Goal: Transaction & Acquisition: Book appointment/travel/reservation

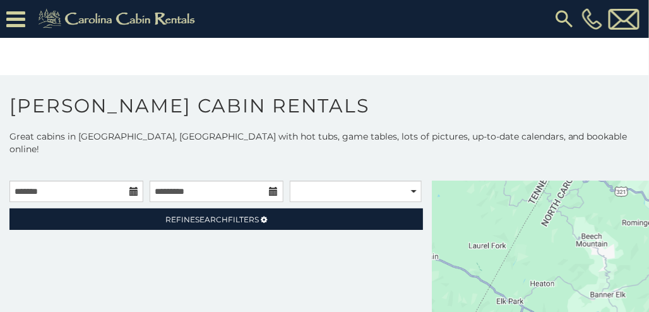
click at [136, 187] on icon at bounding box center [133, 191] width 9 height 9
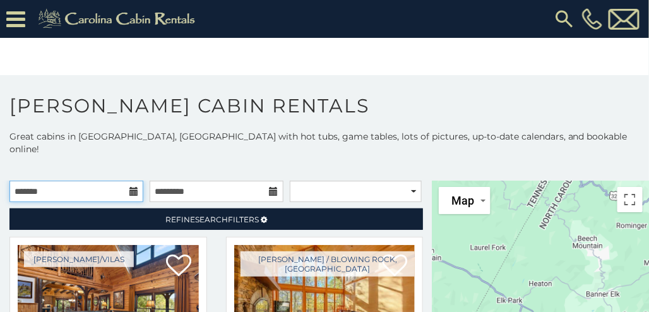
click at [135, 182] on input "text" at bounding box center [76, 191] width 134 height 21
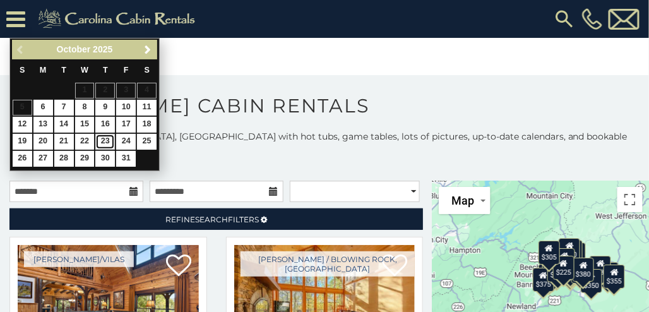
click at [103, 134] on link "23" at bounding box center [105, 142] width 20 height 16
type input "**********"
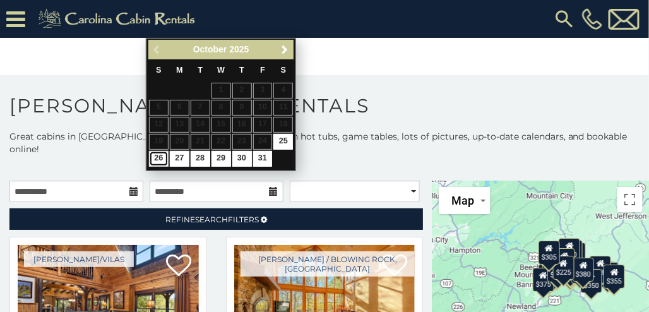
click at [157, 157] on link "26" at bounding box center [159, 159] width 20 height 16
type input "**********"
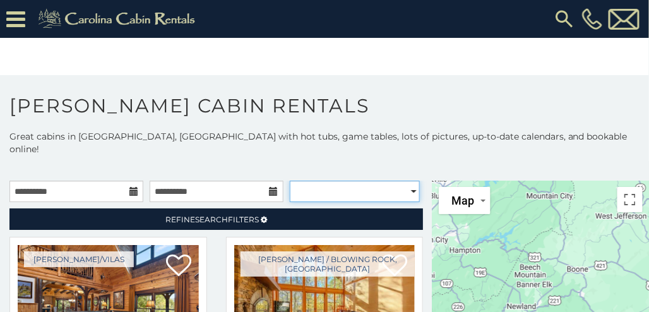
click at [304, 181] on select "**********" at bounding box center [355, 191] width 130 height 21
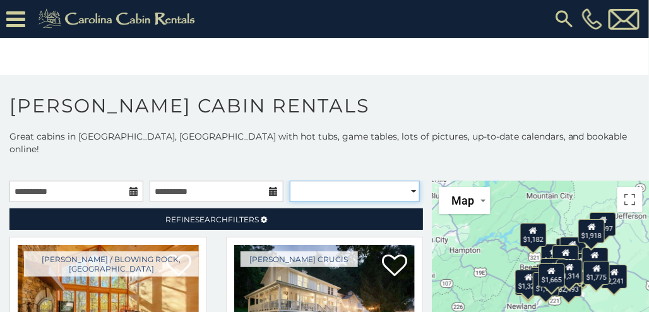
click at [318, 181] on select "**********" at bounding box center [355, 191] width 130 height 21
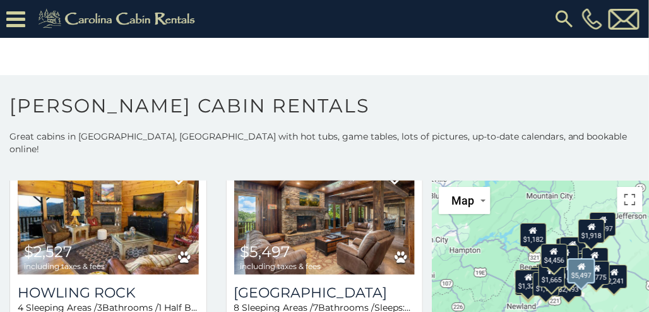
scroll to position [317, 0]
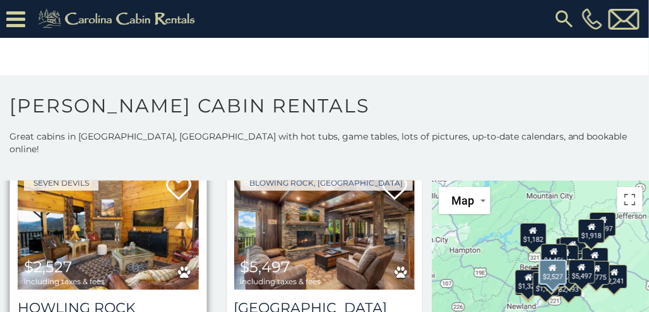
click at [134, 205] on img at bounding box center [108, 229] width 181 height 121
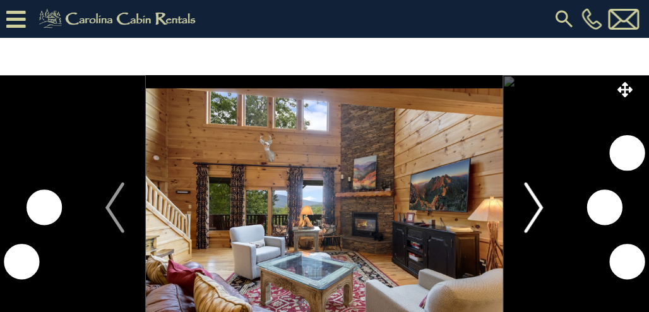
click at [537, 203] on img "Next" at bounding box center [534, 207] width 19 height 51
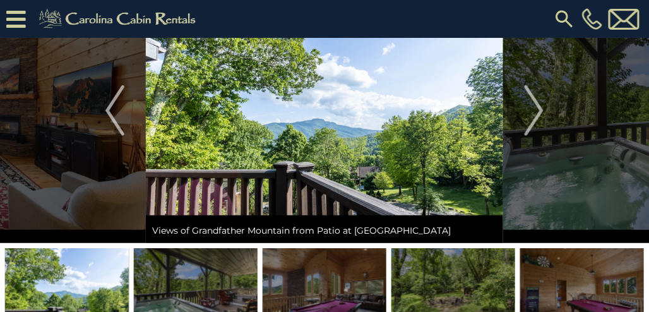
scroll to position [28, 0]
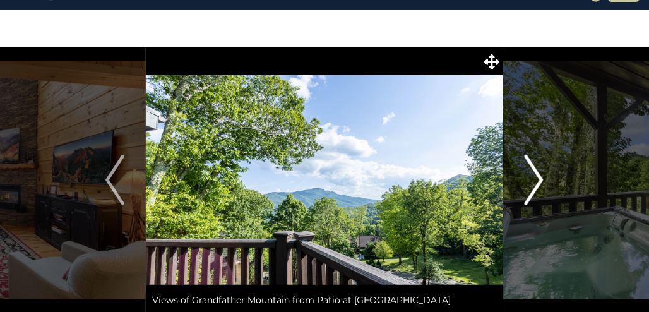
click at [531, 188] on img "Next" at bounding box center [534, 180] width 19 height 51
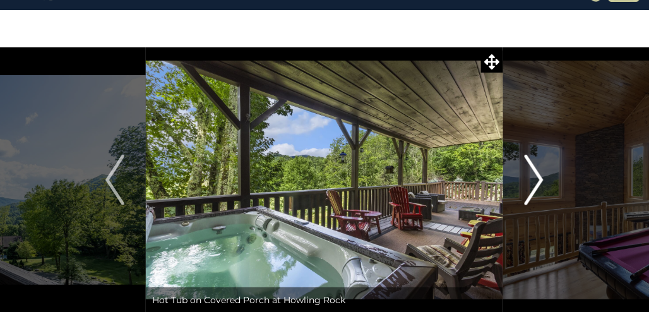
click at [532, 190] on img "Next" at bounding box center [534, 180] width 19 height 51
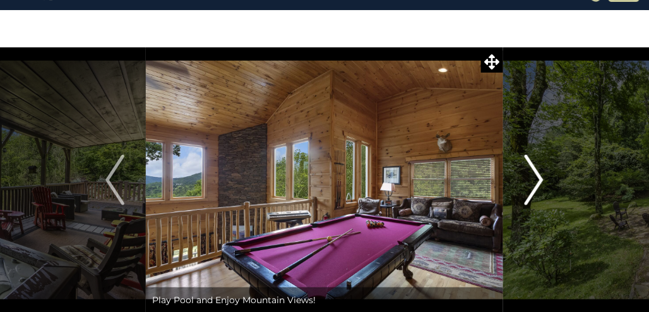
click at [532, 190] on img "Next" at bounding box center [534, 180] width 19 height 51
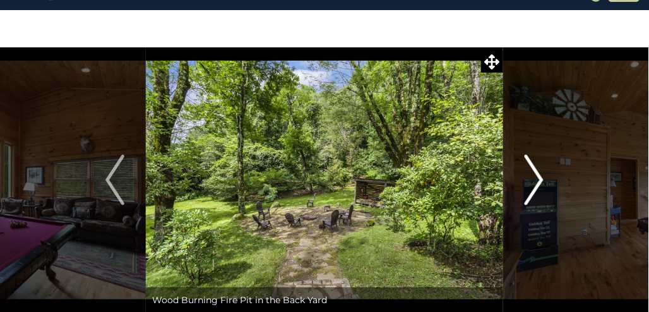
click at [532, 190] on img "Next" at bounding box center [534, 180] width 19 height 51
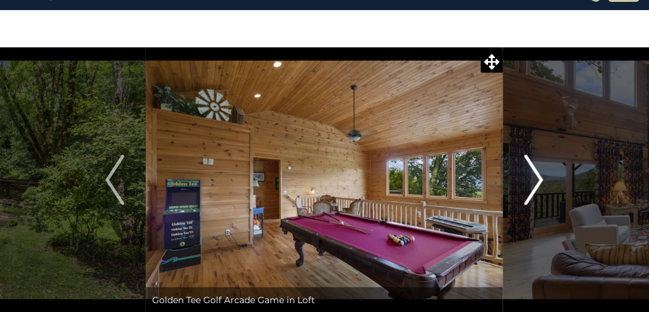
click at [532, 190] on img "Next" at bounding box center [534, 180] width 19 height 51
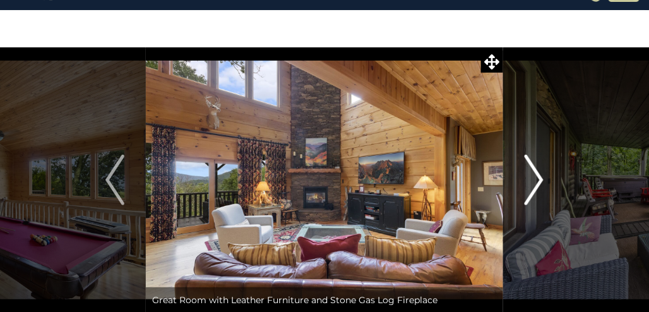
click at [532, 190] on img "Next" at bounding box center [534, 180] width 19 height 51
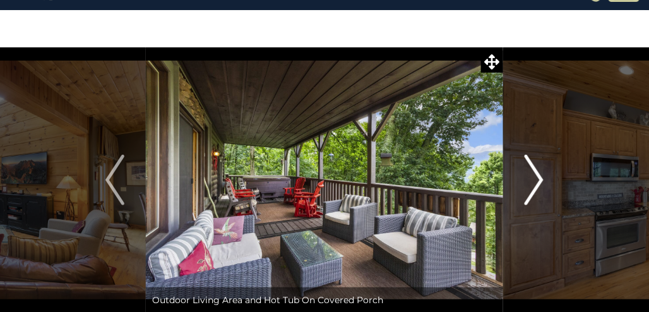
click at [532, 190] on img "Next" at bounding box center [534, 180] width 19 height 51
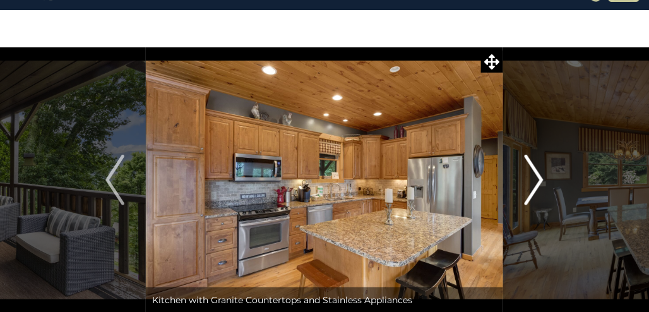
click at [532, 190] on img "Next" at bounding box center [534, 180] width 19 height 51
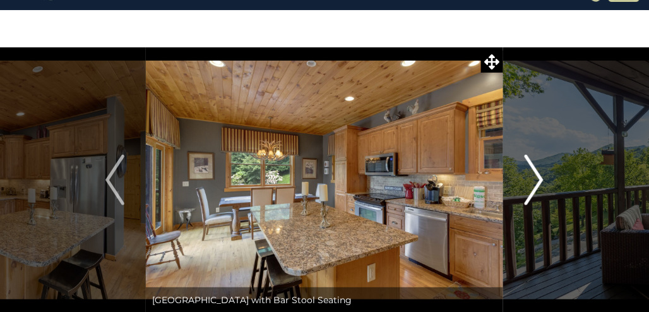
click at [532, 190] on img "Next" at bounding box center [534, 180] width 19 height 51
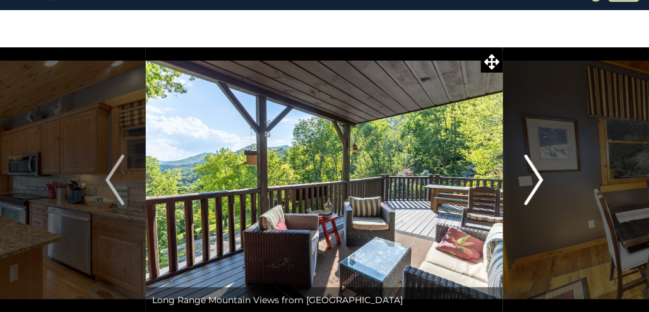
click at [532, 190] on img "Next" at bounding box center [534, 180] width 19 height 51
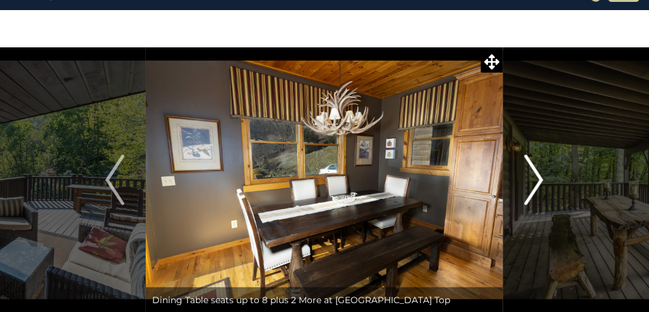
click at [532, 190] on img "Next" at bounding box center [534, 180] width 19 height 51
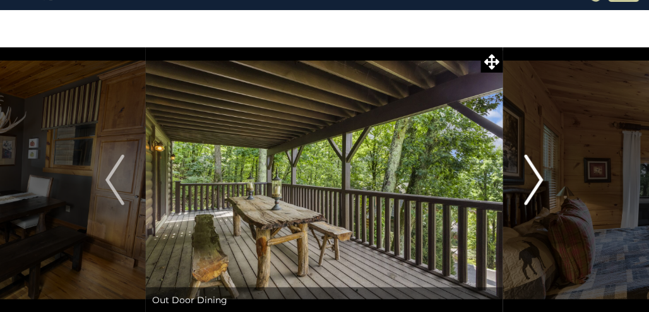
click at [532, 190] on img "Next" at bounding box center [534, 180] width 19 height 51
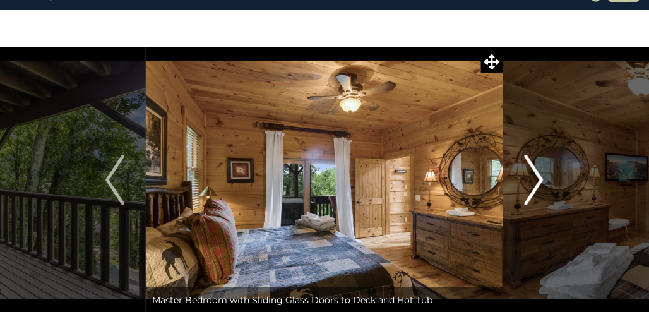
click at [532, 190] on img "Next" at bounding box center [534, 180] width 19 height 51
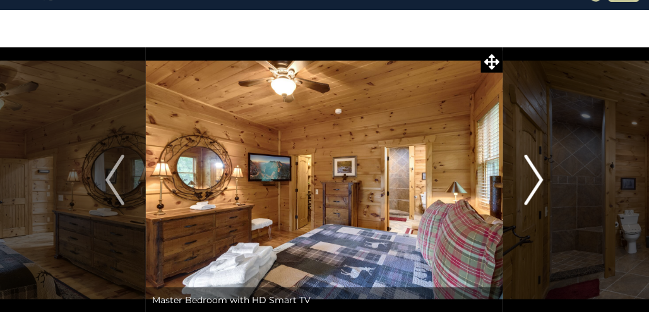
click at [532, 190] on img "Next" at bounding box center [534, 180] width 19 height 51
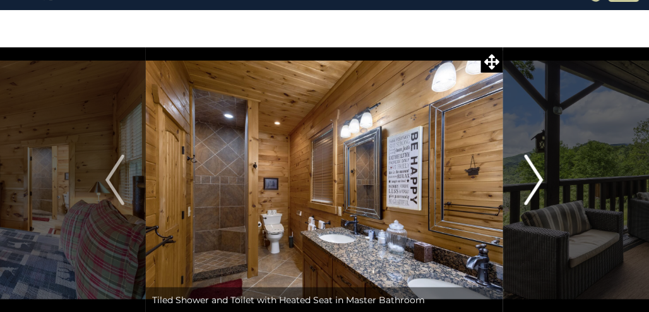
click at [532, 190] on img "Next" at bounding box center [534, 180] width 19 height 51
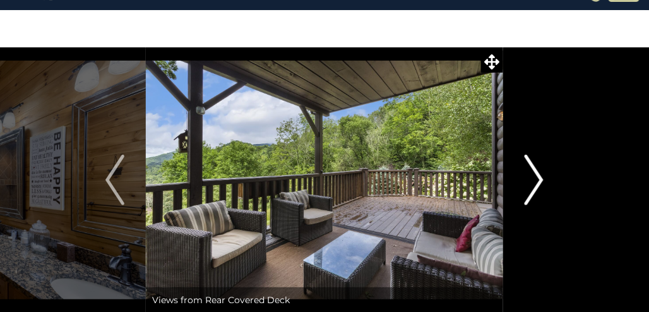
click at [532, 190] on img "Next" at bounding box center [534, 180] width 19 height 51
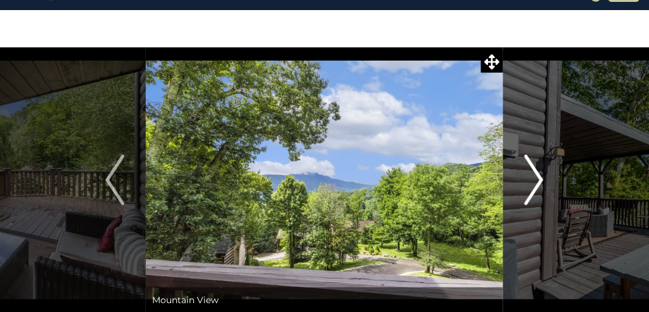
click at [532, 190] on img "Next" at bounding box center [534, 180] width 19 height 51
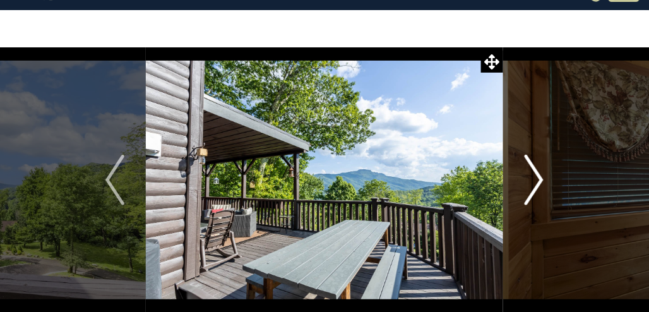
click at [532, 190] on img "Next" at bounding box center [534, 180] width 19 height 51
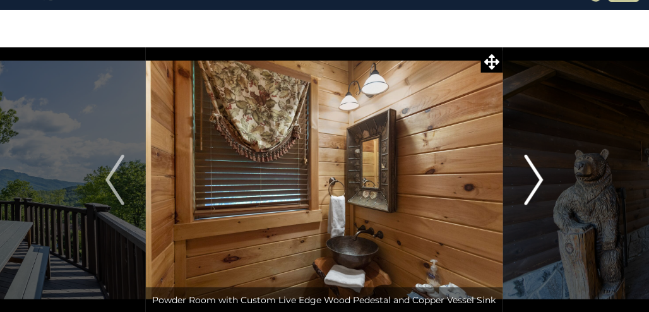
click at [532, 190] on img "Next" at bounding box center [534, 180] width 19 height 51
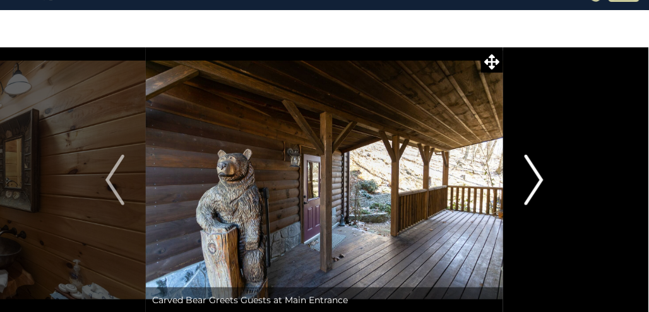
click at [532, 190] on img "Next" at bounding box center [534, 180] width 19 height 51
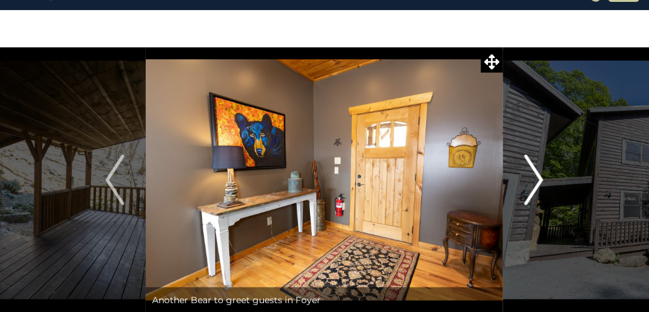
click at [532, 190] on img "Next" at bounding box center [534, 180] width 19 height 51
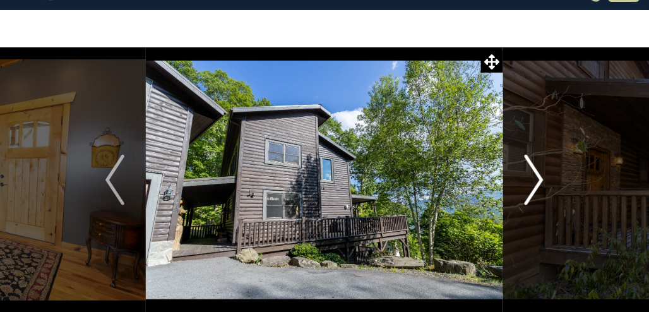
click at [532, 190] on img "Next" at bounding box center [534, 180] width 19 height 51
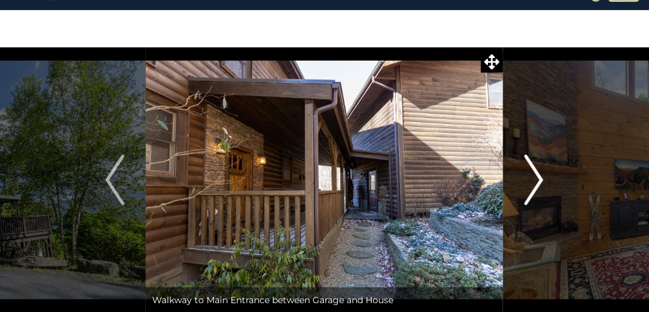
click at [532, 190] on img "Next" at bounding box center [534, 180] width 19 height 51
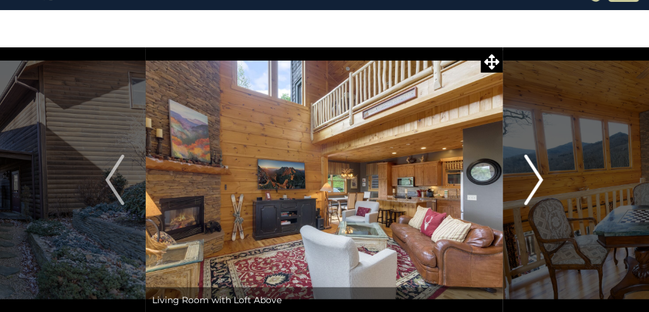
click at [532, 190] on img "Next" at bounding box center [534, 180] width 19 height 51
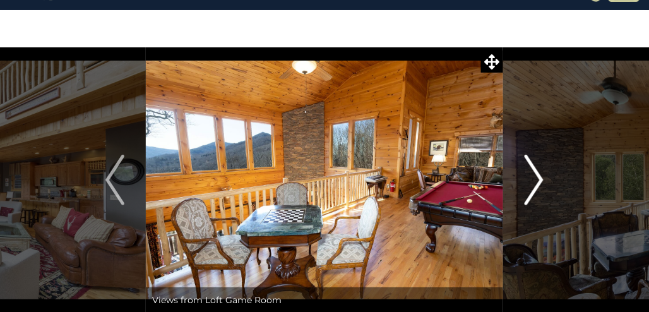
click at [532, 190] on img "Next" at bounding box center [534, 180] width 19 height 51
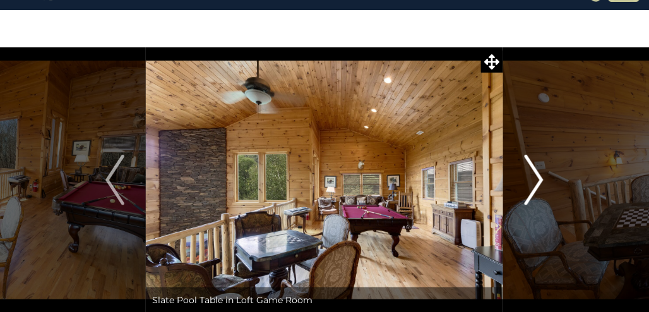
click at [532, 190] on img "Next" at bounding box center [534, 180] width 19 height 51
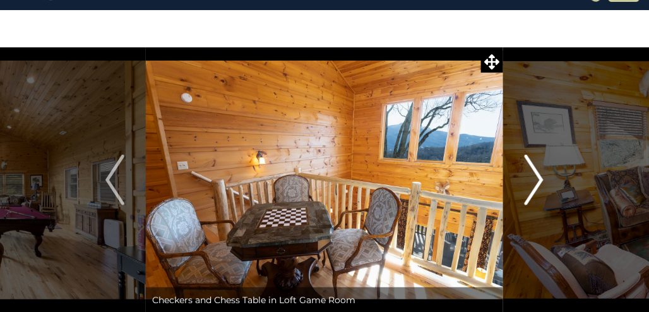
click at [532, 190] on img "Next" at bounding box center [534, 180] width 19 height 51
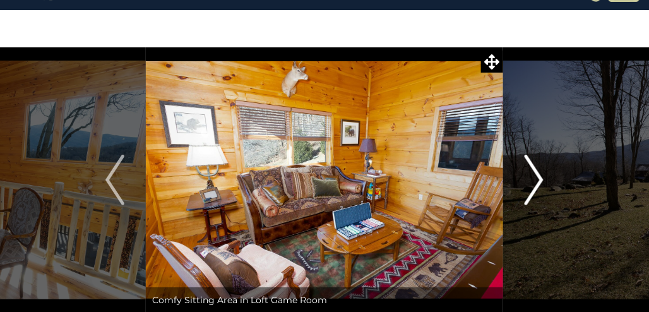
click at [532, 190] on img "Next" at bounding box center [534, 180] width 19 height 51
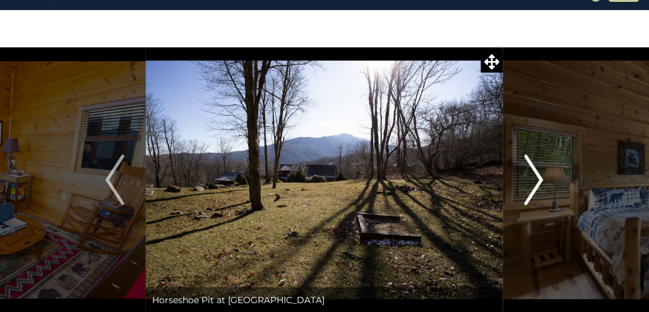
click at [532, 190] on img "Next" at bounding box center [534, 180] width 19 height 51
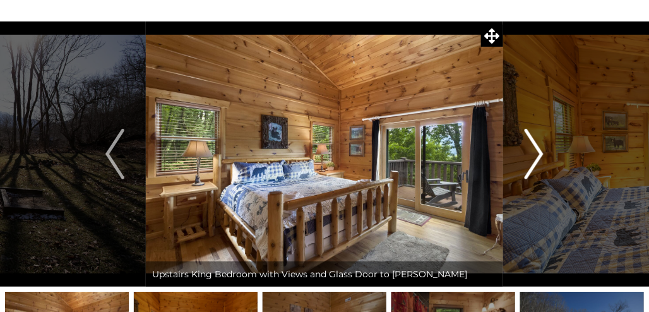
scroll to position [0, 0]
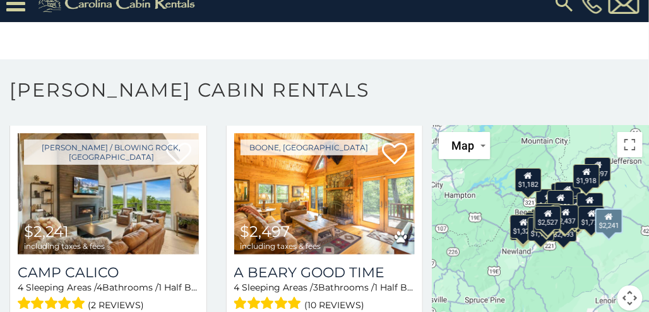
scroll to position [539, 0]
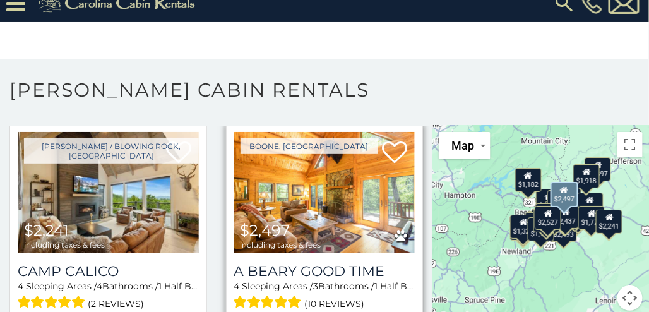
click at [325, 198] on img at bounding box center [324, 192] width 181 height 121
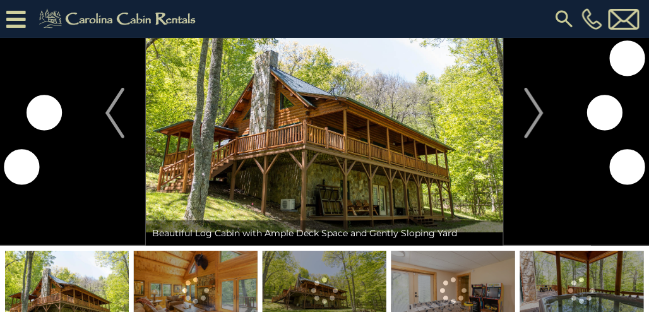
scroll to position [54, 0]
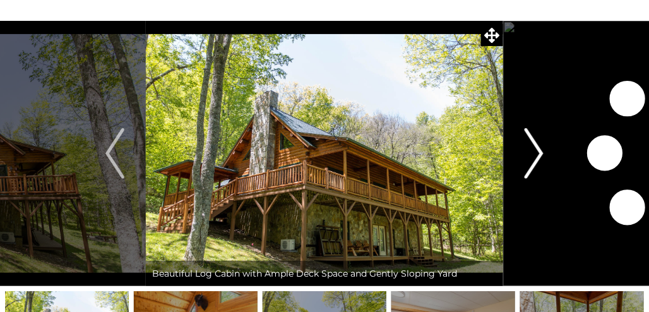
click at [529, 139] on img "Next" at bounding box center [534, 153] width 19 height 51
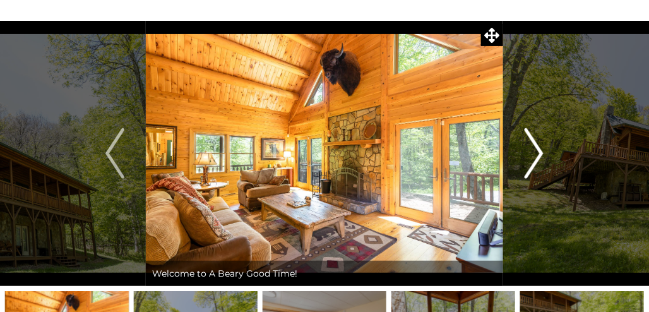
click at [529, 139] on img "Next" at bounding box center [534, 153] width 19 height 51
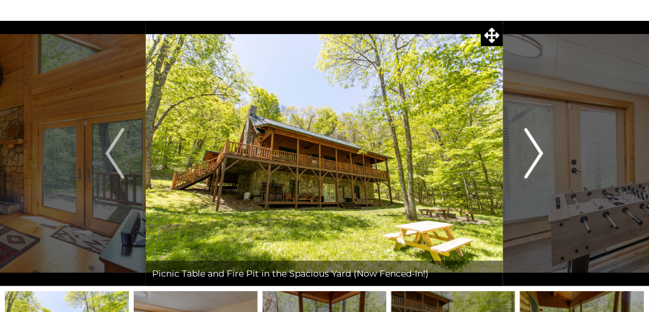
click at [529, 139] on img "Next" at bounding box center [534, 153] width 19 height 51
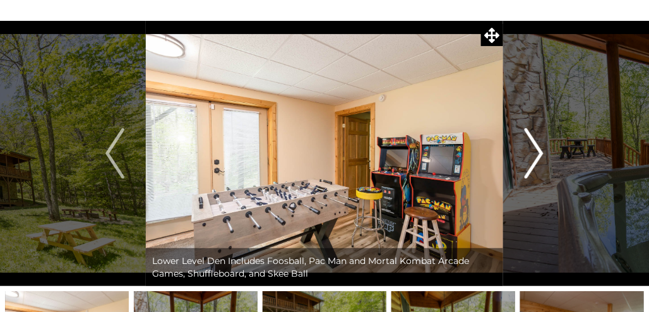
click at [529, 139] on img "Next" at bounding box center [534, 153] width 19 height 51
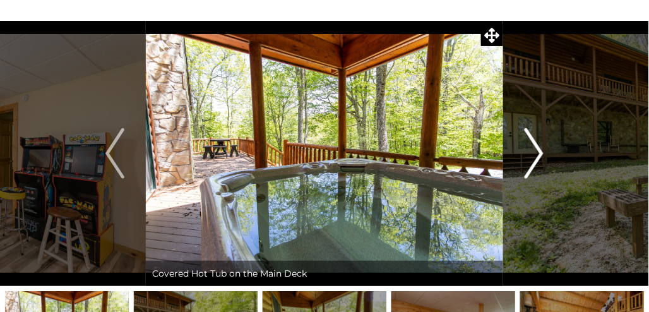
click at [529, 139] on img "Next" at bounding box center [534, 153] width 19 height 51
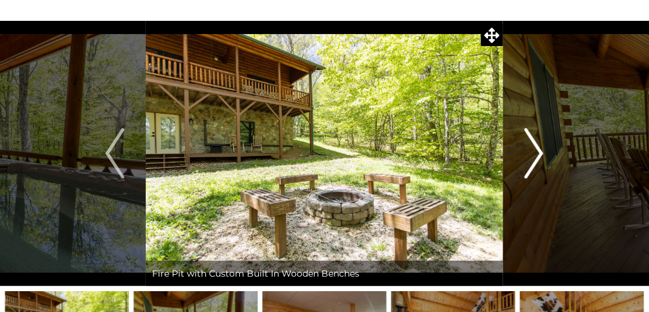
click at [529, 139] on img "Next" at bounding box center [534, 153] width 19 height 51
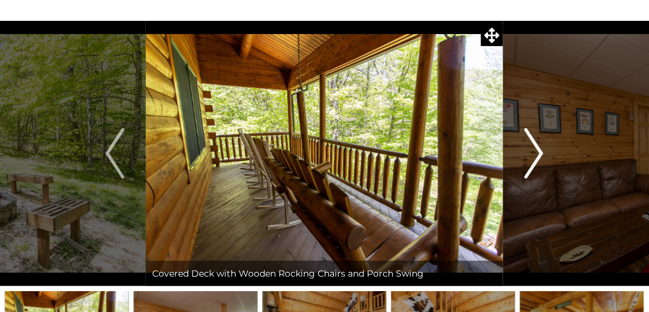
click at [529, 139] on img "Next" at bounding box center [534, 153] width 19 height 51
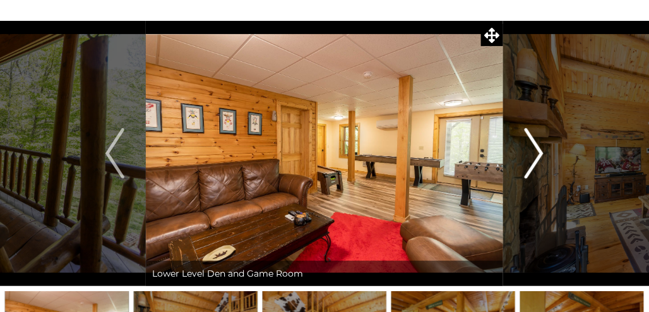
click at [529, 139] on img "Next" at bounding box center [534, 153] width 19 height 51
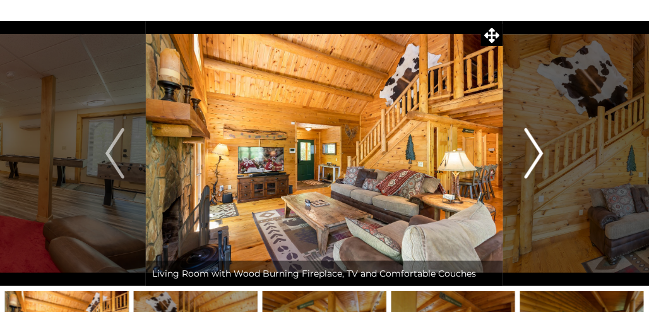
click at [529, 139] on img "Next" at bounding box center [534, 153] width 19 height 51
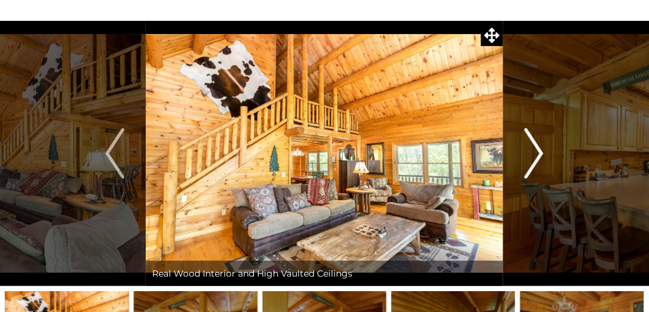
click at [529, 139] on img "Next" at bounding box center [534, 153] width 19 height 51
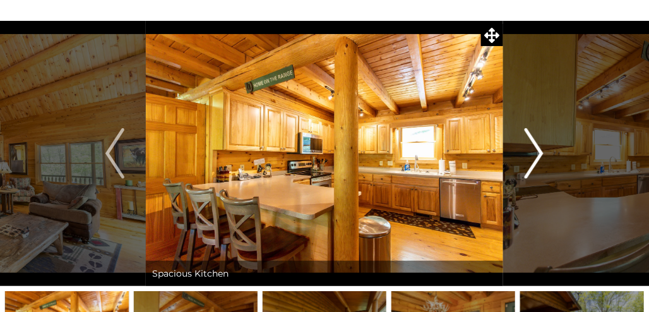
click at [529, 139] on img "Next" at bounding box center [534, 153] width 19 height 51
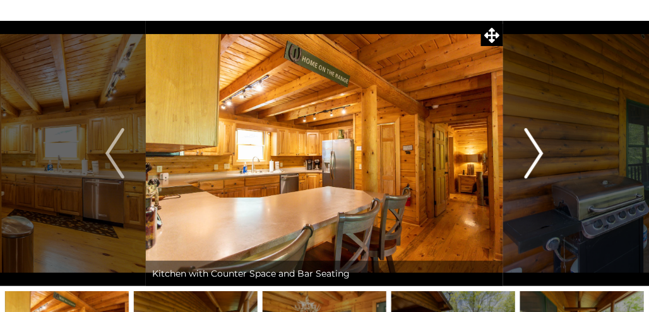
click at [529, 139] on img "Next" at bounding box center [534, 153] width 19 height 51
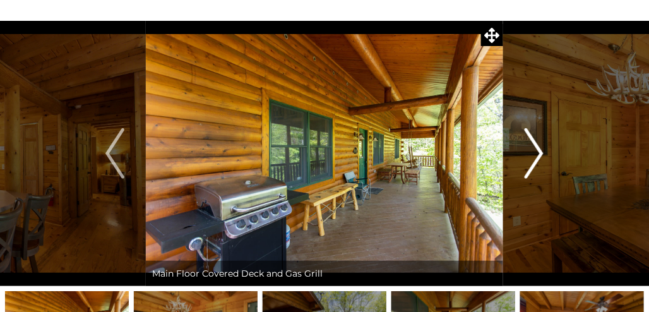
click at [529, 139] on img "Next" at bounding box center [534, 153] width 19 height 51
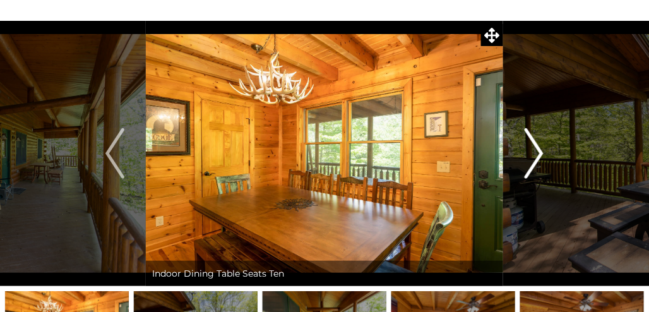
click at [529, 139] on img "Next" at bounding box center [534, 153] width 19 height 51
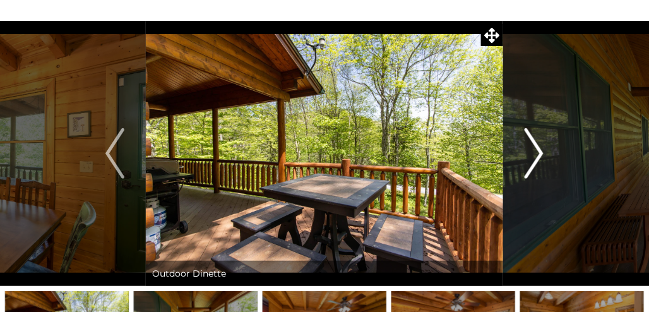
click at [529, 139] on img "Next" at bounding box center [534, 153] width 19 height 51
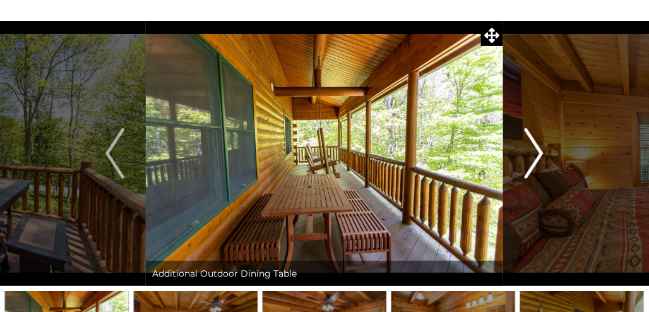
click at [529, 139] on img "Next" at bounding box center [534, 153] width 19 height 51
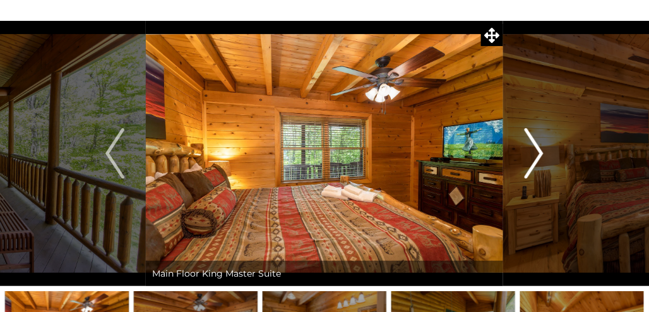
click at [529, 139] on img "Next" at bounding box center [534, 153] width 19 height 51
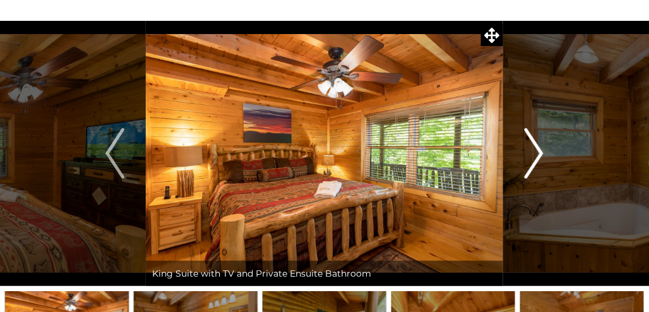
click at [529, 139] on img "Next" at bounding box center [534, 153] width 19 height 51
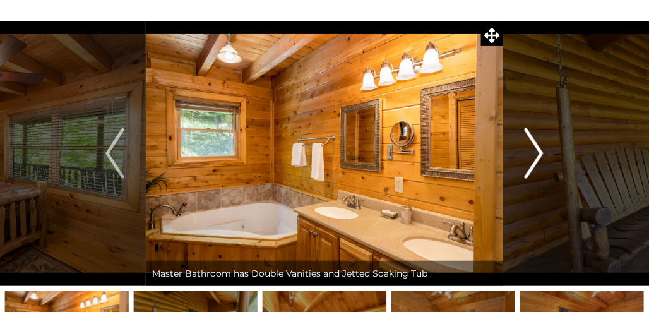
click at [529, 139] on img "Next" at bounding box center [534, 153] width 19 height 51
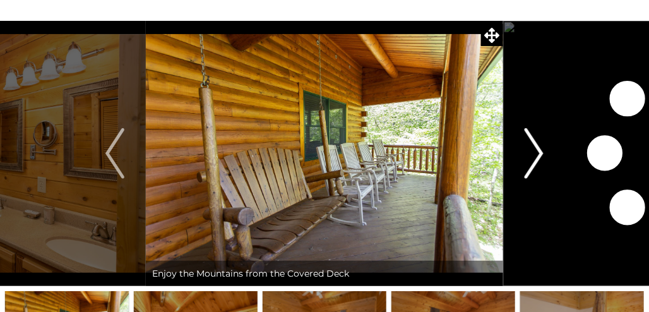
click at [529, 139] on img "Next" at bounding box center [534, 153] width 19 height 51
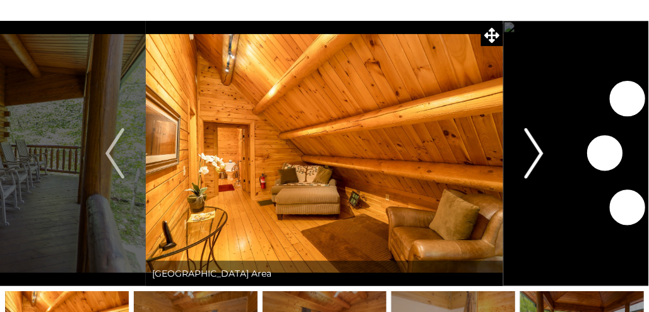
click at [529, 139] on img "Next" at bounding box center [534, 153] width 19 height 51
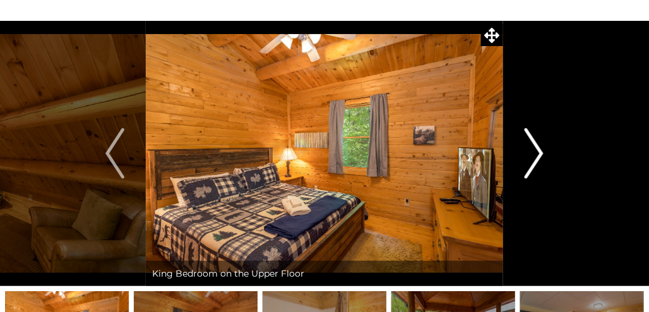
click at [529, 139] on img "Next" at bounding box center [534, 153] width 19 height 51
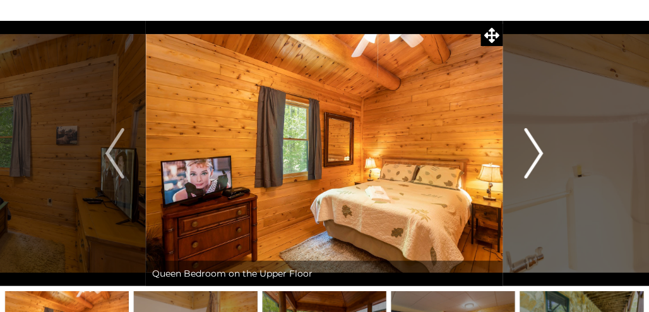
click at [529, 139] on img "Next" at bounding box center [534, 153] width 19 height 51
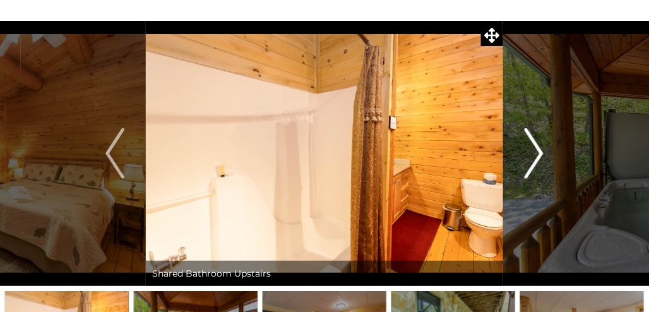
click at [529, 139] on img "Next" at bounding box center [534, 153] width 19 height 51
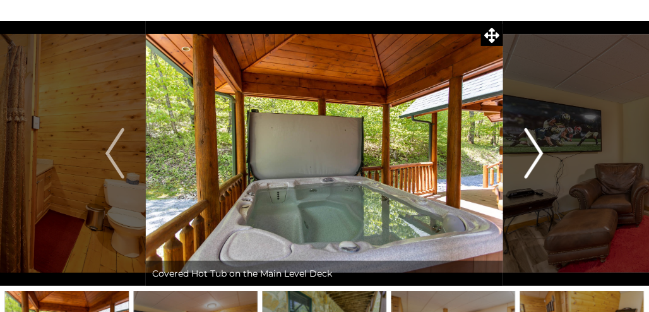
click at [529, 139] on img "Next" at bounding box center [534, 153] width 19 height 51
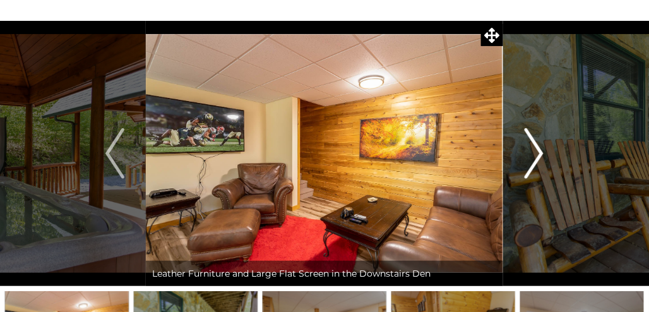
click at [529, 139] on img "Next" at bounding box center [534, 153] width 19 height 51
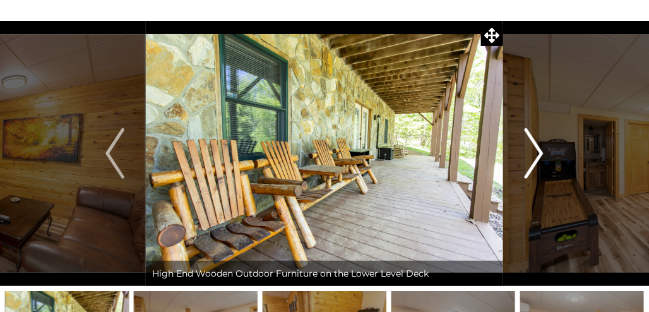
click at [529, 139] on img "Next" at bounding box center [534, 153] width 19 height 51
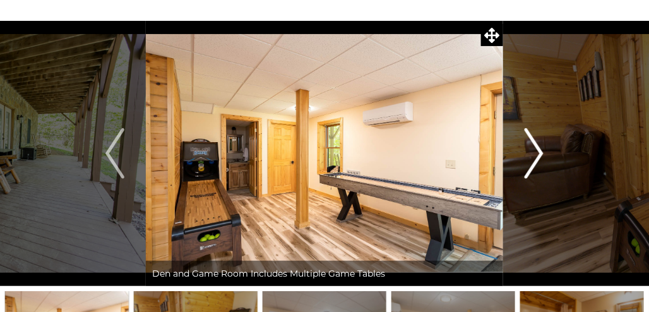
click at [529, 139] on img "Next" at bounding box center [534, 153] width 19 height 51
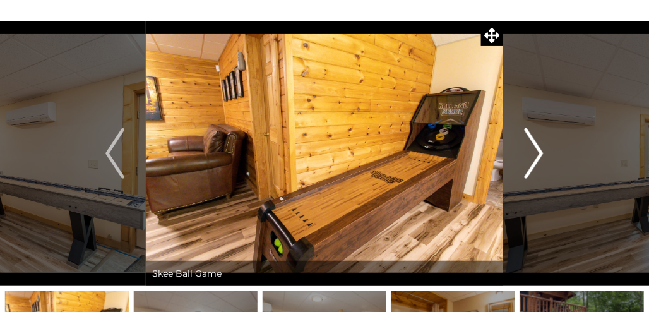
click at [529, 139] on img "Next" at bounding box center [534, 153] width 19 height 51
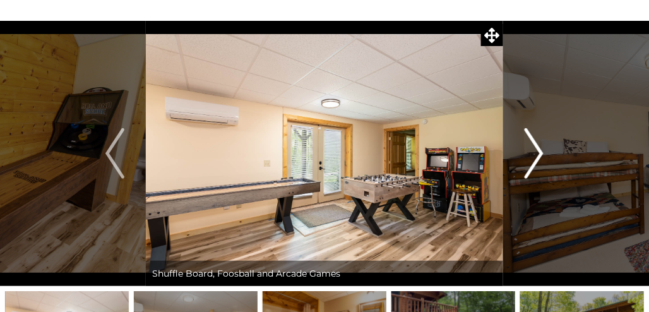
click at [529, 139] on img "Next" at bounding box center [534, 153] width 19 height 51
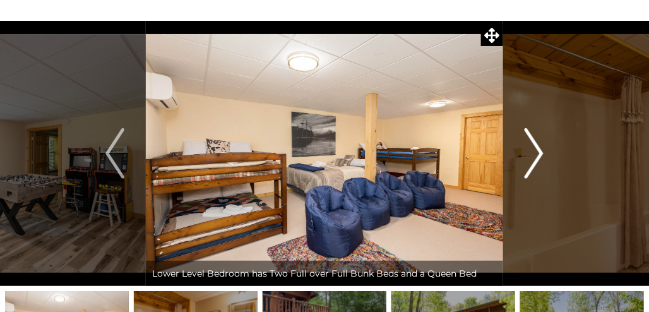
click at [529, 139] on img "Next" at bounding box center [534, 153] width 19 height 51
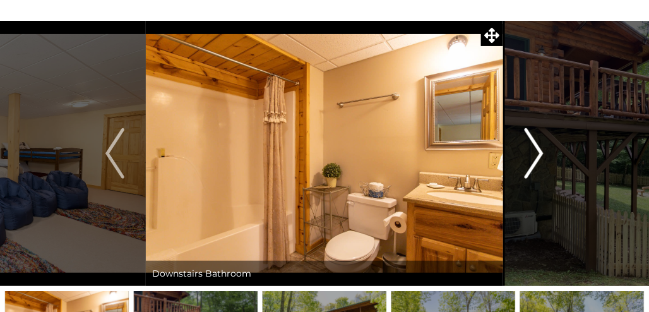
click at [529, 139] on img "Next" at bounding box center [534, 153] width 19 height 51
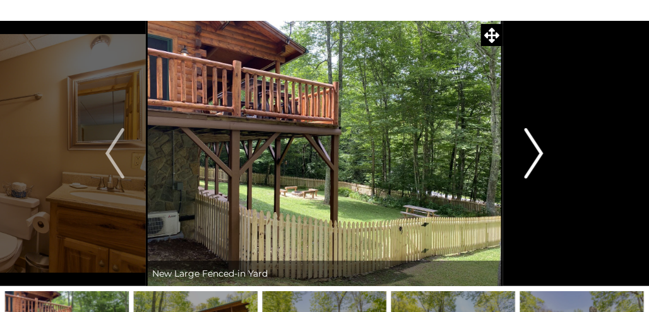
click at [529, 139] on img "Next" at bounding box center [534, 153] width 19 height 51
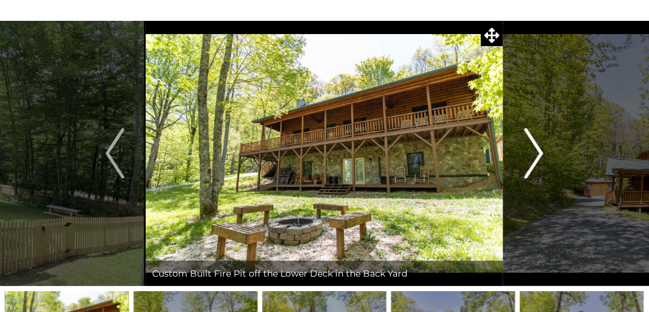
click at [529, 139] on img "Next" at bounding box center [534, 153] width 19 height 51
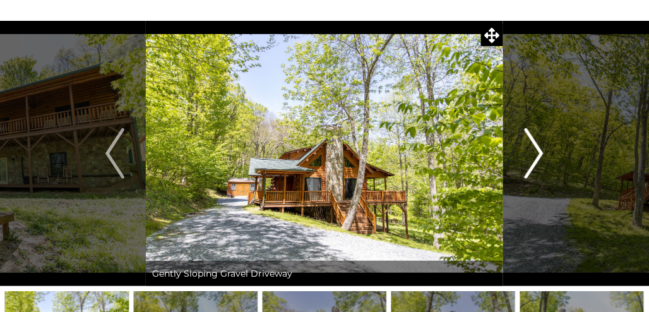
click at [529, 139] on img "Next" at bounding box center [534, 153] width 19 height 51
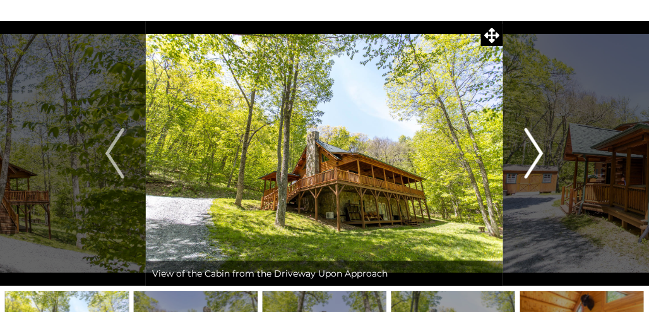
click at [529, 139] on img "Next" at bounding box center [534, 153] width 19 height 51
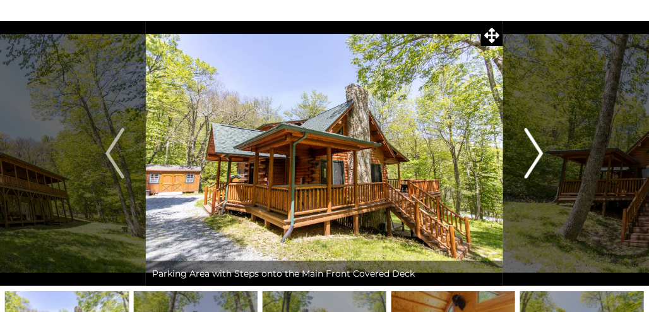
click at [529, 139] on img "Next" at bounding box center [534, 153] width 19 height 51
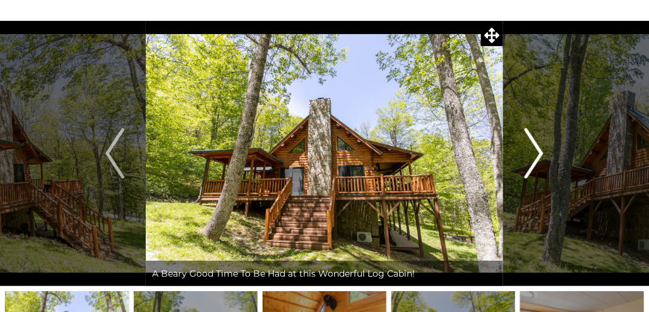
click at [529, 139] on img "Next" at bounding box center [534, 153] width 19 height 51
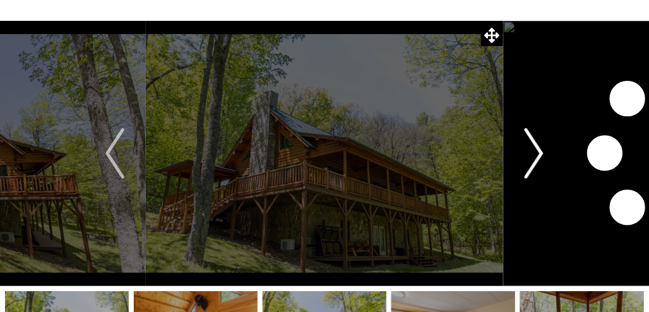
click at [529, 139] on img "Next" at bounding box center [534, 153] width 19 height 51
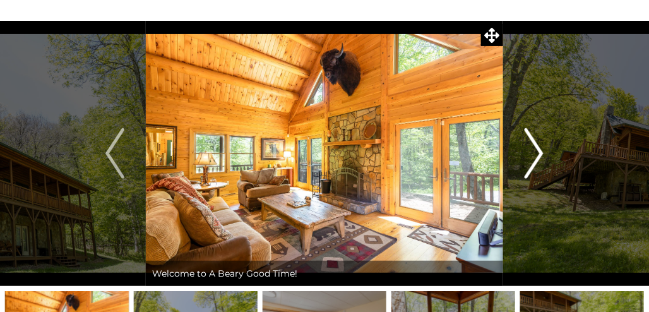
click at [529, 139] on img "Next" at bounding box center [534, 153] width 19 height 51
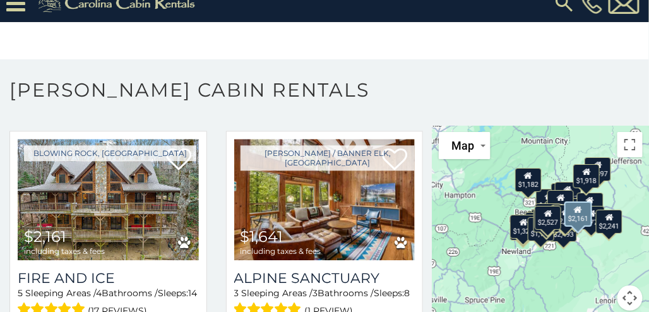
scroll to position [774, 0]
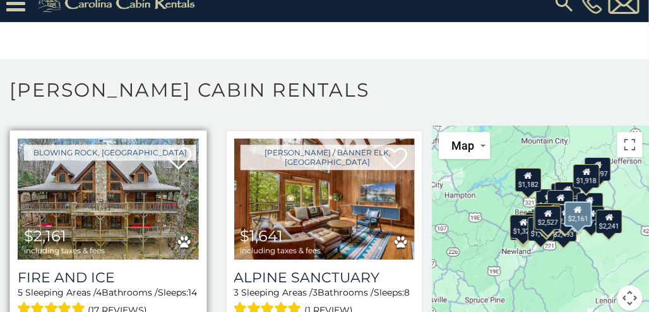
click at [152, 205] on img at bounding box center [108, 198] width 181 height 121
click at [106, 224] on span "$2,161 including taxes & fees" at bounding box center [64, 242] width 93 height 36
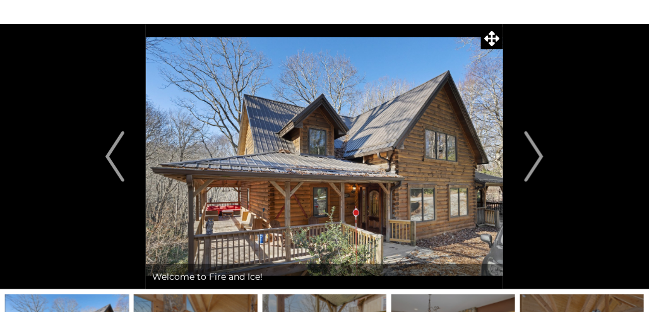
scroll to position [31, 0]
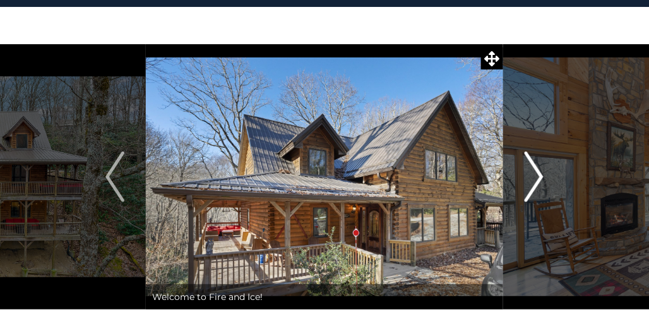
click at [522, 168] on button "Next" at bounding box center [534, 176] width 62 height 265
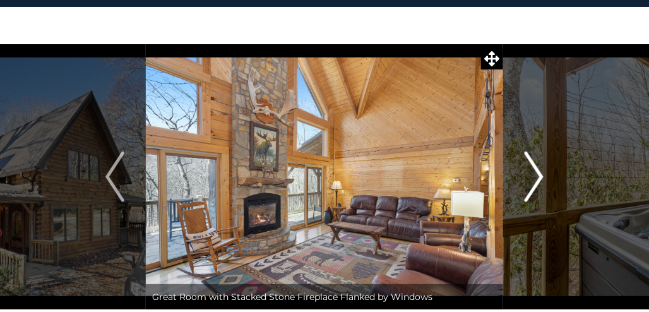
click at [522, 168] on button "Next" at bounding box center [534, 176] width 62 height 265
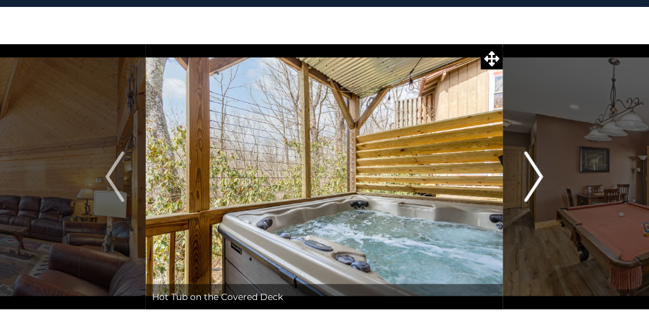
click at [522, 168] on button "Next" at bounding box center [534, 176] width 62 height 265
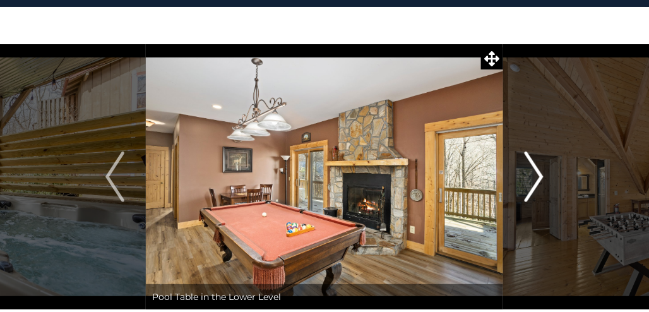
click at [522, 168] on button "Next" at bounding box center [534, 176] width 62 height 265
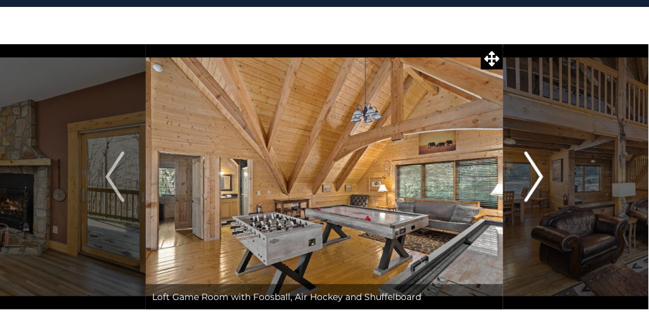
click at [522, 168] on button "Next" at bounding box center [534, 176] width 62 height 265
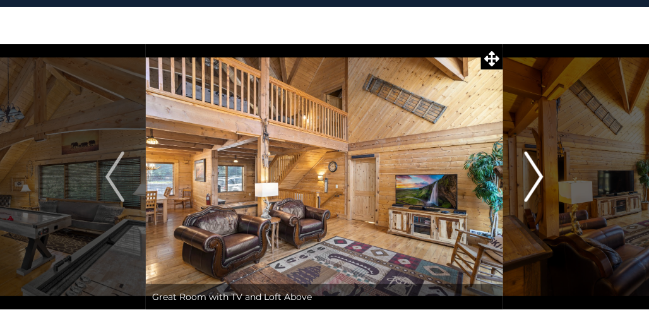
click at [522, 168] on button "Next" at bounding box center [534, 176] width 62 height 265
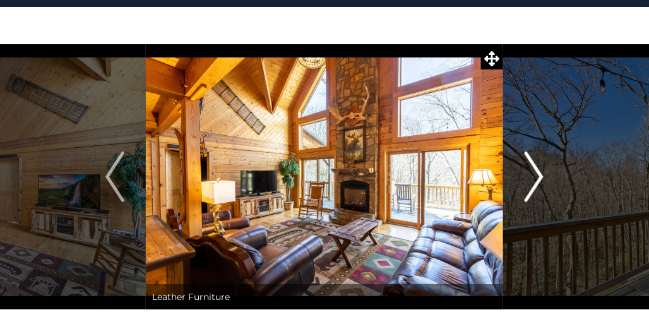
click at [522, 168] on button "Next" at bounding box center [534, 176] width 62 height 265
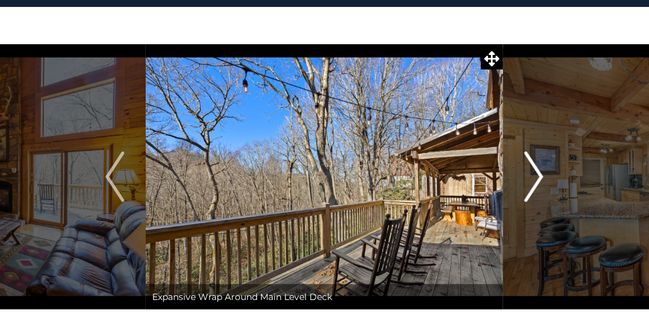
click at [522, 168] on button "Next" at bounding box center [534, 176] width 62 height 265
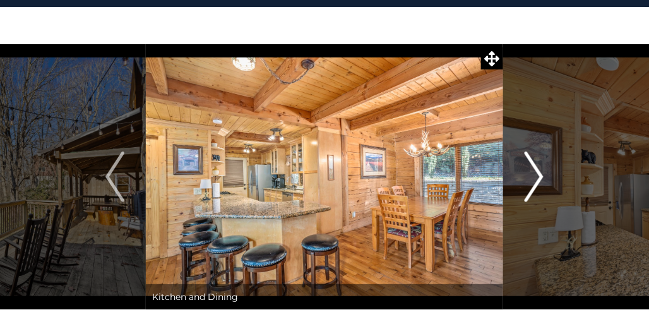
click at [522, 168] on button "Next" at bounding box center [534, 176] width 62 height 265
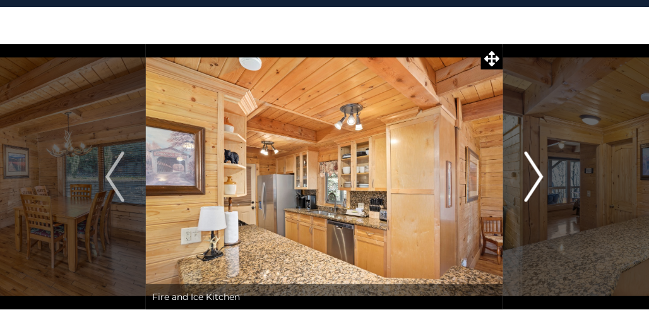
click at [522, 168] on button "Next" at bounding box center [534, 176] width 62 height 265
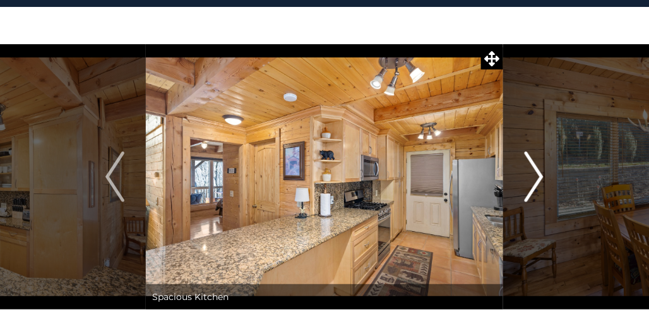
click at [522, 168] on button "Next" at bounding box center [534, 176] width 62 height 265
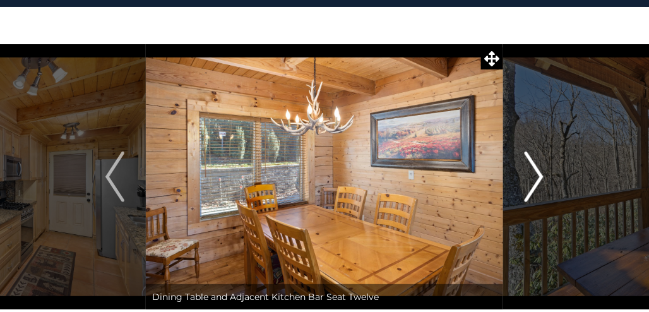
click at [522, 168] on button "Next" at bounding box center [534, 176] width 62 height 265
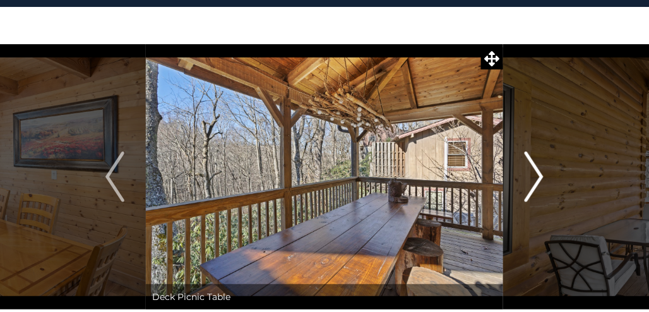
click at [522, 168] on button "Next" at bounding box center [534, 176] width 62 height 265
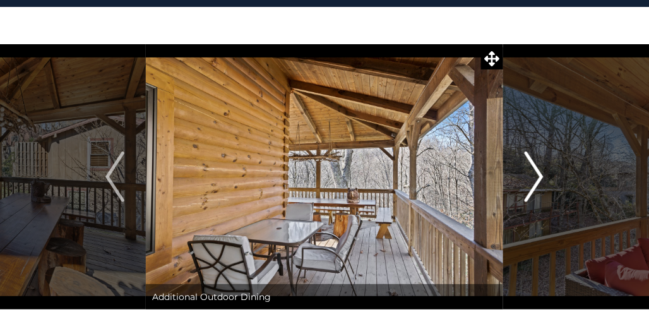
click at [522, 168] on button "Next" at bounding box center [534, 176] width 62 height 265
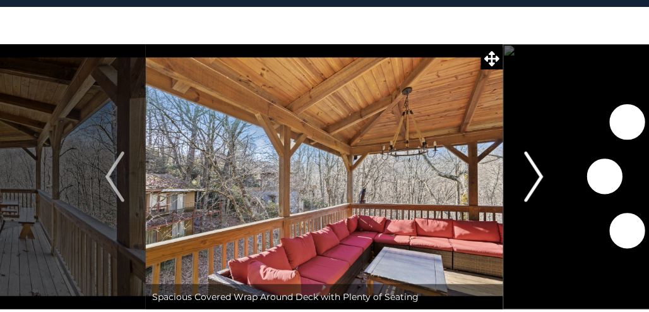
click at [522, 168] on button "Next" at bounding box center [534, 176] width 62 height 265
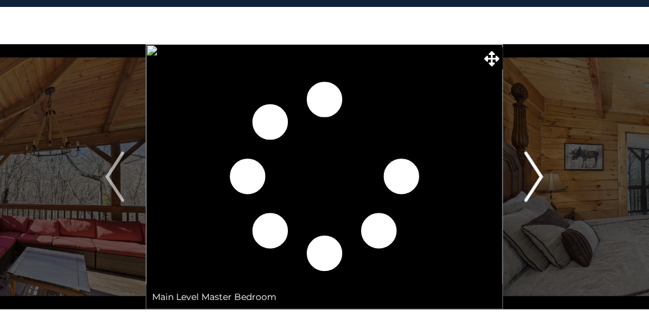
click at [522, 168] on button "Next" at bounding box center [534, 176] width 62 height 265
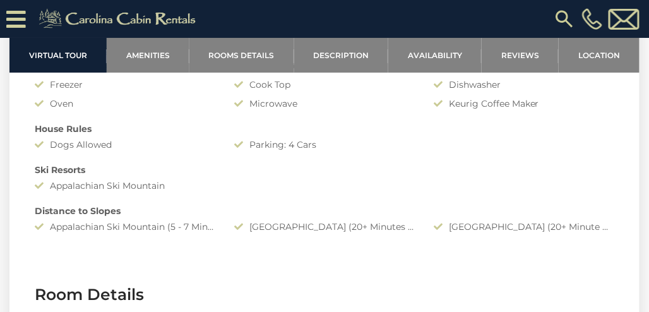
scroll to position [1137, 0]
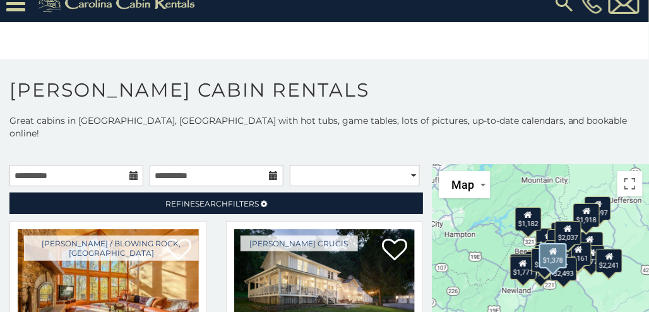
click at [326, 145] on div "**********" at bounding box center [324, 239] width 649 height 251
click at [316, 165] on select "**********" at bounding box center [355, 175] width 130 height 21
select select "**********"
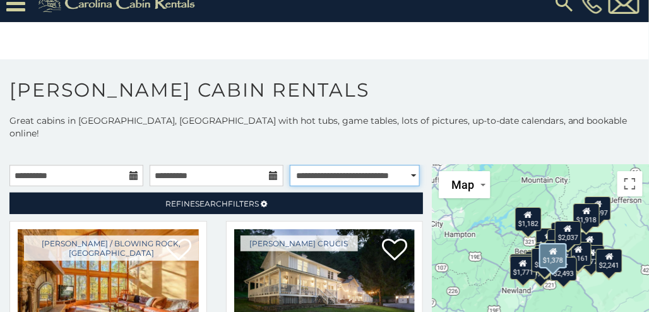
click at [290, 165] on select "**********" at bounding box center [355, 175] width 130 height 21
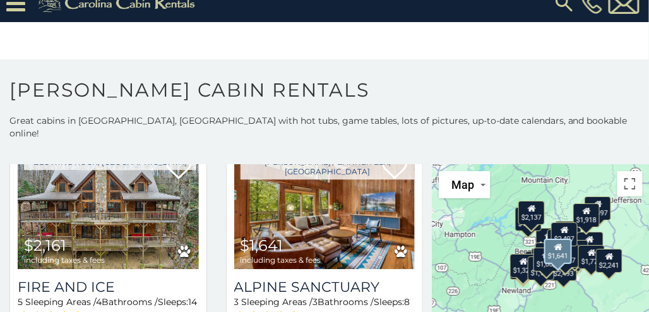
scroll to position [792, 0]
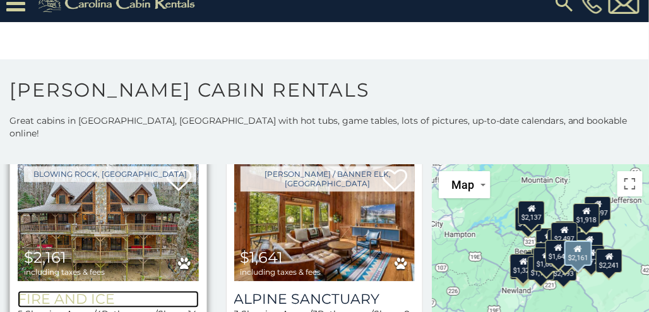
click at [66, 290] on h3 "Fire And Ice" at bounding box center [108, 298] width 181 height 17
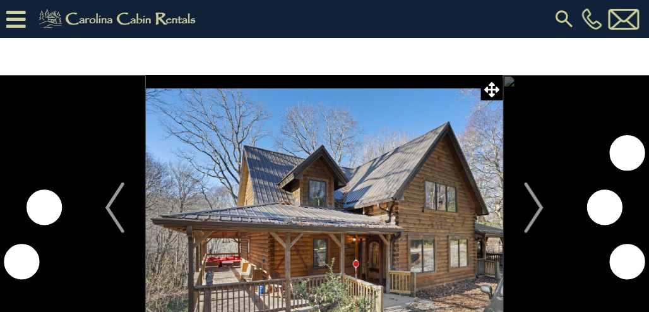
scroll to position [4, 0]
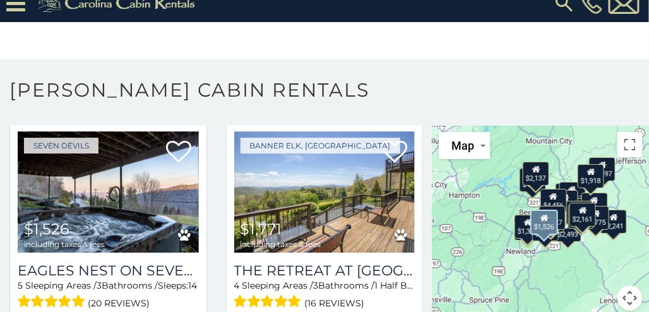
scroll to position [1029, 0]
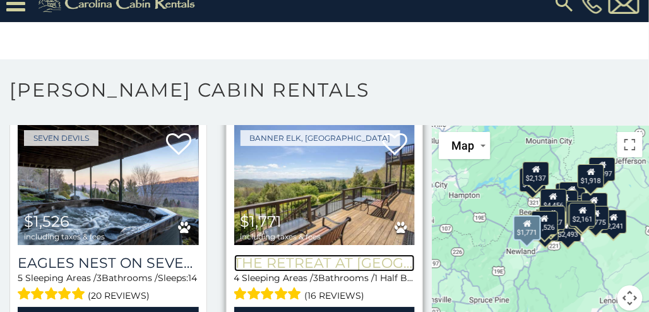
click at [290, 254] on h3 "The Retreat at [GEOGRAPHIC_DATA][PERSON_NAME]" at bounding box center [324, 262] width 181 height 17
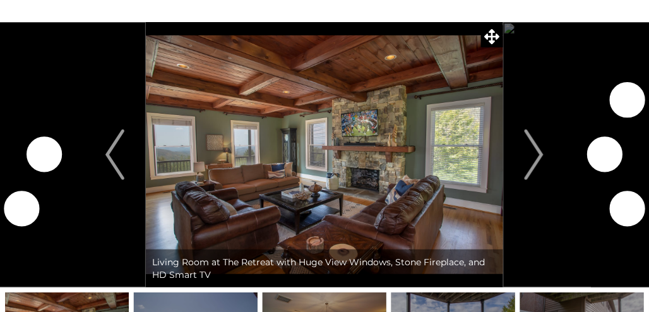
scroll to position [52, 0]
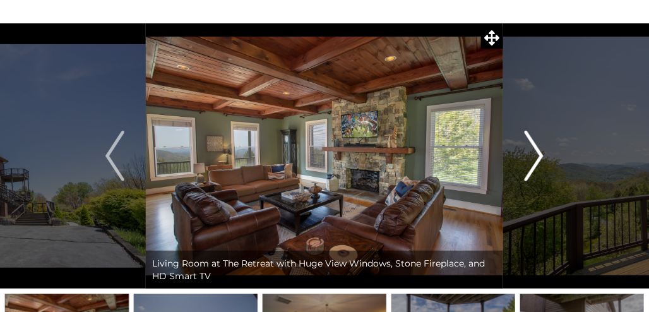
click at [522, 149] on button "Next" at bounding box center [534, 155] width 62 height 265
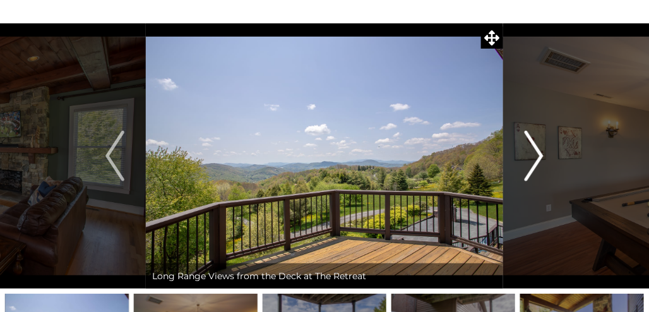
click at [522, 149] on button "Next" at bounding box center [534, 155] width 62 height 265
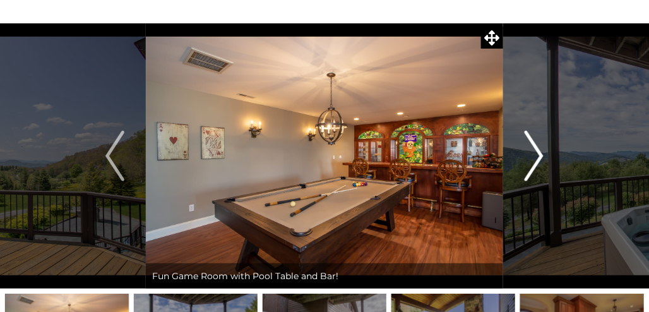
click at [522, 149] on button "Next" at bounding box center [534, 155] width 62 height 265
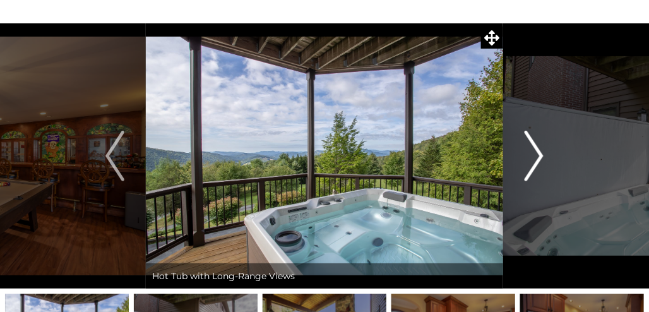
click at [522, 149] on button "Next" at bounding box center [534, 155] width 62 height 265
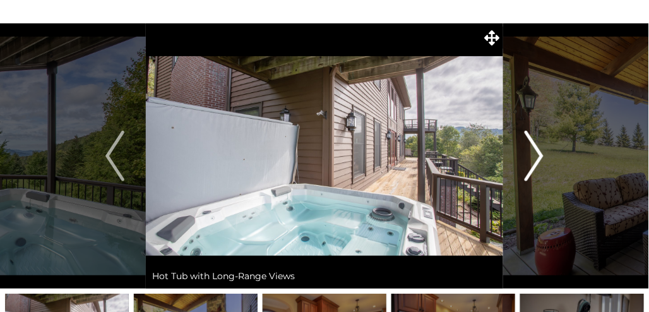
click at [522, 149] on button "Next" at bounding box center [534, 155] width 62 height 265
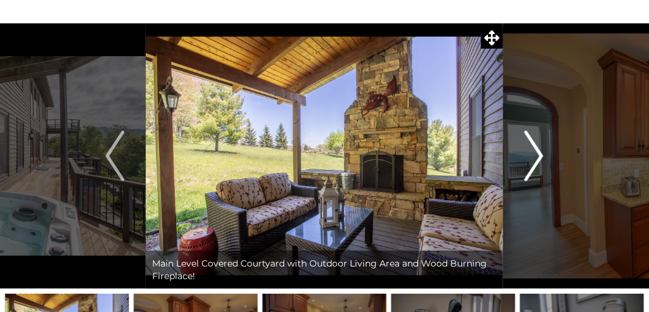
click at [522, 149] on button "Next" at bounding box center [534, 155] width 62 height 265
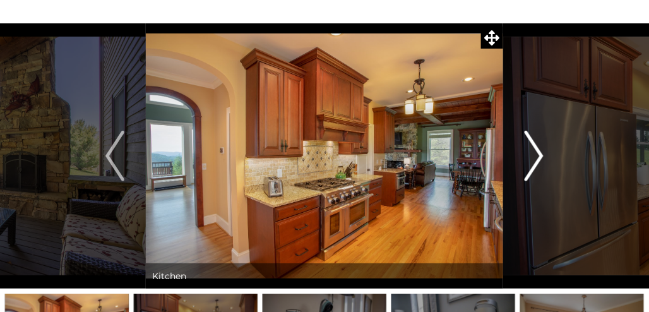
click at [522, 149] on button "Next" at bounding box center [534, 155] width 62 height 265
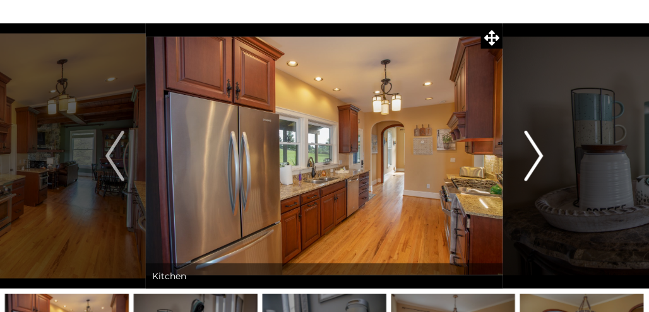
click at [522, 149] on button "Next" at bounding box center [534, 155] width 62 height 265
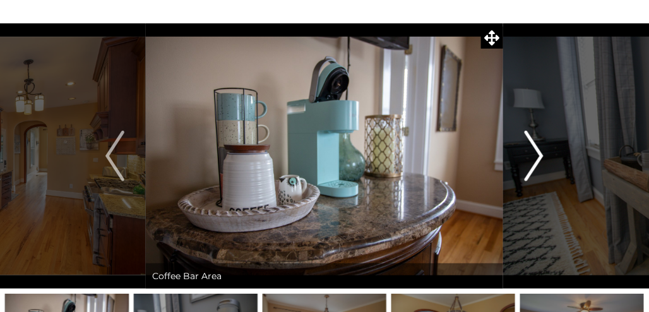
click at [522, 149] on button "Next" at bounding box center [534, 155] width 62 height 265
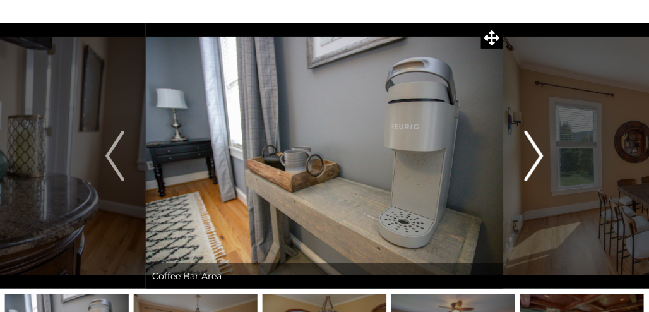
click at [522, 149] on button "Next" at bounding box center [534, 155] width 62 height 265
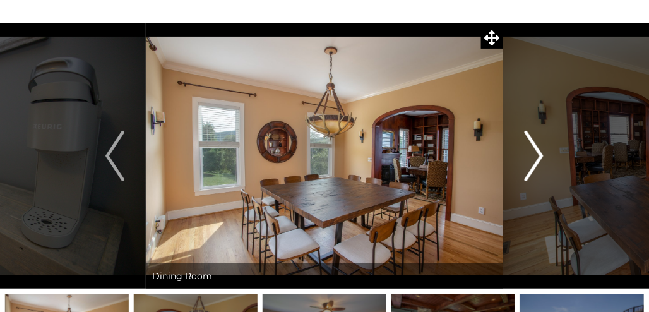
click at [522, 149] on button "Next" at bounding box center [534, 155] width 62 height 265
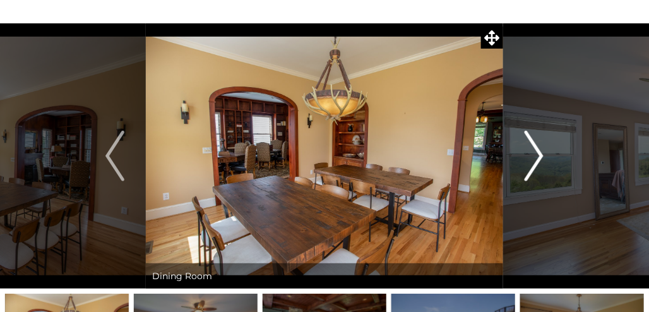
click at [522, 149] on button "Next" at bounding box center [534, 155] width 62 height 265
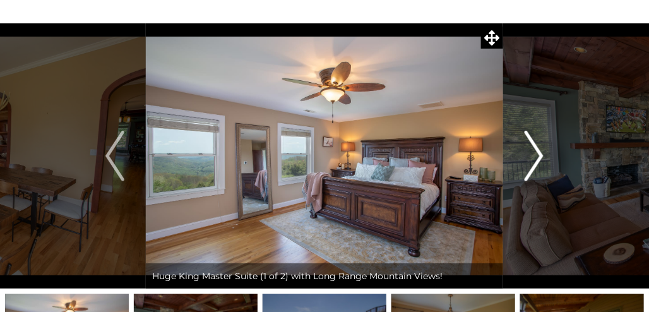
click at [522, 149] on button "Next" at bounding box center [534, 155] width 62 height 265
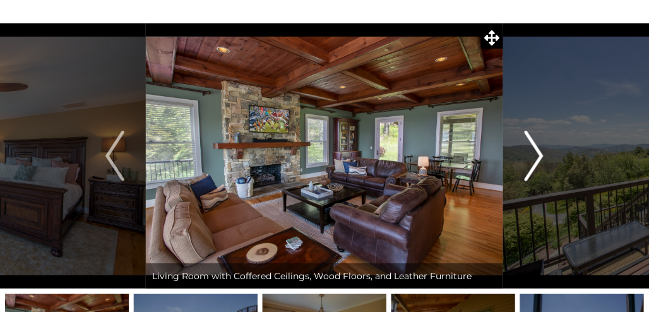
click at [522, 149] on button "Next" at bounding box center [534, 155] width 62 height 265
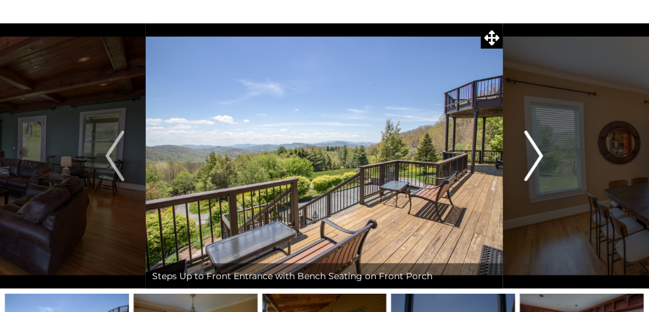
click at [522, 149] on button "Next" at bounding box center [534, 155] width 62 height 265
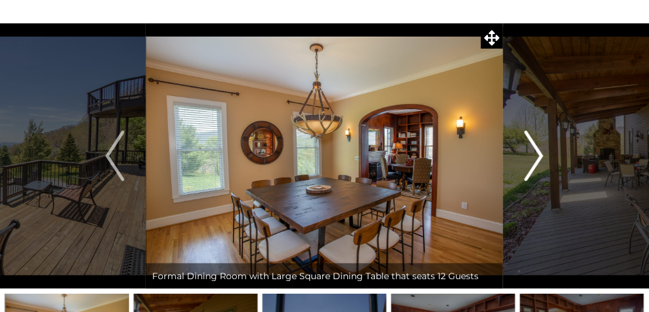
click at [522, 149] on button "Next" at bounding box center [534, 155] width 62 height 265
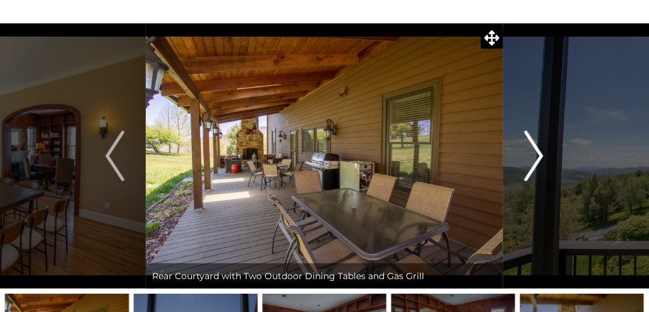
click at [522, 149] on button "Next" at bounding box center [534, 155] width 62 height 265
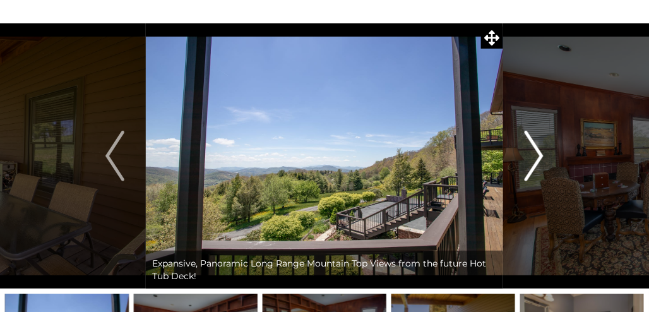
click at [522, 149] on button "Next" at bounding box center [534, 155] width 62 height 265
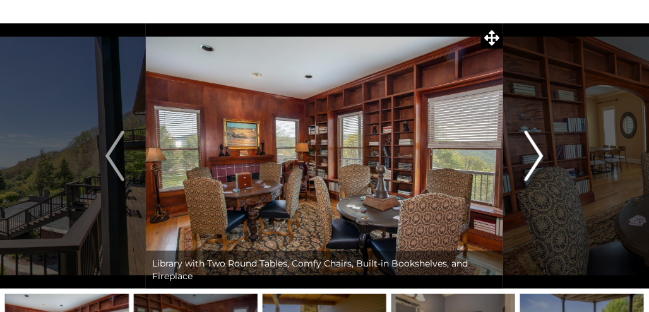
click at [522, 149] on button "Next" at bounding box center [534, 155] width 62 height 265
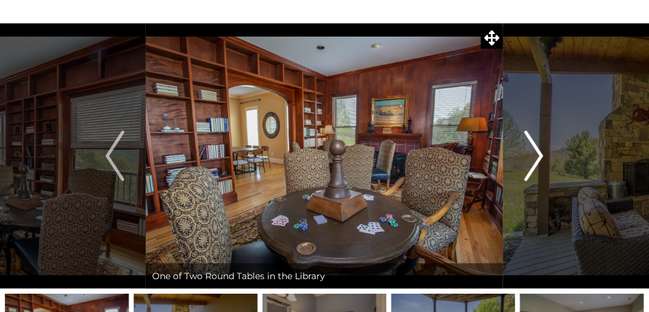
click at [522, 149] on button "Next" at bounding box center [534, 155] width 62 height 265
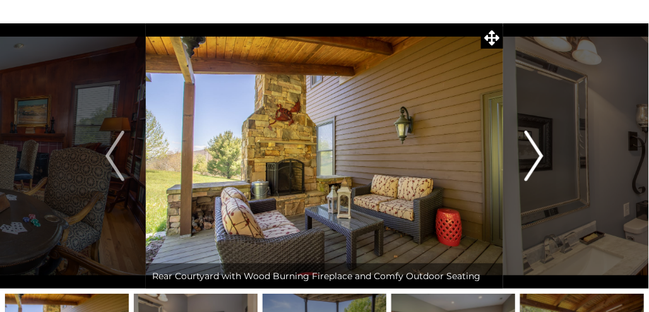
click at [522, 149] on button "Next" at bounding box center [534, 155] width 62 height 265
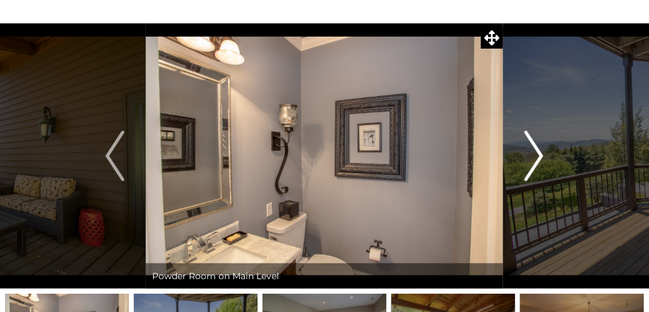
click at [522, 149] on button "Next" at bounding box center [534, 155] width 62 height 265
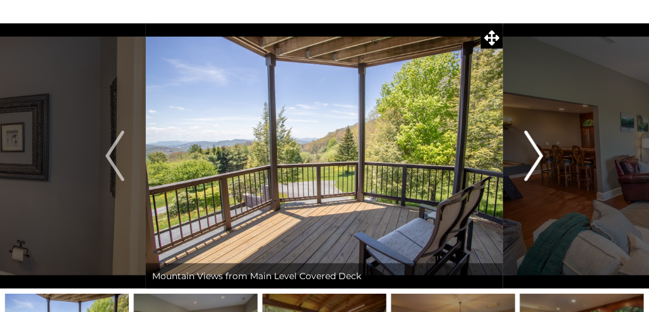
click at [522, 149] on button "Next" at bounding box center [534, 155] width 62 height 265
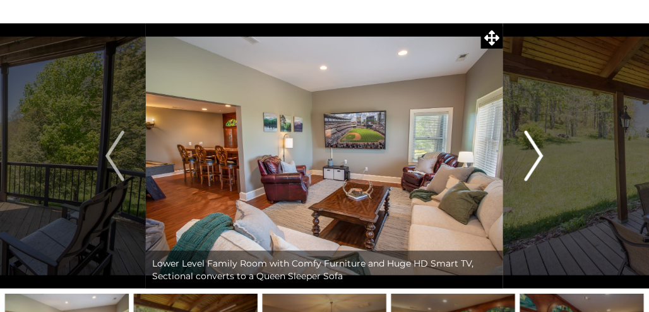
click at [522, 149] on button "Next" at bounding box center [534, 155] width 62 height 265
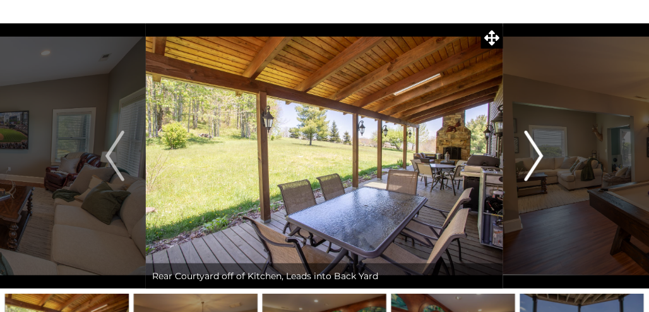
click at [522, 149] on button "Next" at bounding box center [534, 155] width 62 height 265
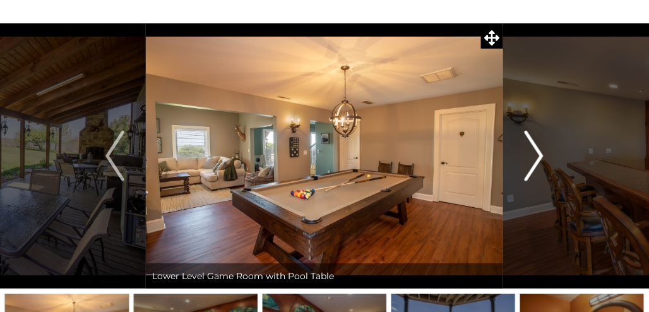
click at [522, 149] on button "Next" at bounding box center [534, 155] width 62 height 265
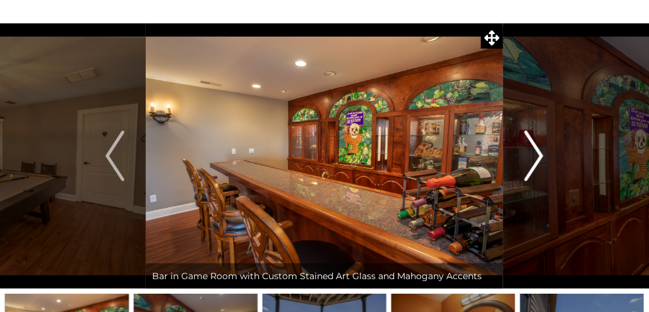
click at [522, 149] on button "Next" at bounding box center [534, 155] width 62 height 265
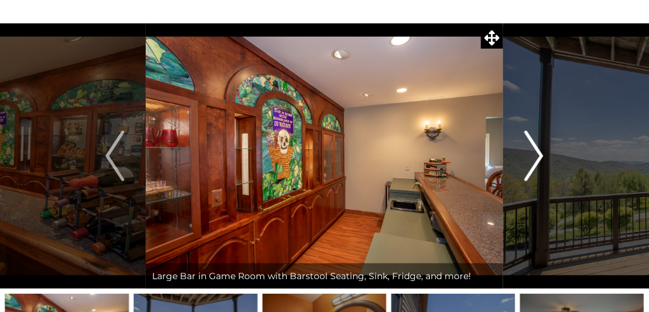
click at [522, 149] on button "Next" at bounding box center [534, 155] width 62 height 265
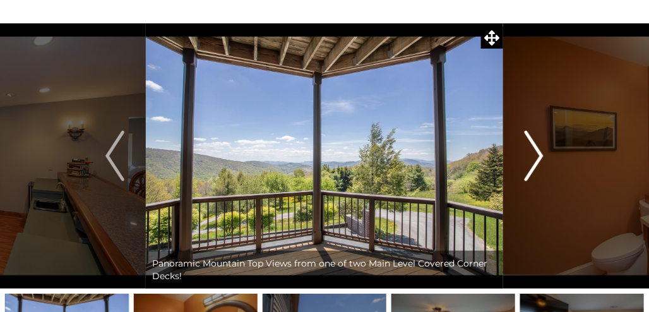
click at [522, 149] on button "Next" at bounding box center [534, 155] width 62 height 265
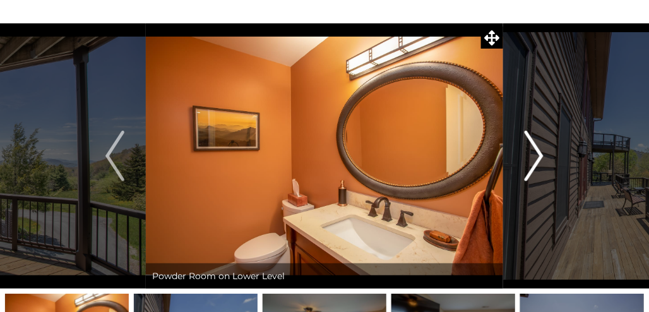
click at [522, 149] on button "Next" at bounding box center [534, 155] width 62 height 265
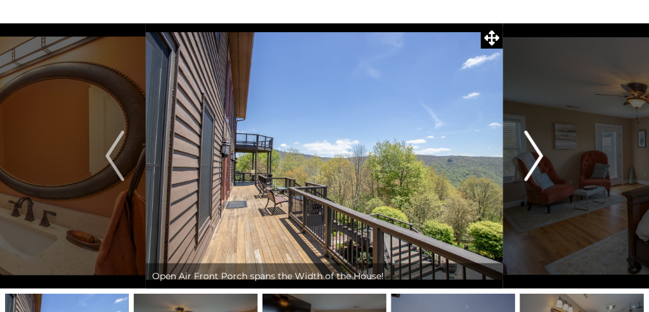
click at [522, 149] on button "Next" at bounding box center [534, 155] width 62 height 265
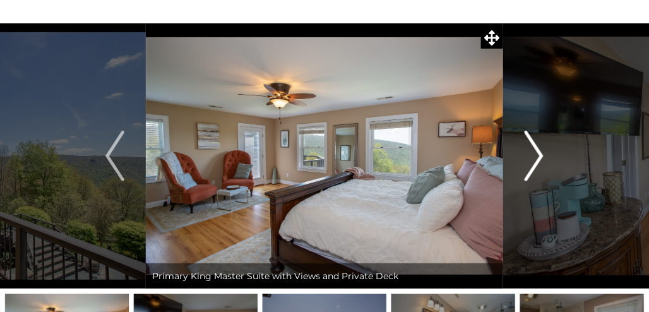
click at [522, 149] on button "Next" at bounding box center [534, 155] width 62 height 265
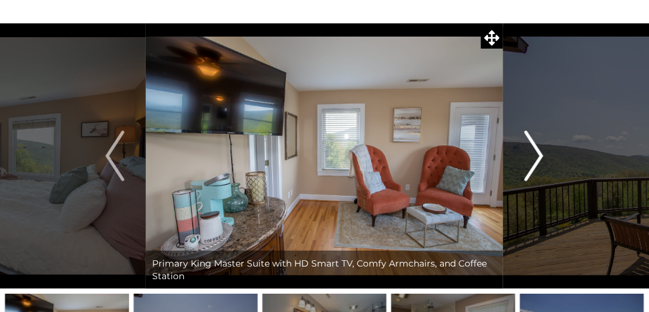
click at [522, 149] on button "Next" at bounding box center [534, 155] width 62 height 265
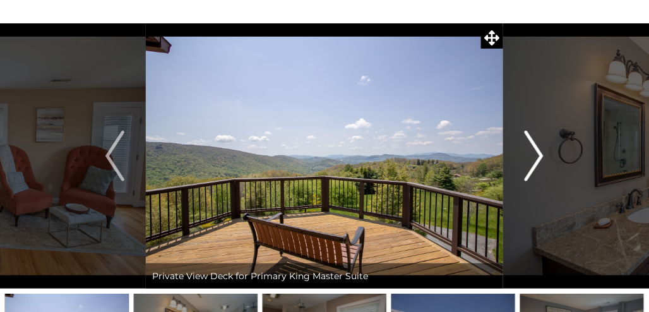
click at [522, 149] on button "Next" at bounding box center [534, 155] width 62 height 265
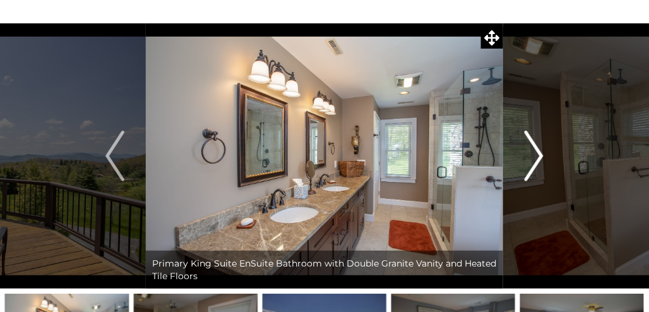
click at [522, 149] on button "Next" at bounding box center [534, 155] width 62 height 265
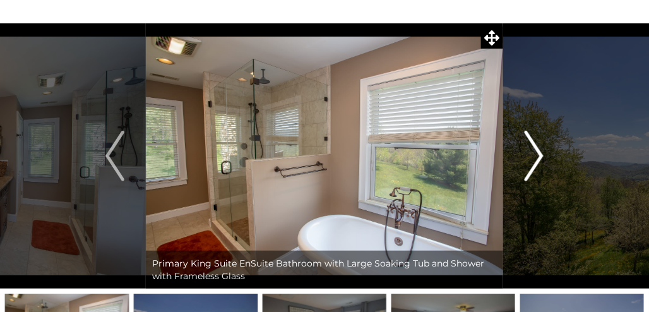
click at [522, 149] on button "Next" at bounding box center [534, 155] width 62 height 265
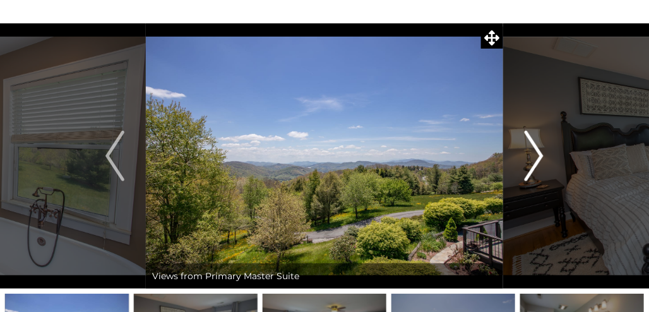
click at [522, 149] on button "Next" at bounding box center [534, 155] width 62 height 265
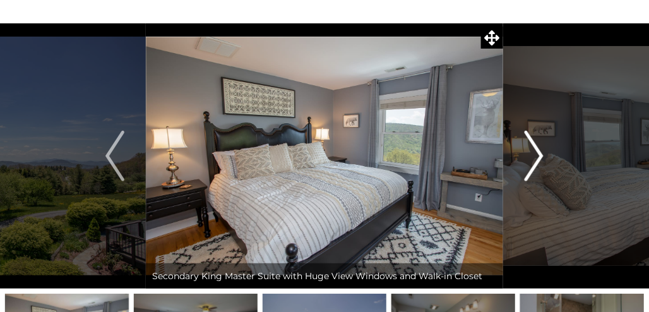
click at [522, 149] on button "Next" at bounding box center [534, 155] width 62 height 265
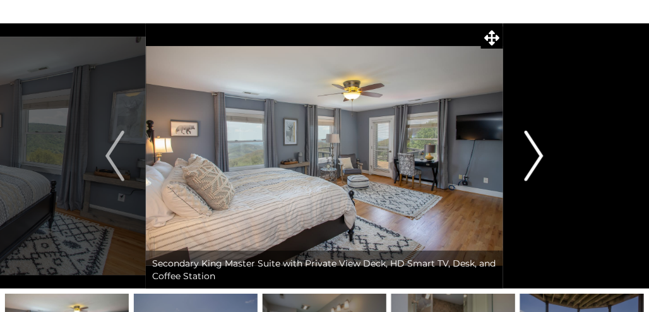
click at [522, 149] on button "Next" at bounding box center [534, 155] width 62 height 265
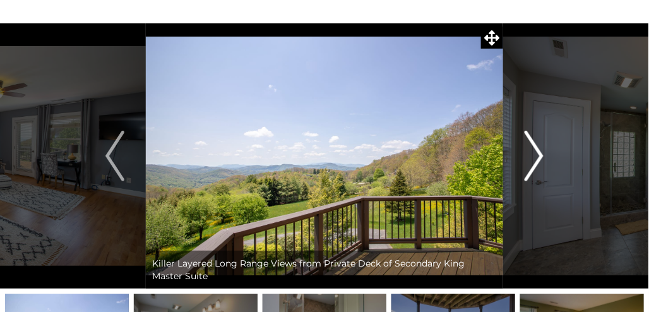
click at [522, 149] on button "Next" at bounding box center [534, 155] width 62 height 265
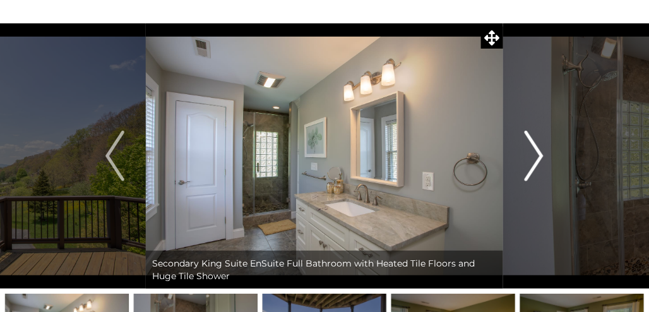
click at [522, 149] on button "Next" at bounding box center [534, 155] width 62 height 265
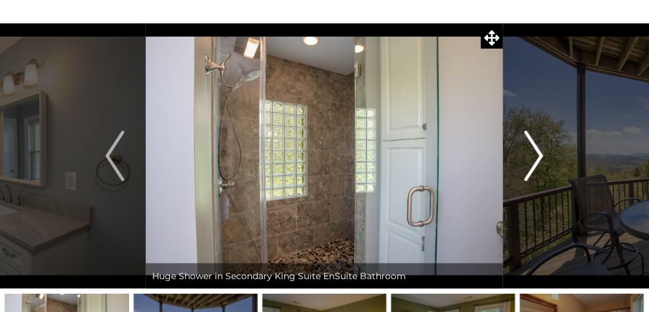
click at [522, 149] on button "Next" at bounding box center [534, 155] width 62 height 265
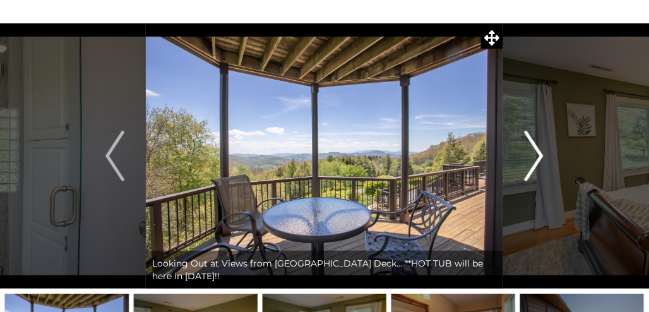
click at [522, 149] on button "Next" at bounding box center [534, 155] width 62 height 265
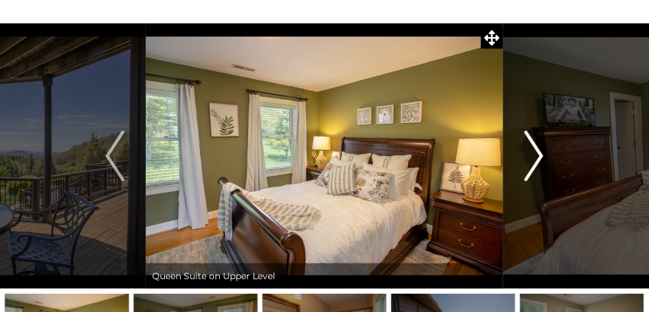
click at [522, 149] on button "Next" at bounding box center [534, 155] width 62 height 265
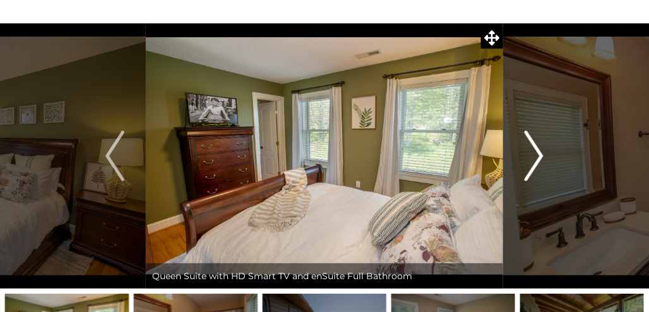
click at [522, 149] on button "Next" at bounding box center [534, 155] width 62 height 265
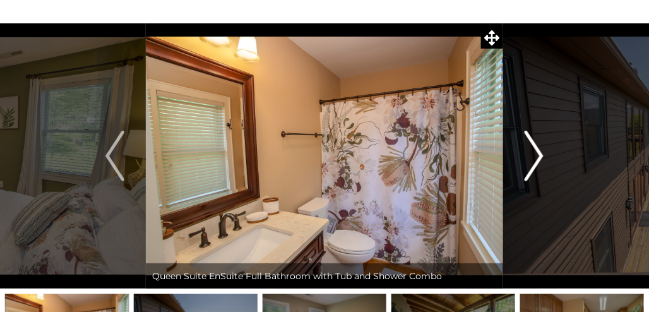
click at [522, 149] on button "Next" at bounding box center [534, 155] width 62 height 265
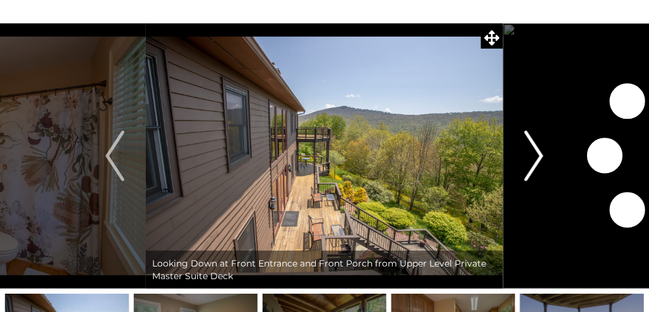
click at [522, 149] on button "Next" at bounding box center [534, 155] width 62 height 265
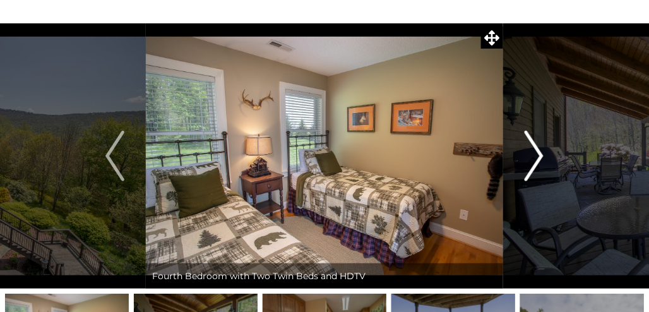
click at [522, 149] on button "Next" at bounding box center [534, 155] width 62 height 265
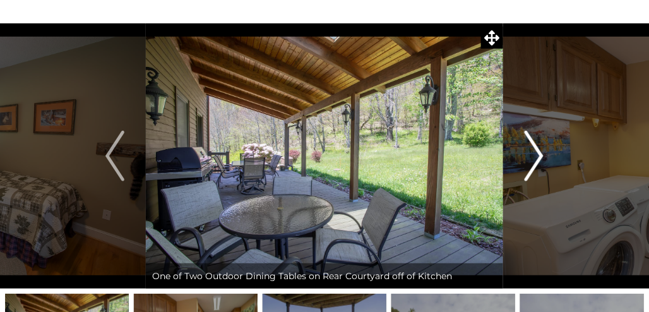
click at [522, 149] on button "Next" at bounding box center [534, 155] width 62 height 265
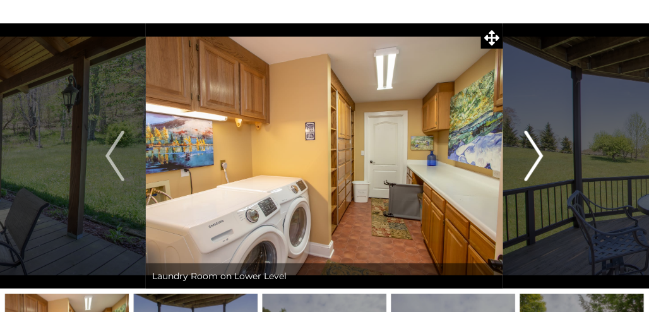
click at [522, 149] on button "Next" at bounding box center [534, 155] width 62 height 265
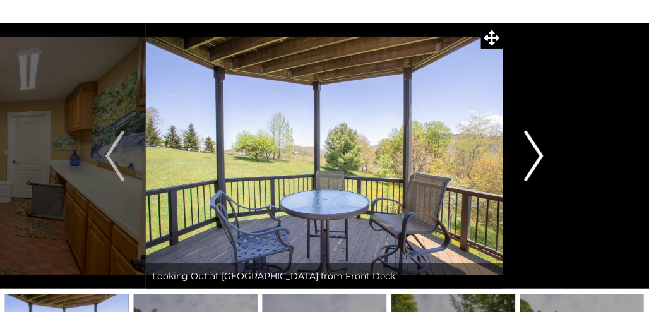
click at [522, 149] on button "Next" at bounding box center [534, 155] width 62 height 265
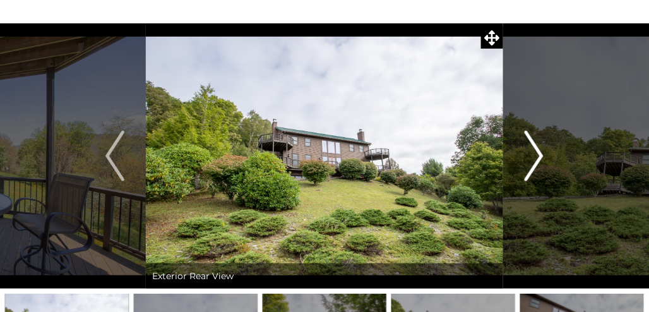
click at [522, 149] on button "Next" at bounding box center [534, 155] width 62 height 265
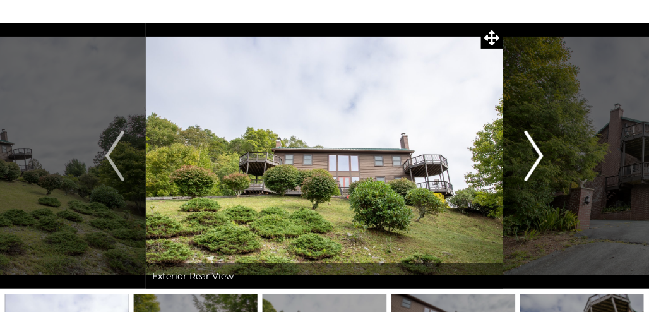
click at [522, 149] on button "Next" at bounding box center [534, 155] width 62 height 265
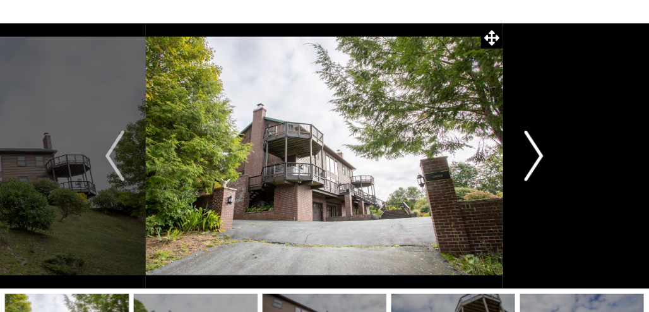
click at [522, 149] on button "Next" at bounding box center [534, 155] width 62 height 265
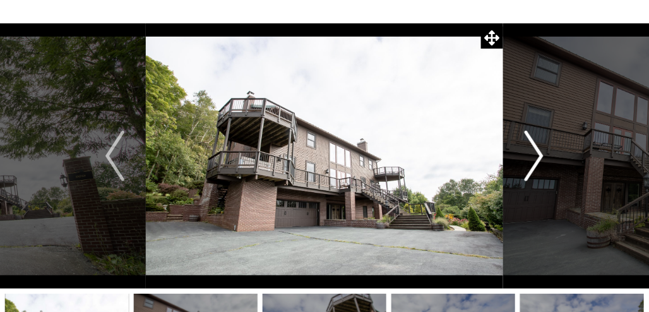
click at [522, 149] on button "Next" at bounding box center [534, 155] width 62 height 265
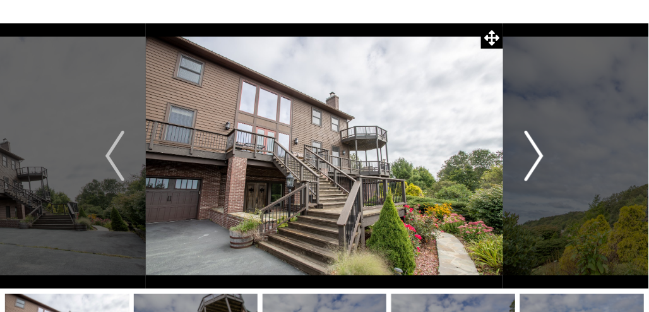
click at [522, 149] on button "Next" at bounding box center [534, 155] width 62 height 265
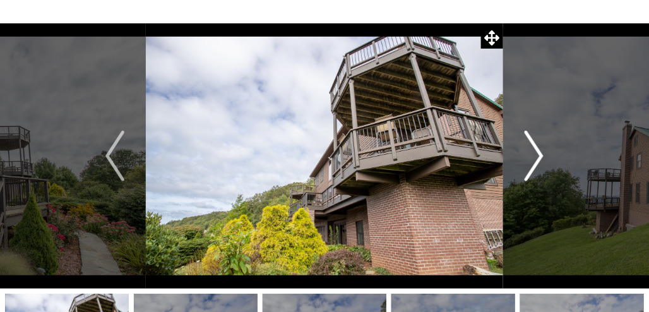
click at [522, 149] on button "Next" at bounding box center [534, 155] width 62 height 265
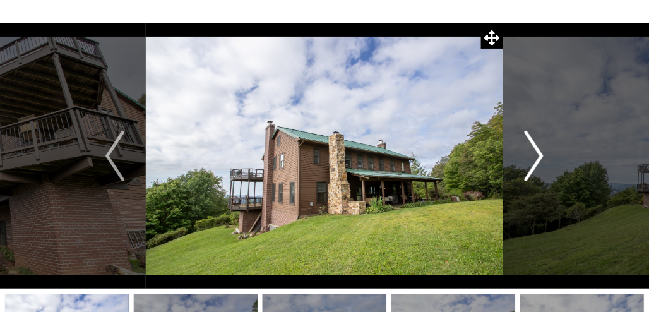
click at [522, 149] on button "Next" at bounding box center [534, 155] width 62 height 265
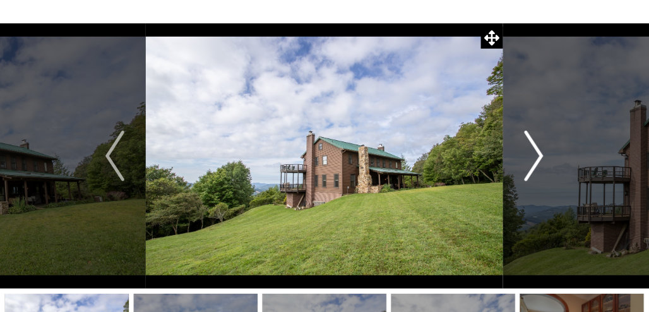
click at [522, 149] on button "Next" at bounding box center [534, 155] width 62 height 265
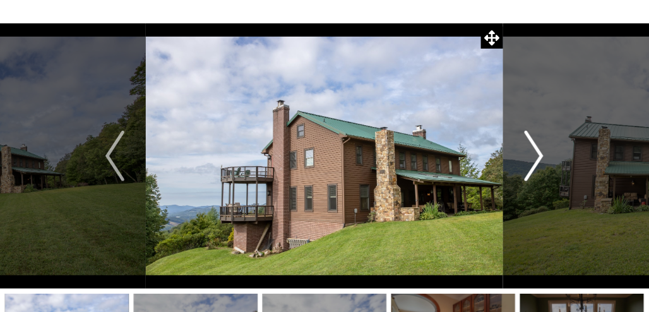
click at [522, 149] on button "Next" at bounding box center [534, 155] width 62 height 265
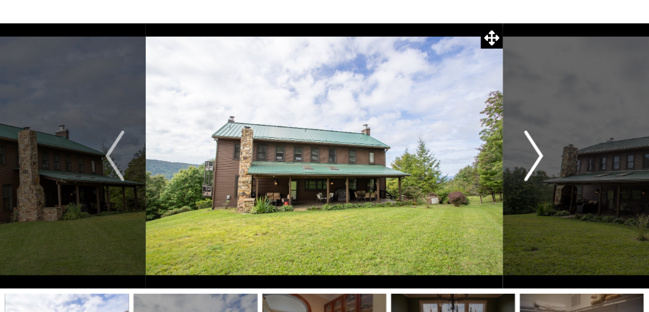
click at [522, 149] on button "Next" at bounding box center [534, 155] width 62 height 265
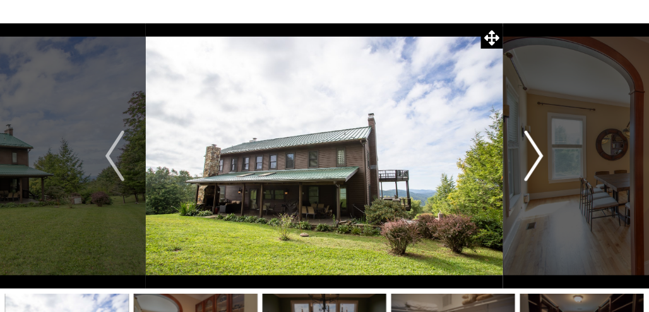
click at [522, 149] on button "Next" at bounding box center [534, 155] width 62 height 265
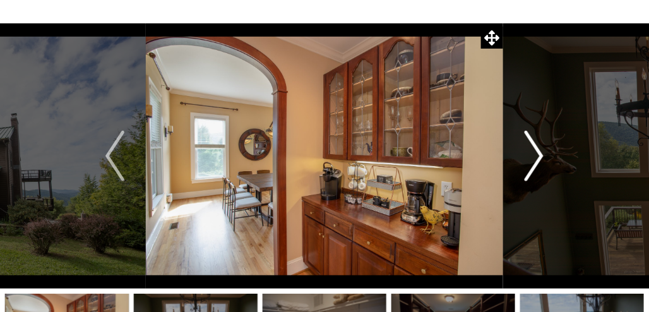
click at [522, 149] on button "Next" at bounding box center [534, 155] width 62 height 265
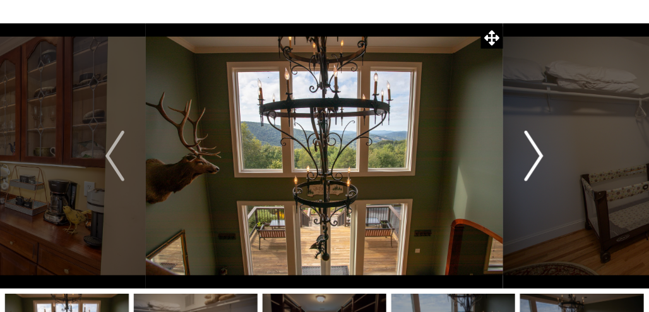
click at [522, 149] on button "Next" at bounding box center [534, 155] width 62 height 265
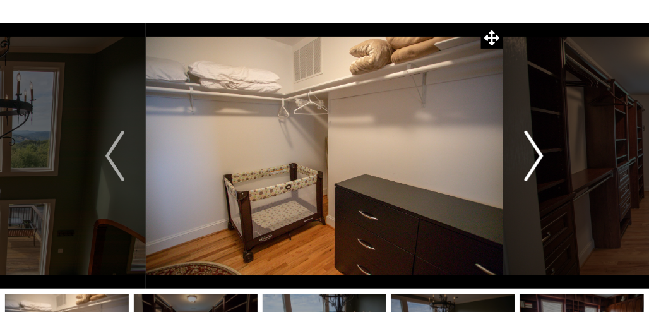
click at [522, 149] on button "Next" at bounding box center [534, 155] width 62 height 265
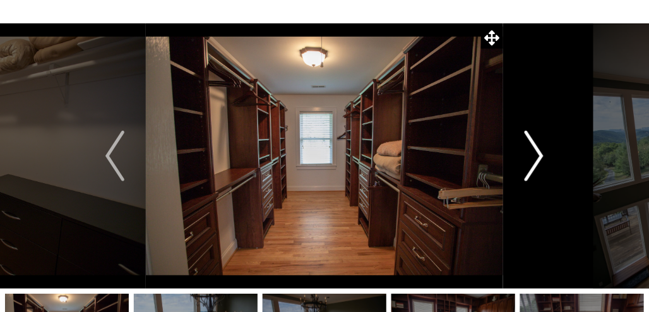
click at [522, 149] on button "Next" at bounding box center [534, 155] width 62 height 265
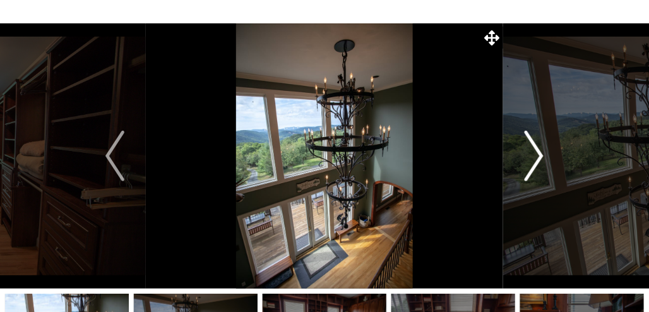
click at [522, 149] on button "Next" at bounding box center [534, 155] width 62 height 265
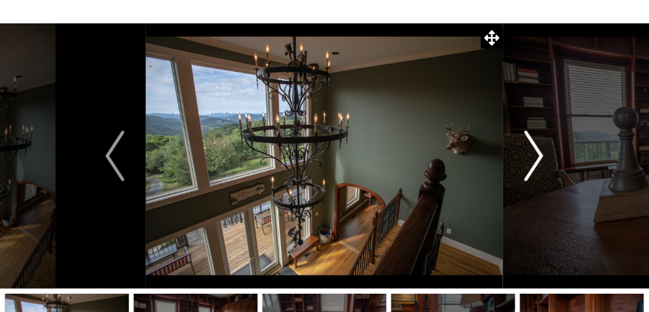
click at [522, 149] on button "Next" at bounding box center [534, 155] width 62 height 265
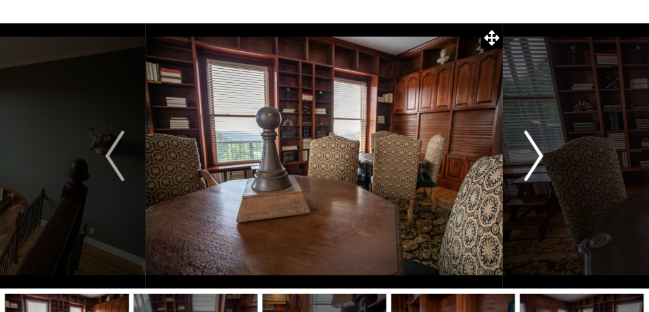
click at [522, 149] on button "Next" at bounding box center [534, 155] width 62 height 265
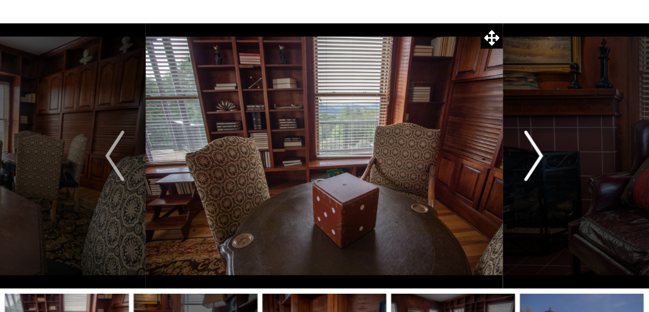
click at [522, 149] on button "Next" at bounding box center [534, 155] width 62 height 265
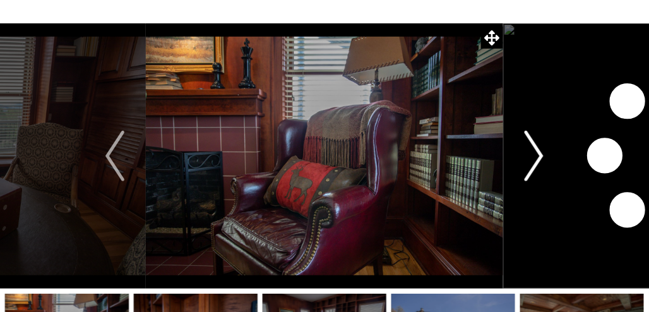
click at [522, 149] on button "Next" at bounding box center [534, 155] width 62 height 265
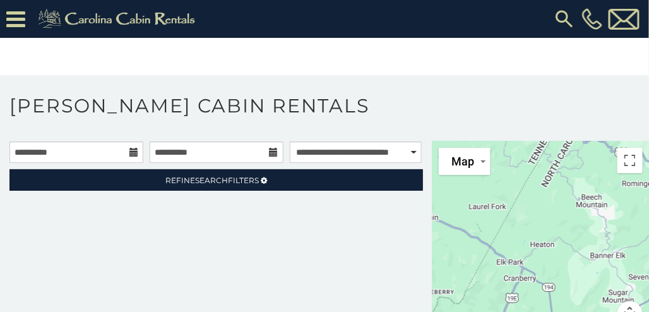
scroll to position [16, 0]
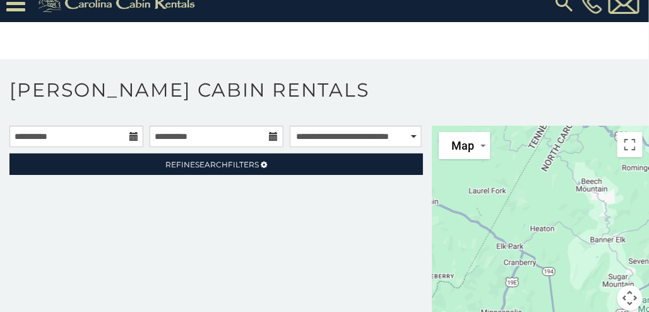
click at [176, 164] on div "**********" at bounding box center [216, 154] width 433 height 56
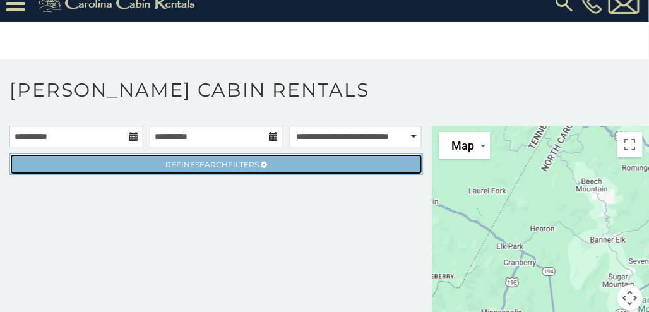
click at [176, 160] on span "Refine Search Filters" at bounding box center [211, 164] width 93 height 9
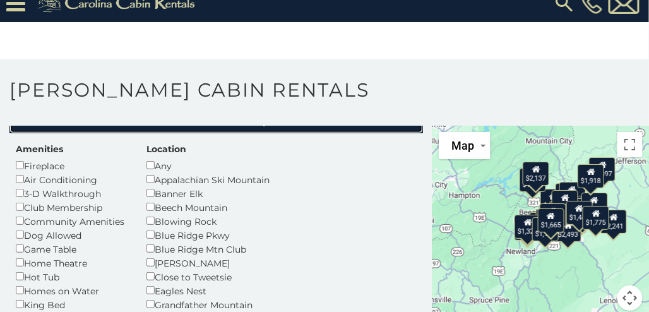
scroll to position [41, 0]
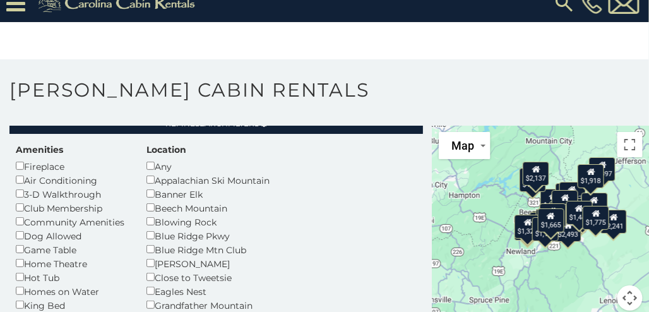
click at [145, 150] on div "Location Any Appalachian Ski Mountain Banner Elk Beech Mountain Blowing Rock Bl…" at bounding box center [249, 303] width 224 height 321
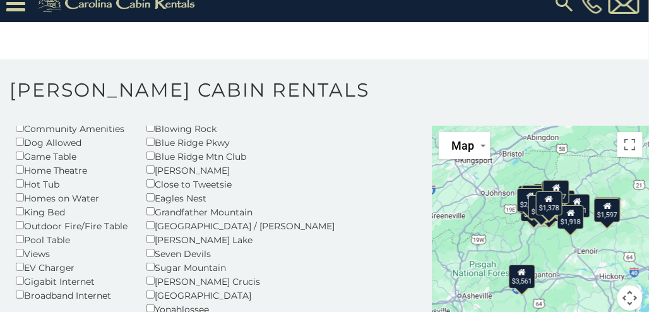
scroll to position [135, 0]
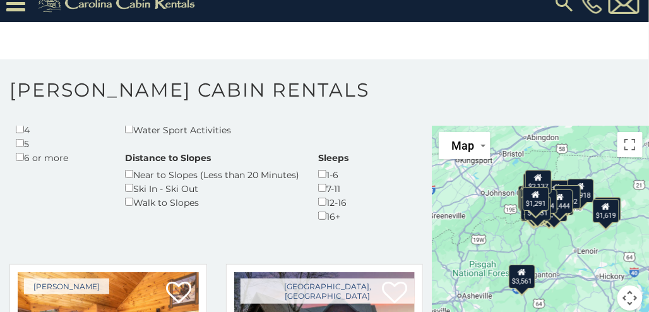
scroll to position [457, 0]
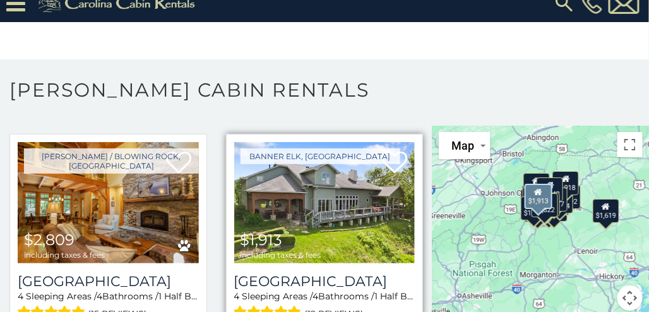
scroll to position [590, 0]
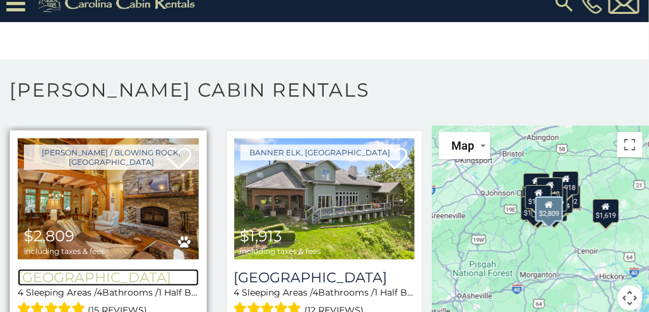
click at [133, 269] on h3 "[GEOGRAPHIC_DATA]" at bounding box center [108, 277] width 181 height 17
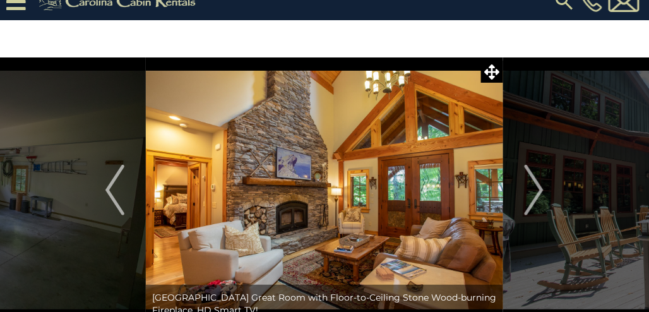
scroll to position [15, 0]
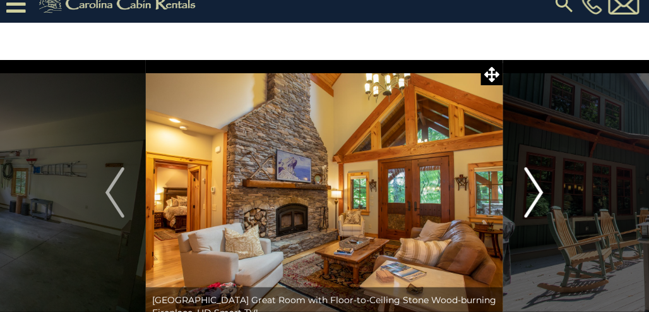
click at [537, 196] on img "Next" at bounding box center [534, 192] width 19 height 51
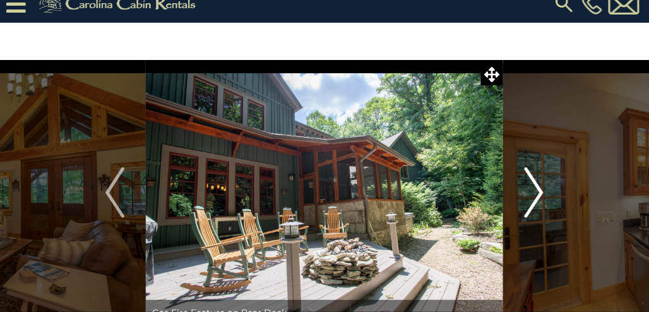
click at [537, 196] on img "Next" at bounding box center [534, 192] width 19 height 51
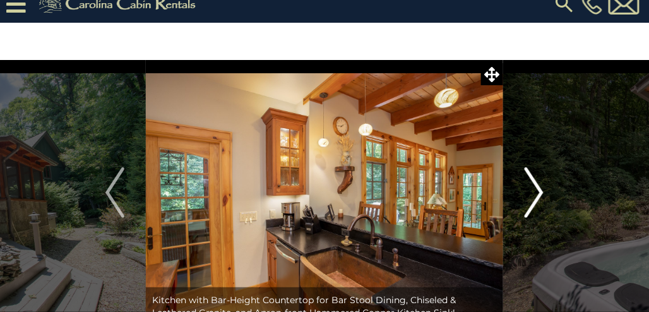
click at [537, 196] on img "Next" at bounding box center [534, 192] width 19 height 51
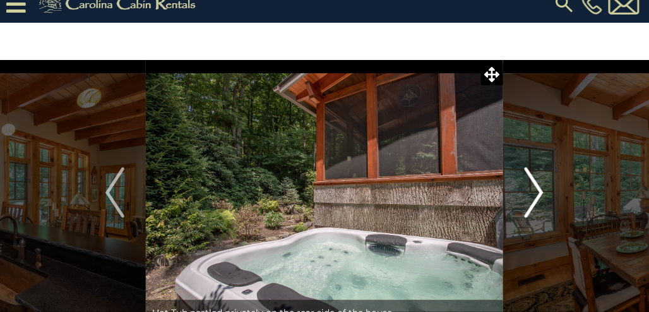
click at [537, 196] on img "Next" at bounding box center [534, 192] width 19 height 51
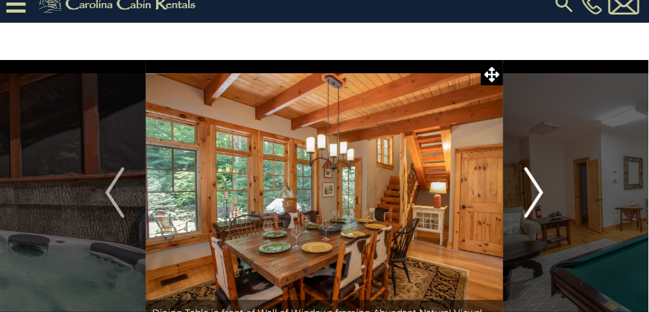
click at [537, 196] on img "Next" at bounding box center [534, 192] width 19 height 51
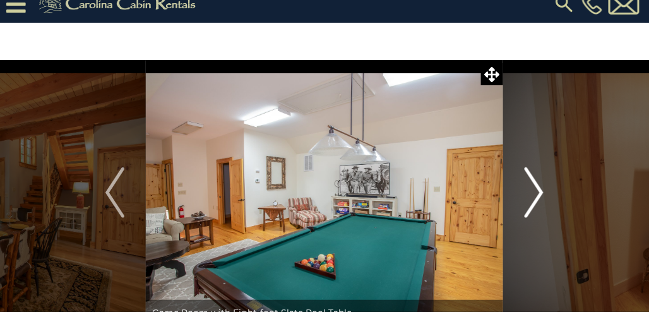
click at [537, 196] on img "Next" at bounding box center [534, 192] width 19 height 51
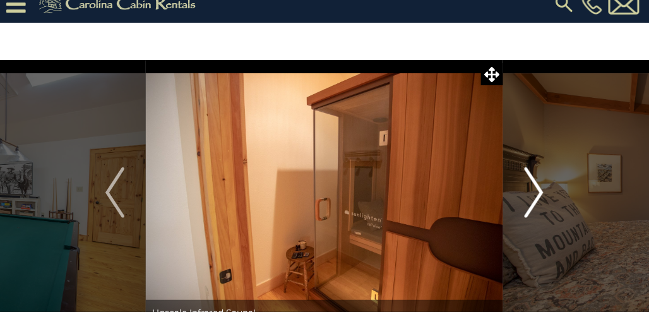
click at [537, 196] on img "Next" at bounding box center [534, 192] width 19 height 51
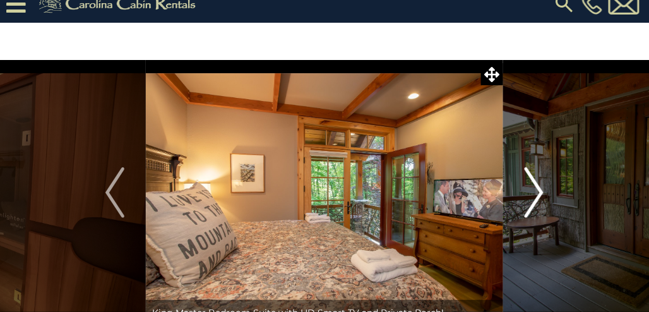
click at [537, 196] on img "Next" at bounding box center [534, 192] width 19 height 51
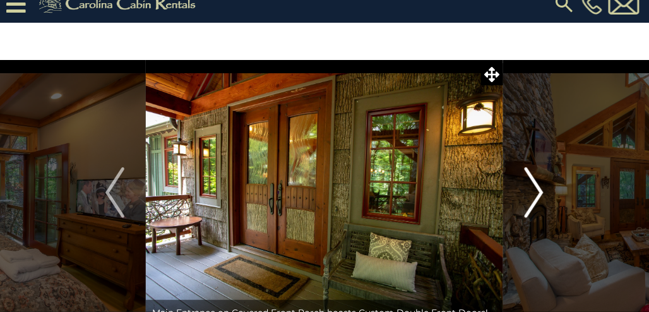
click at [537, 196] on img "Next" at bounding box center [534, 192] width 19 height 51
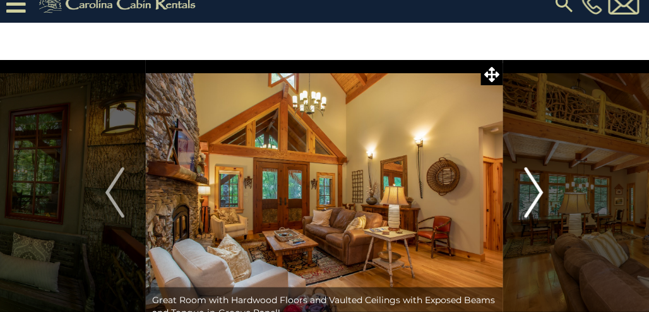
click at [537, 196] on img "Next" at bounding box center [534, 192] width 19 height 51
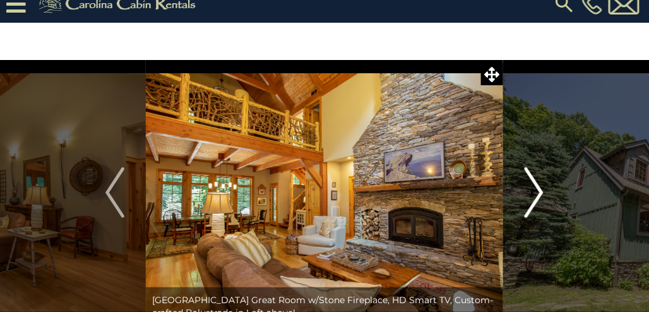
click at [537, 196] on img "Next" at bounding box center [534, 192] width 19 height 51
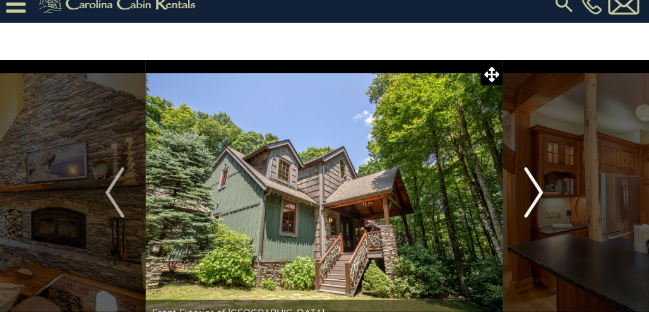
click at [537, 196] on img "Next" at bounding box center [534, 192] width 19 height 51
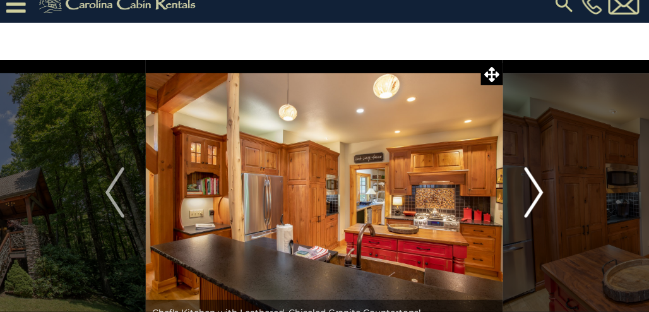
click at [537, 196] on img "Next" at bounding box center [534, 192] width 19 height 51
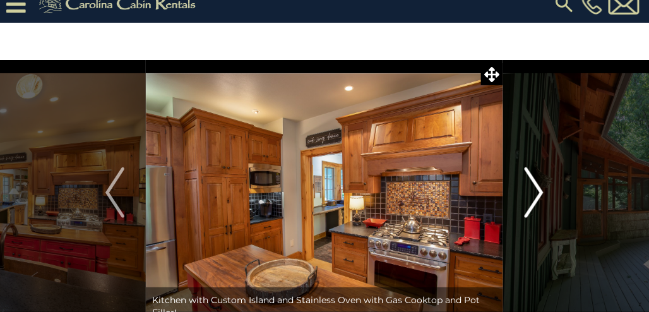
click at [537, 196] on img "Next" at bounding box center [534, 192] width 19 height 51
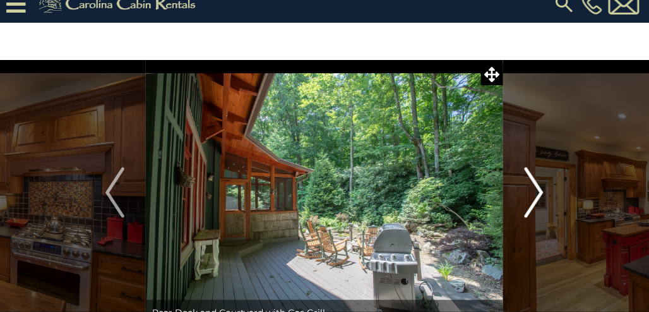
click at [537, 196] on img "Next" at bounding box center [534, 192] width 19 height 51
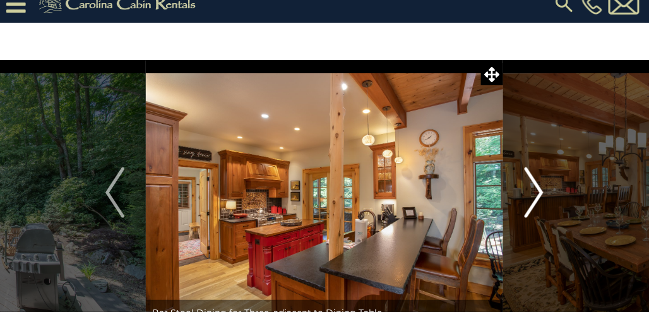
click at [537, 196] on img "Next" at bounding box center [534, 192] width 19 height 51
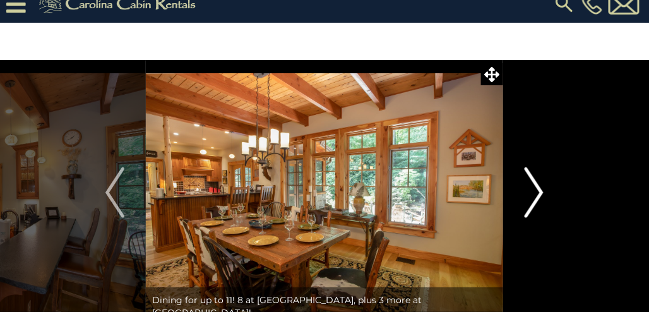
click at [537, 196] on img "Next" at bounding box center [534, 192] width 19 height 51
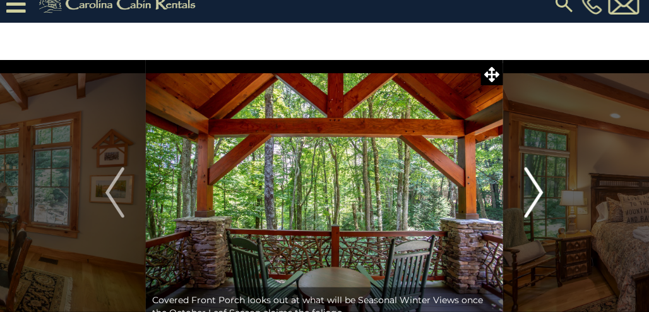
click at [537, 196] on img "Next" at bounding box center [534, 192] width 19 height 51
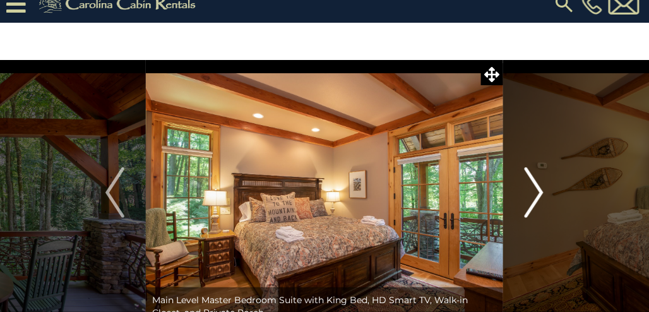
click at [537, 196] on img "Next" at bounding box center [534, 192] width 19 height 51
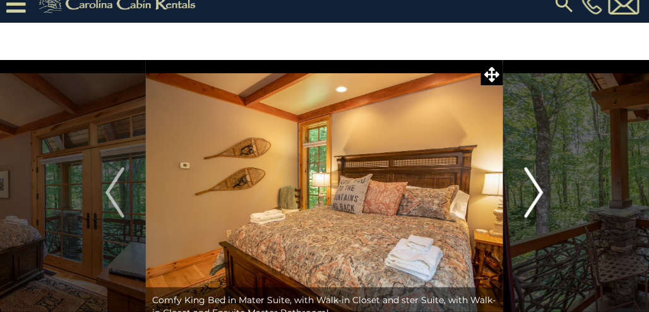
click at [537, 196] on img "Next" at bounding box center [534, 192] width 19 height 51
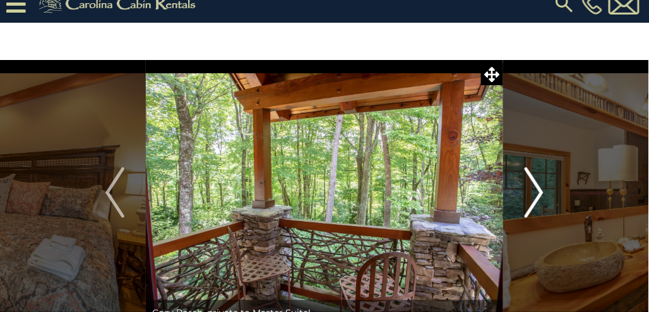
click at [537, 196] on img "Next" at bounding box center [534, 192] width 19 height 51
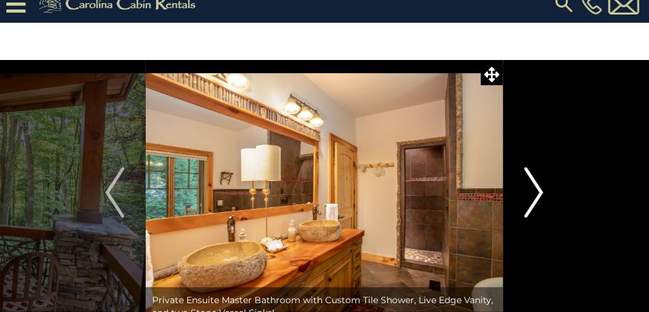
click at [537, 196] on img "Next" at bounding box center [534, 192] width 19 height 51
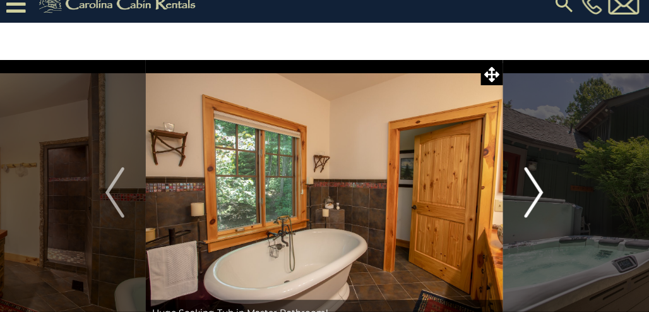
click at [537, 196] on img "Next" at bounding box center [534, 192] width 19 height 51
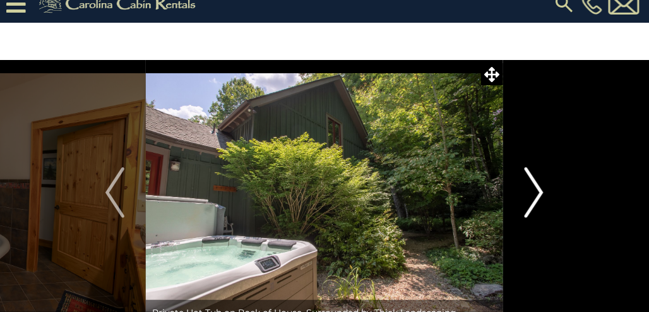
click at [537, 196] on img "Next" at bounding box center [534, 192] width 19 height 51
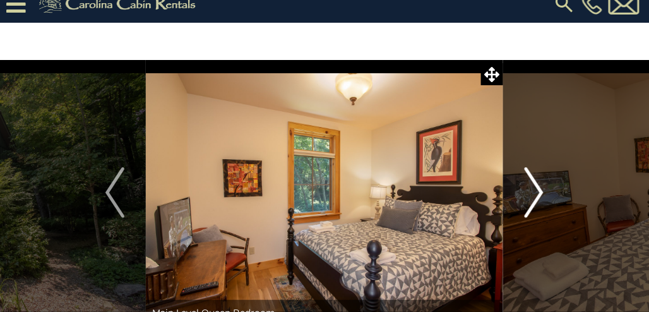
click at [537, 196] on img "Next" at bounding box center [534, 192] width 19 height 51
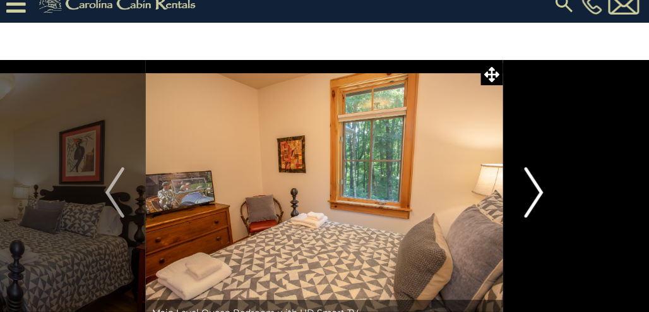
click at [537, 196] on img "Next" at bounding box center [534, 192] width 19 height 51
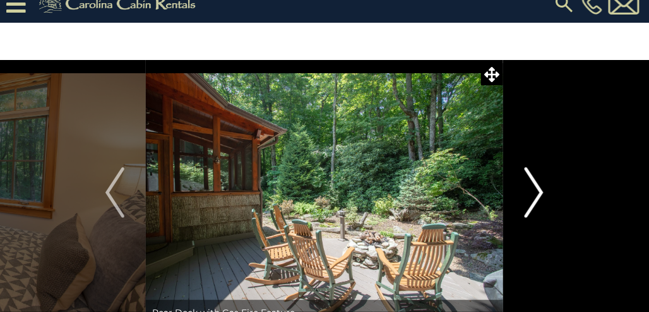
click at [537, 196] on img "Next" at bounding box center [534, 192] width 19 height 51
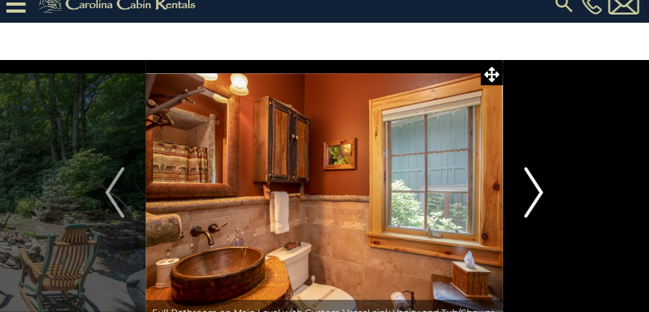
click at [537, 196] on img "Next" at bounding box center [534, 192] width 19 height 51
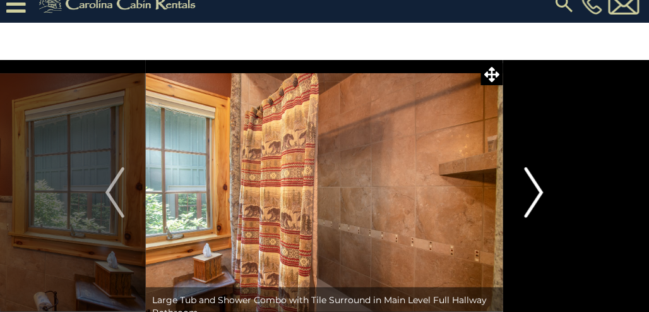
click at [537, 196] on img "Next" at bounding box center [534, 192] width 19 height 51
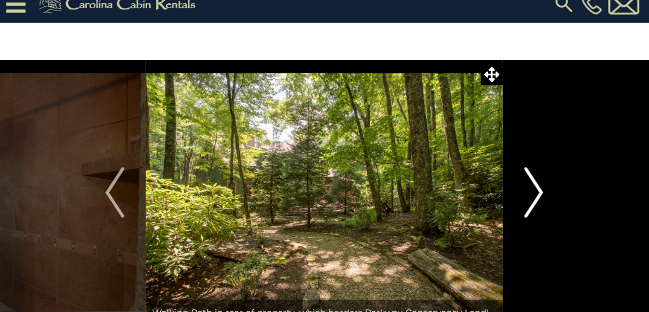
click at [537, 196] on img "Next" at bounding box center [534, 192] width 19 height 51
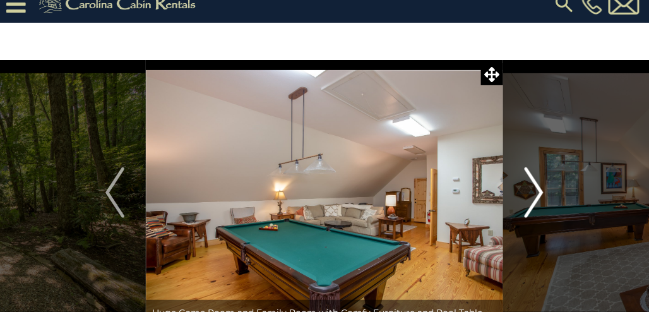
click at [537, 196] on img "Next" at bounding box center [534, 192] width 19 height 51
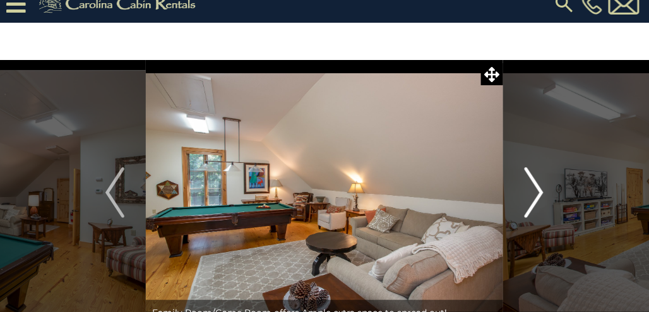
click at [537, 196] on img "Next" at bounding box center [534, 192] width 19 height 51
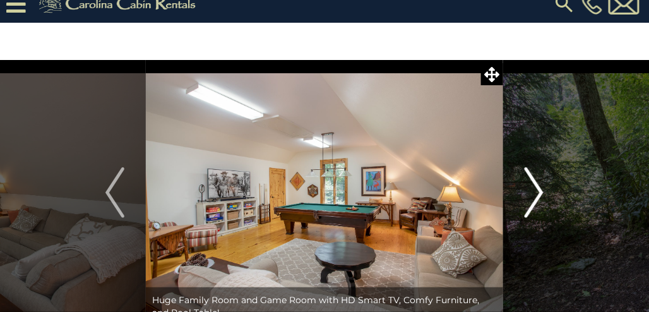
click at [537, 196] on img "Next" at bounding box center [534, 192] width 19 height 51
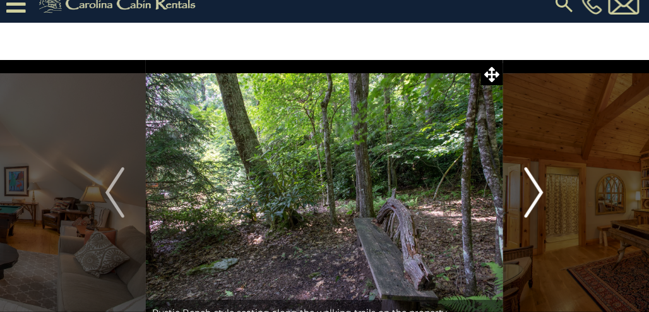
click at [537, 196] on img "Next" at bounding box center [534, 192] width 19 height 51
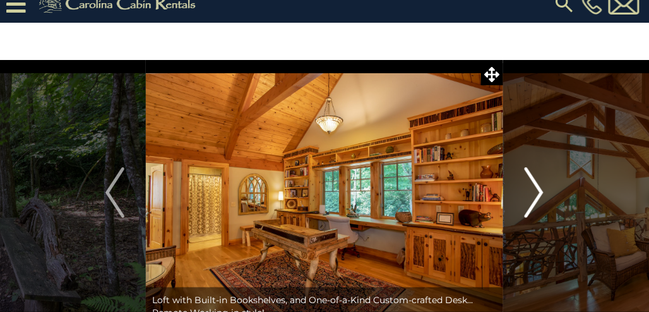
click at [537, 196] on img "Next" at bounding box center [534, 192] width 19 height 51
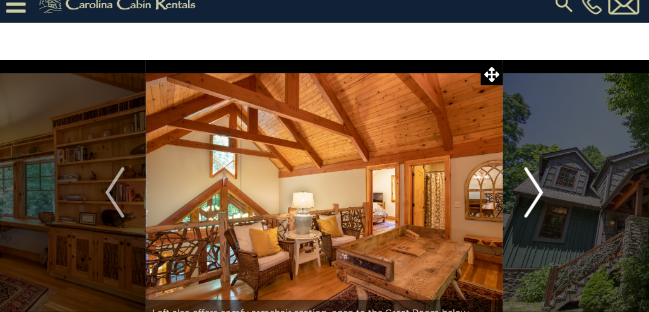
click at [537, 196] on img "Next" at bounding box center [534, 192] width 19 height 51
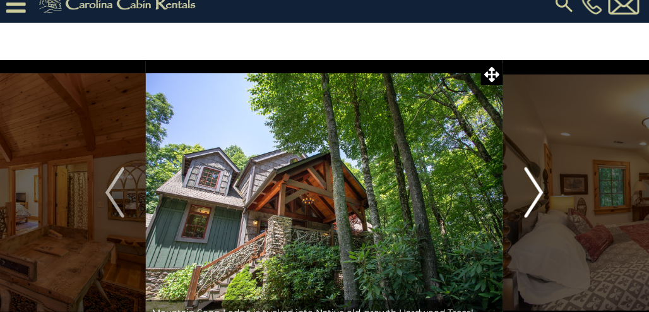
click at [537, 196] on img "Next" at bounding box center [534, 192] width 19 height 51
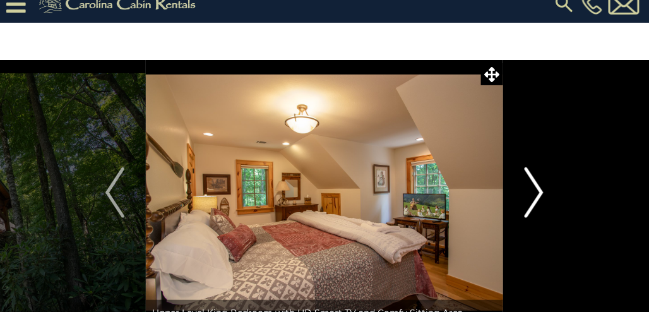
click at [537, 196] on img "Next" at bounding box center [534, 192] width 19 height 51
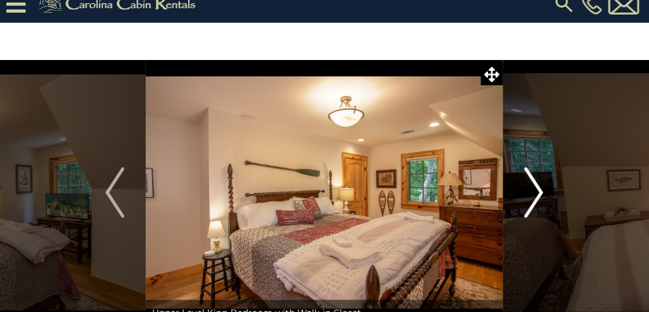
click at [537, 196] on img "Next" at bounding box center [534, 192] width 19 height 51
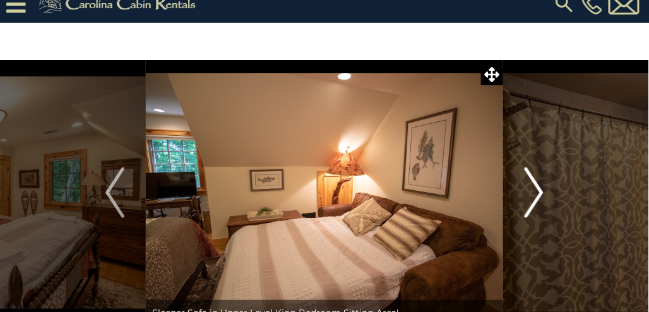
click at [537, 196] on img "Next" at bounding box center [534, 192] width 19 height 51
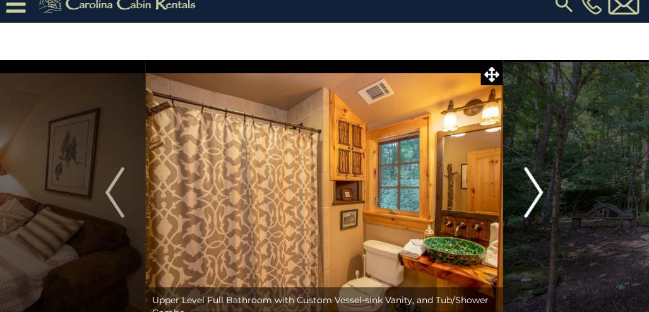
click at [537, 196] on img "Next" at bounding box center [534, 192] width 19 height 51
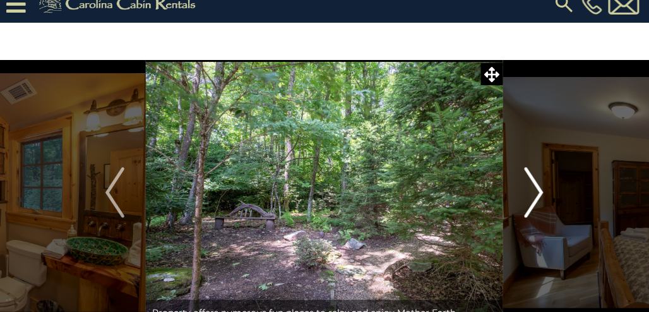
click at [537, 196] on img "Next" at bounding box center [534, 192] width 19 height 51
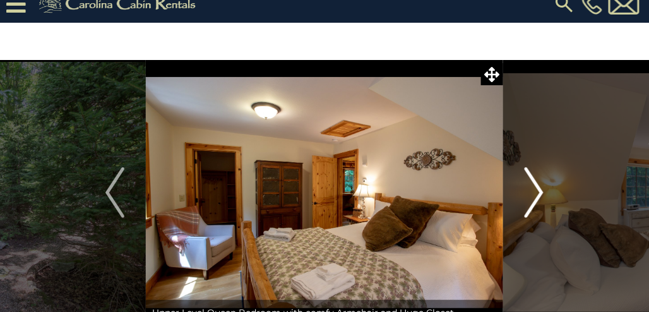
click at [537, 196] on img "Next" at bounding box center [534, 192] width 19 height 51
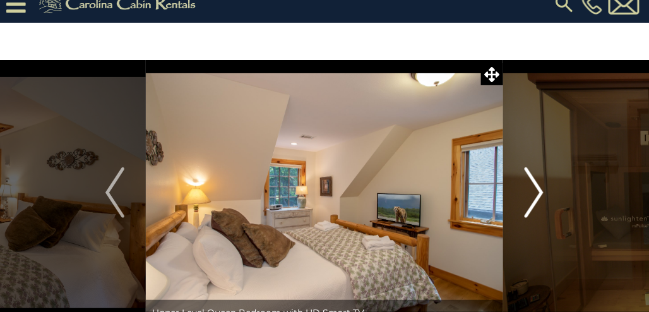
click at [537, 196] on img "Next" at bounding box center [534, 192] width 19 height 51
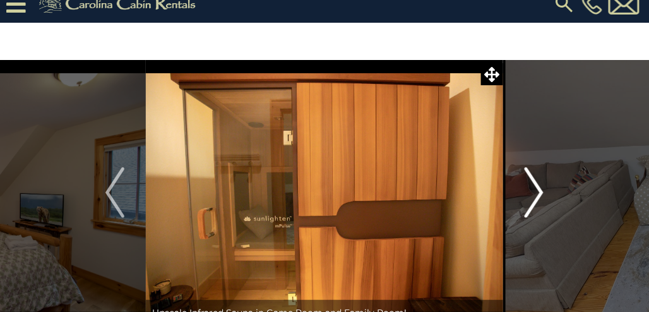
click at [537, 196] on img "Next" at bounding box center [534, 192] width 19 height 51
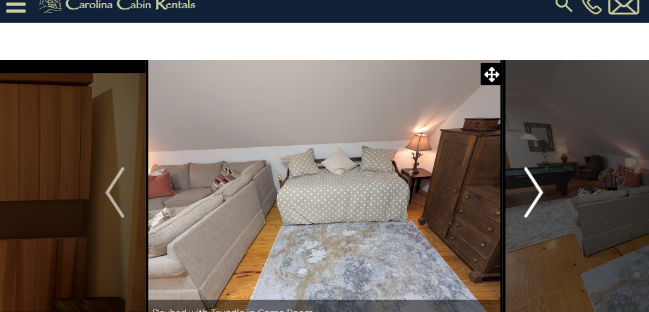
click at [537, 196] on img "Next" at bounding box center [534, 192] width 19 height 51
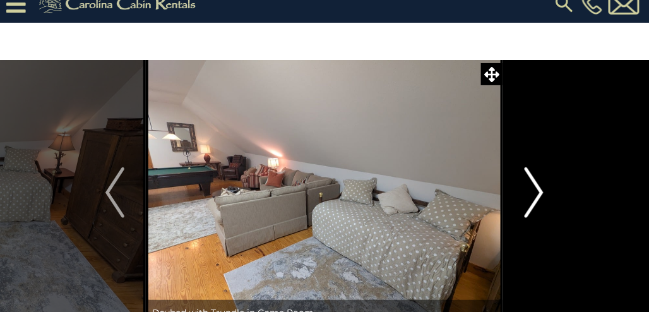
click at [537, 196] on img "Next" at bounding box center [534, 192] width 19 height 51
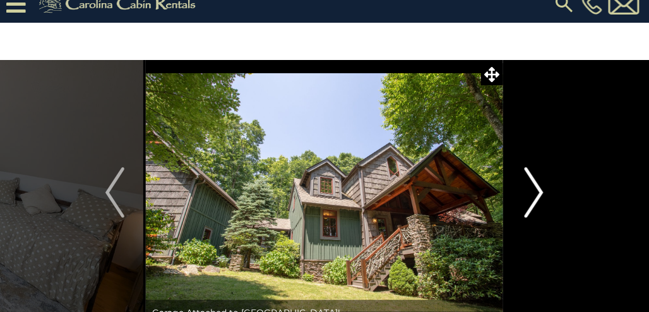
click at [537, 196] on img "Next" at bounding box center [534, 192] width 19 height 51
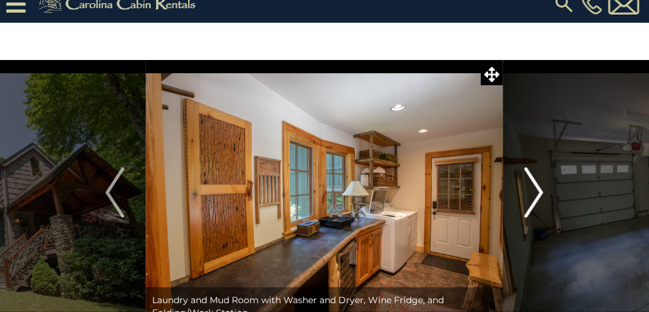
click at [537, 196] on img "Next" at bounding box center [534, 192] width 19 height 51
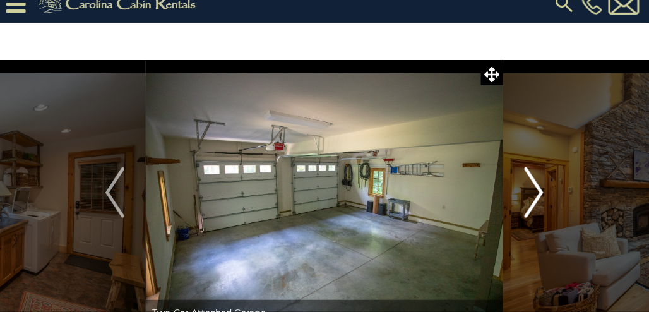
click at [537, 196] on img "Next" at bounding box center [534, 192] width 19 height 51
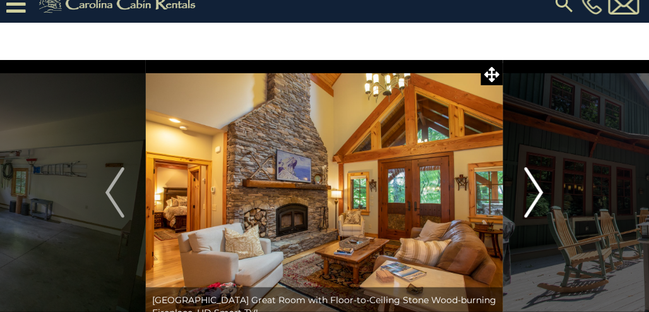
click at [537, 196] on img "Next" at bounding box center [534, 192] width 19 height 51
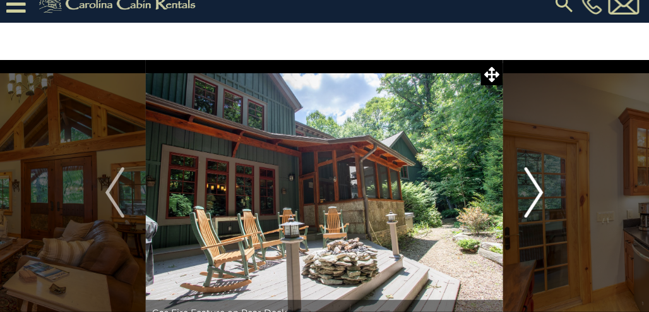
click at [537, 196] on img "Next" at bounding box center [534, 192] width 19 height 51
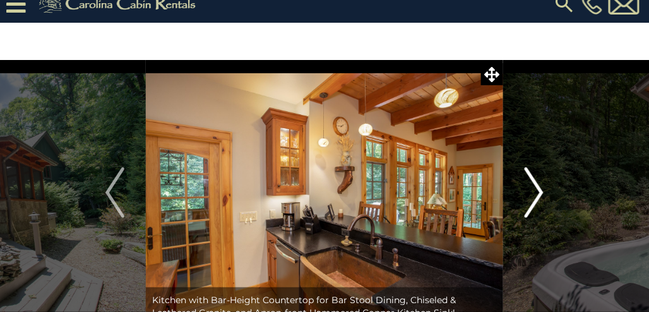
click at [537, 196] on img "Next" at bounding box center [534, 192] width 19 height 51
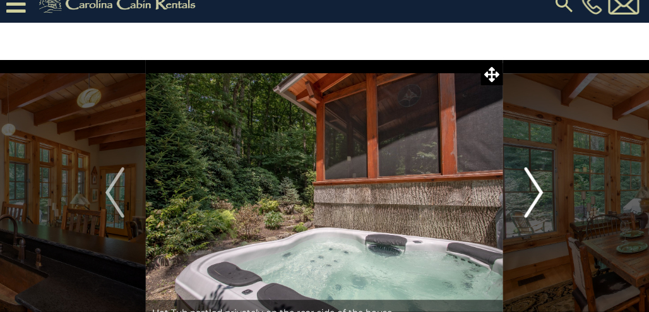
click at [537, 196] on img "Next" at bounding box center [534, 192] width 19 height 51
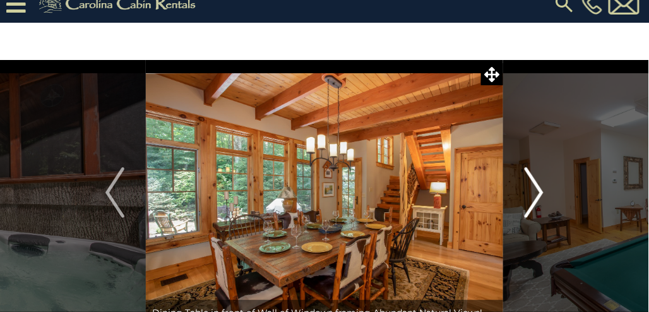
click at [537, 196] on img "Next" at bounding box center [534, 192] width 19 height 51
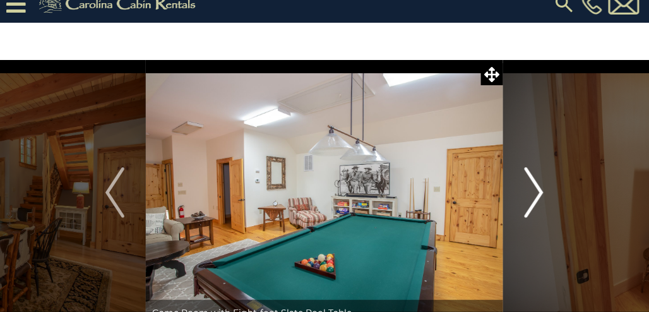
click at [537, 196] on img "Next" at bounding box center [534, 192] width 19 height 51
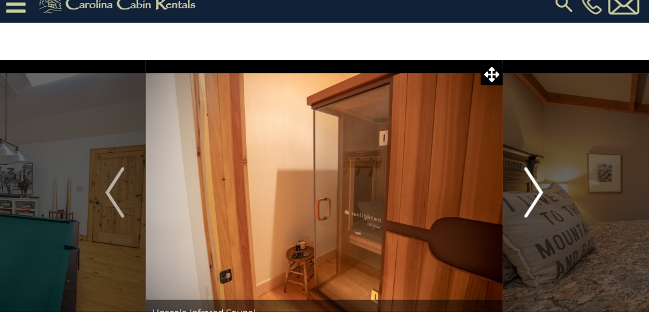
click at [537, 196] on img "Next" at bounding box center [534, 192] width 19 height 51
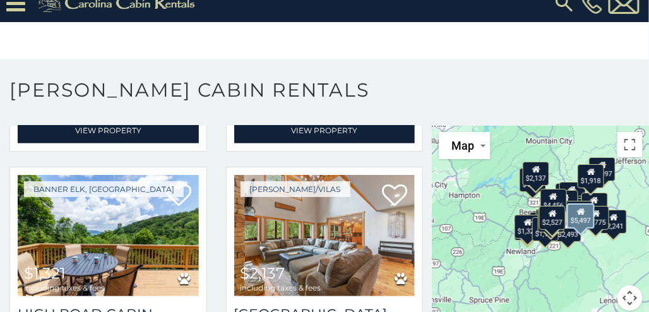
scroll to position [2663, 0]
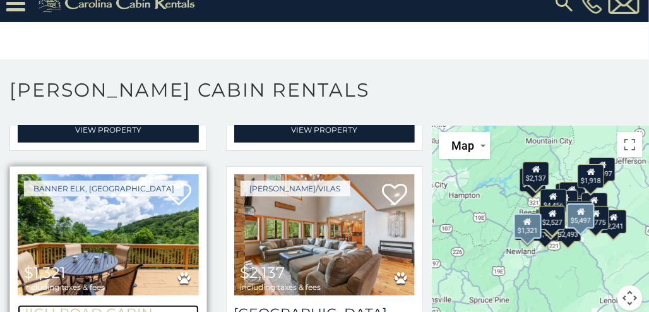
click at [150, 305] on h3 "High Road Cabin" at bounding box center [108, 313] width 181 height 17
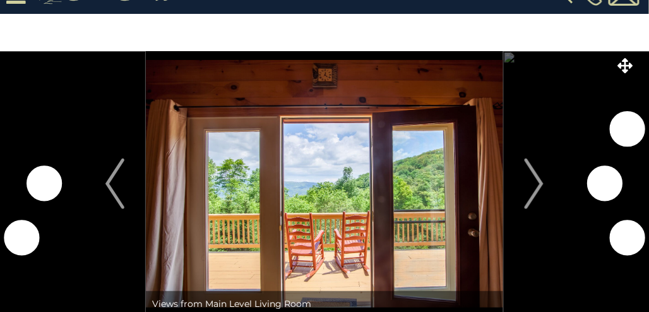
scroll to position [25, 0]
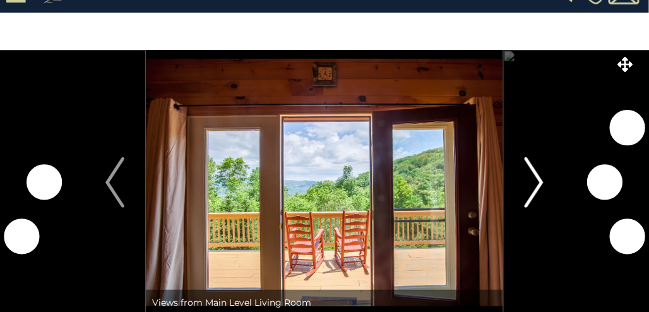
click at [531, 167] on img "Next" at bounding box center [534, 182] width 19 height 51
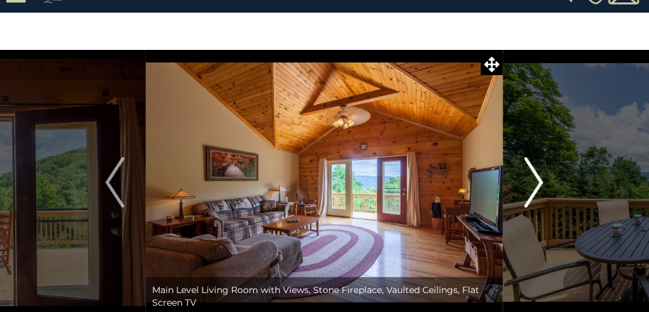
click at [531, 167] on img "Next" at bounding box center [534, 182] width 19 height 51
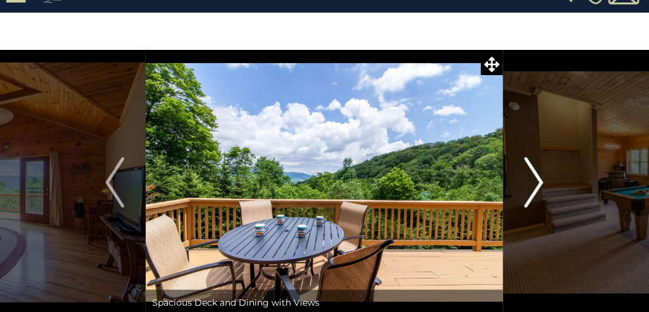
click at [531, 167] on img "Next" at bounding box center [534, 182] width 19 height 51
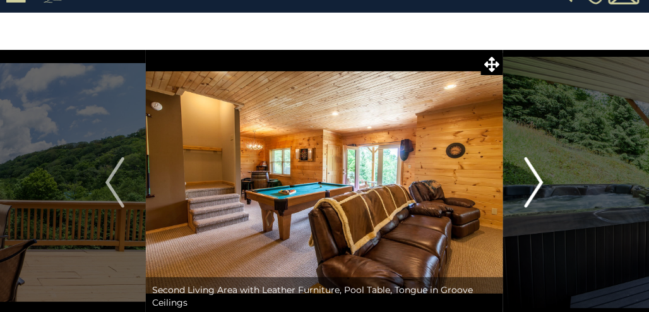
click at [531, 167] on img "Next" at bounding box center [534, 182] width 19 height 51
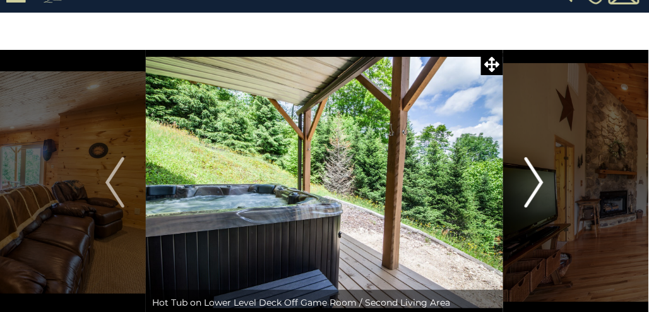
click at [531, 167] on img "Next" at bounding box center [534, 182] width 19 height 51
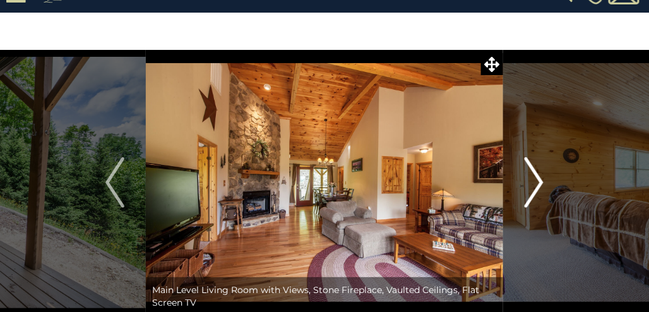
click at [531, 167] on img "Next" at bounding box center [534, 182] width 19 height 51
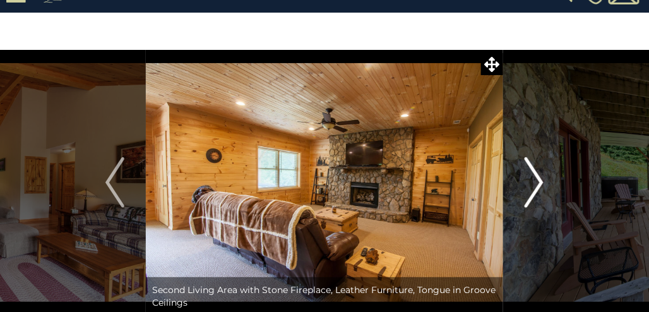
click at [531, 167] on img "Next" at bounding box center [534, 182] width 19 height 51
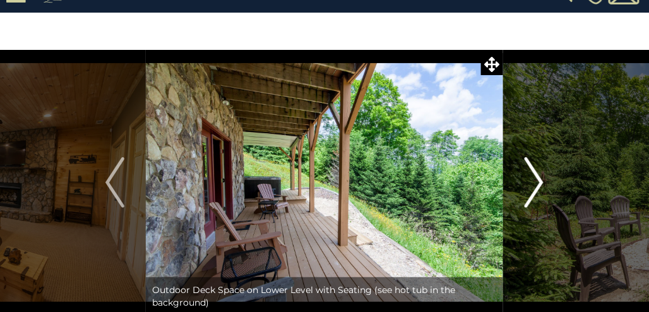
click at [531, 167] on img "Next" at bounding box center [534, 182] width 19 height 51
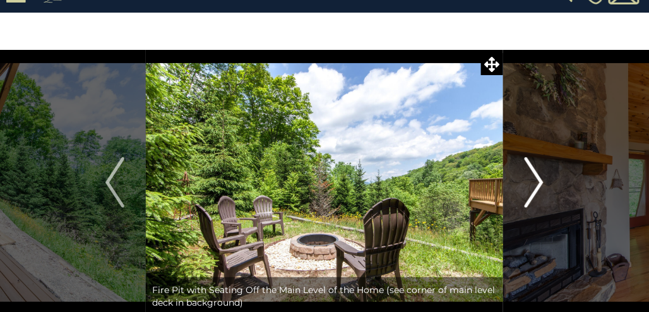
click at [531, 167] on img "Next" at bounding box center [534, 182] width 19 height 51
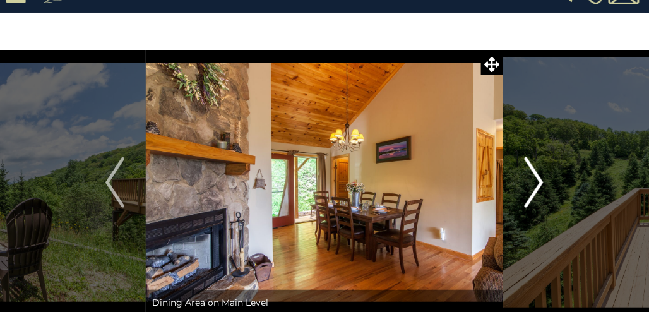
click at [531, 167] on img "Next" at bounding box center [534, 182] width 19 height 51
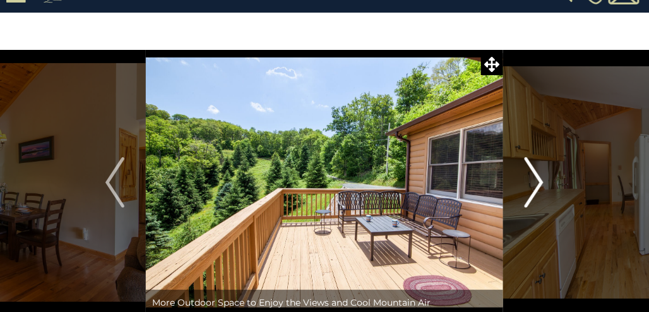
click at [531, 167] on img "Next" at bounding box center [534, 182] width 19 height 51
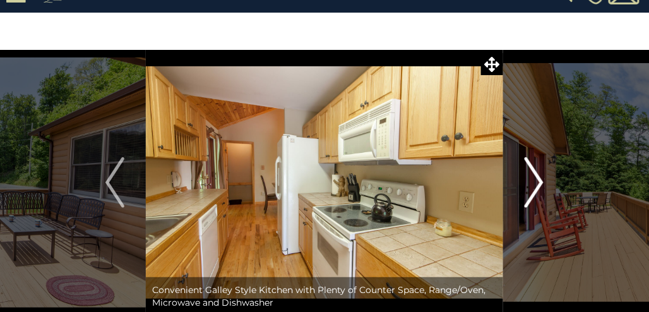
click at [531, 167] on img "Next" at bounding box center [534, 182] width 19 height 51
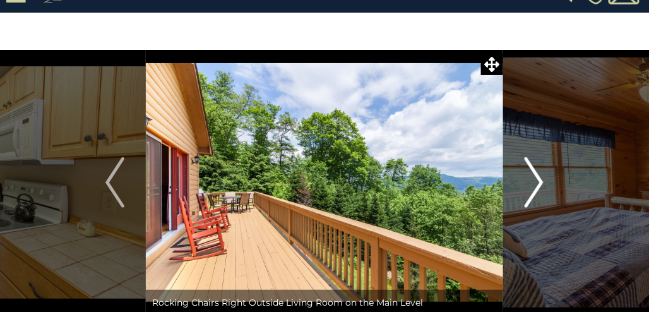
click at [531, 167] on img "Next" at bounding box center [534, 182] width 19 height 51
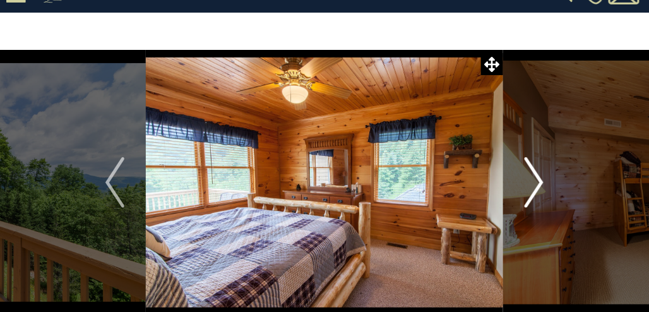
click at [531, 167] on img "Next" at bounding box center [534, 182] width 19 height 51
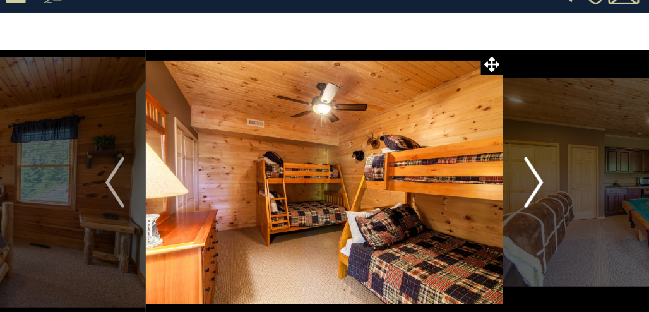
click at [531, 167] on img "Next" at bounding box center [534, 182] width 19 height 51
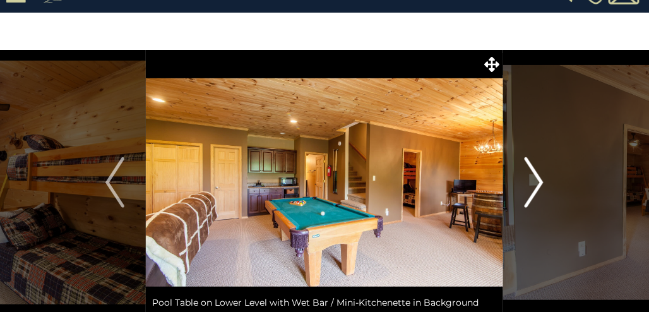
click at [531, 167] on img "Next" at bounding box center [534, 182] width 19 height 51
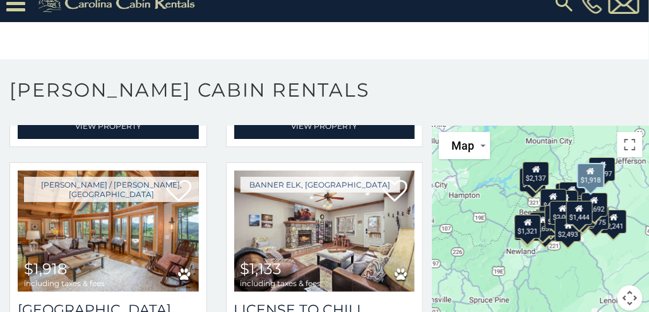
scroll to position [3149, 0]
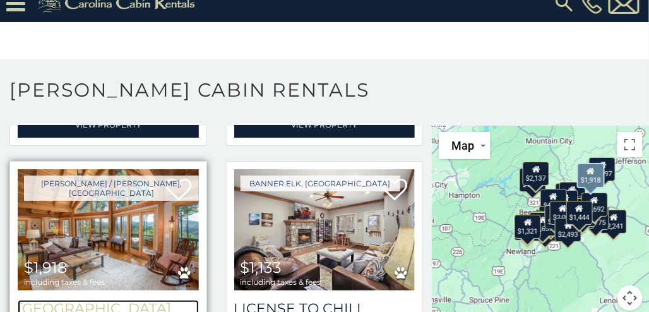
click at [122, 300] on h3 "[GEOGRAPHIC_DATA]" at bounding box center [108, 308] width 181 height 17
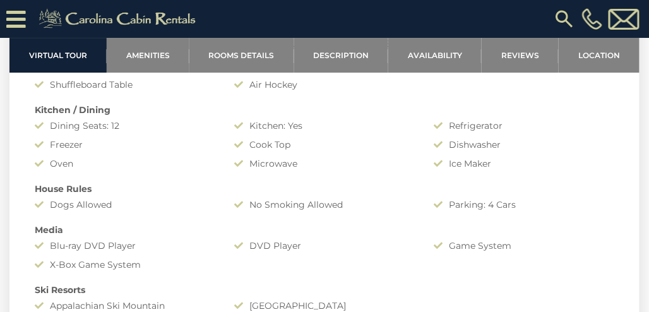
scroll to position [1056, 0]
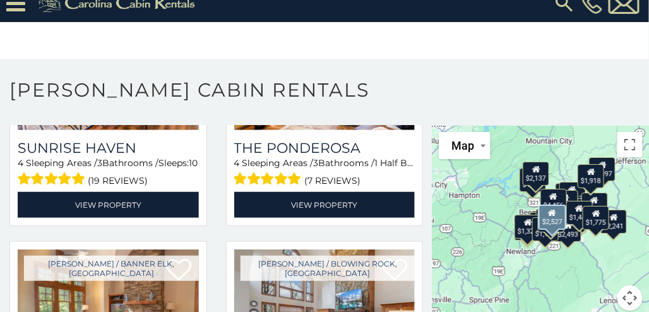
scroll to position [1387, 0]
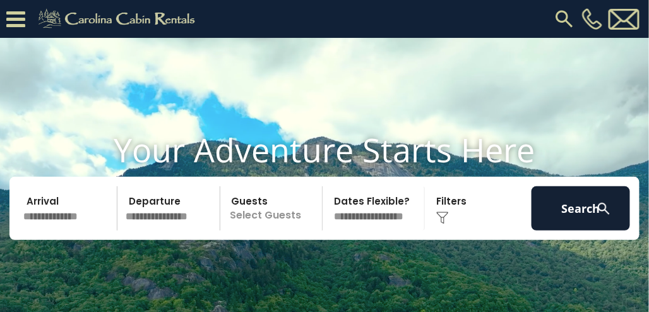
click at [85, 230] on input "text" at bounding box center [68, 208] width 99 height 44
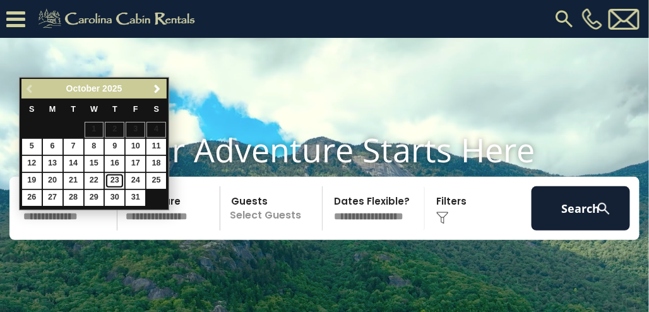
click at [121, 174] on link "23" at bounding box center [115, 181] width 20 height 16
type input "********"
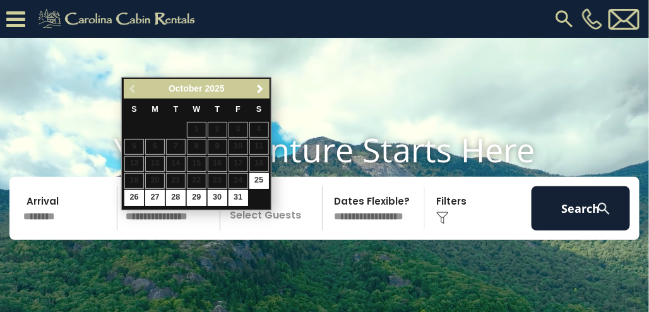
click at [146, 230] on input "text" at bounding box center [170, 208] width 99 height 44
click at [134, 200] on link "26" at bounding box center [134, 198] width 20 height 16
type input "********"
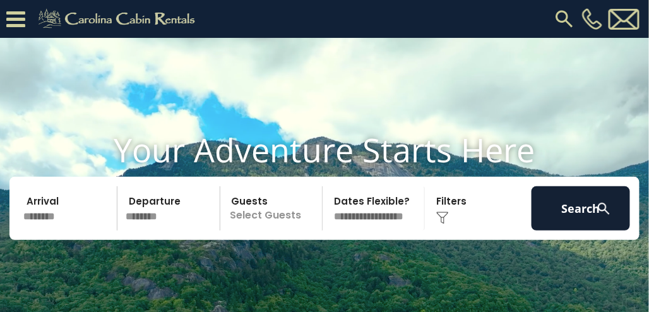
click at [276, 230] on p "Select Guests" at bounding box center [273, 208] width 98 height 44
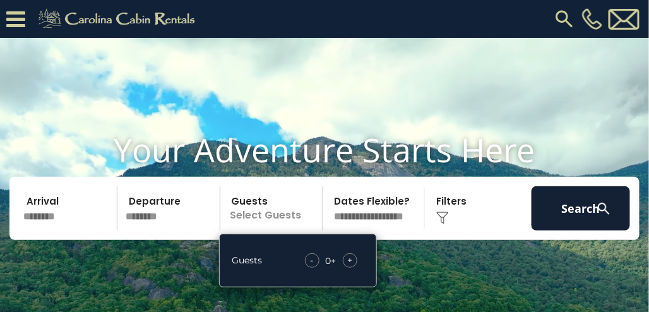
click at [349, 266] on span "+" at bounding box center [349, 260] width 5 height 13
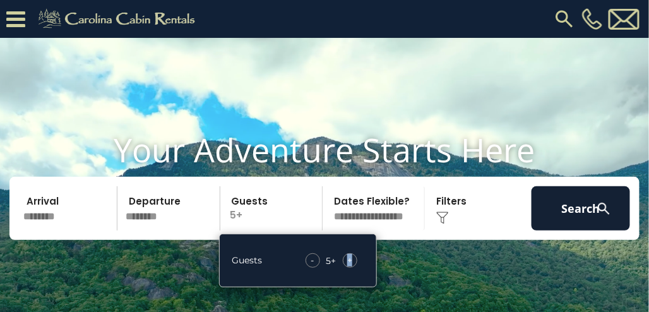
click at [349, 266] on span "+" at bounding box center [349, 260] width 5 height 13
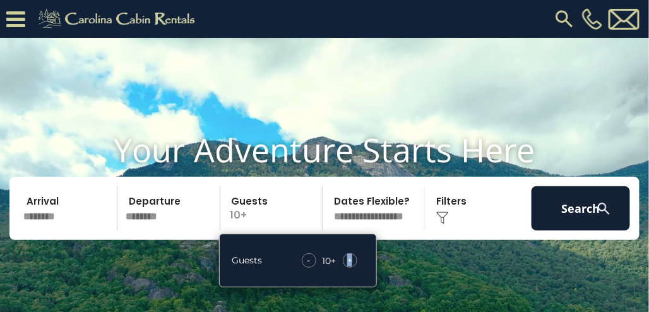
click at [349, 266] on span "+" at bounding box center [349, 260] width 5 height 13
click at [371, 230] on select "**********" at bounding box center [375, 208] width 98 height 44
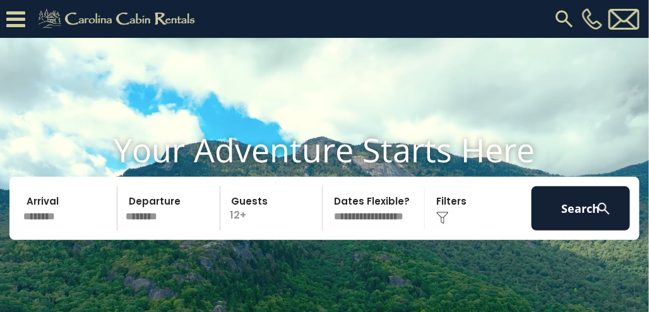
click at [457, 230] on div "Click to Choose" at bounding box center [478, 208] width 99 height 44
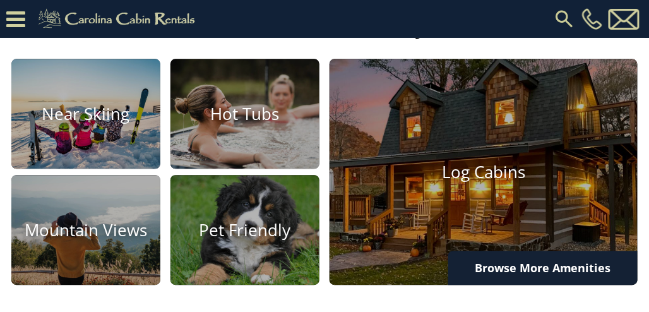
scroll to position [683, 0]
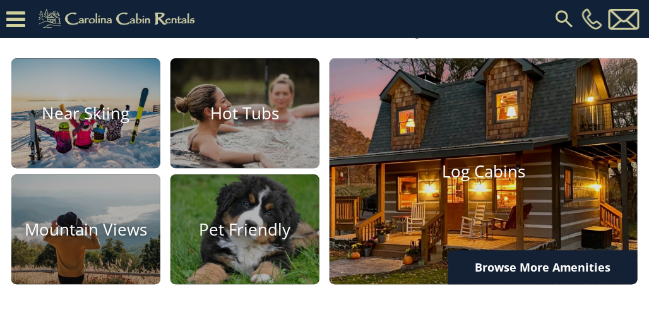
click at [442, 181] on h4 "Log Cabins" at bounding box center [484, 172] width 308 height 20
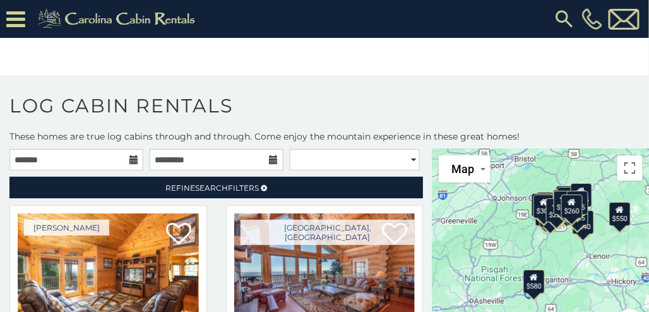
click at [132, 160] on icon at bounding box center [133, 159] width 9 height 9
click at [129, 160] on icon at bounding box center [133, 159] width 9 height 9
click at [129, 158] on icon at bounding box center [133, 159] width 9 height 9
click at [94, 160] on input "text" at bounding box center [76, 159] width 134 height 21
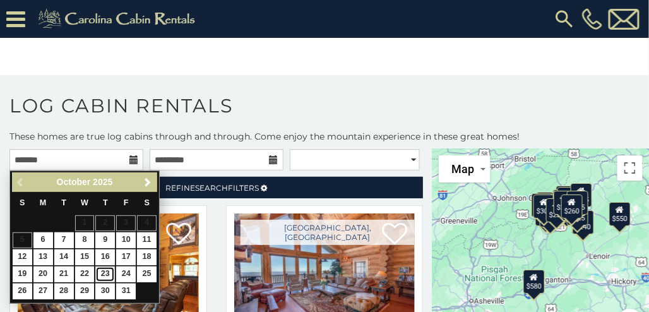
click at [102, 267] on link "23" at bounding box center [105, 274] width 20 height 16
type input "**********"
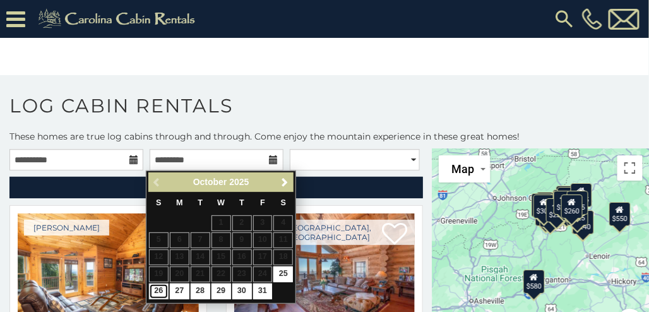
click at [160, 287] on link "26" at bounding box center [159, 292] width 20 height 16
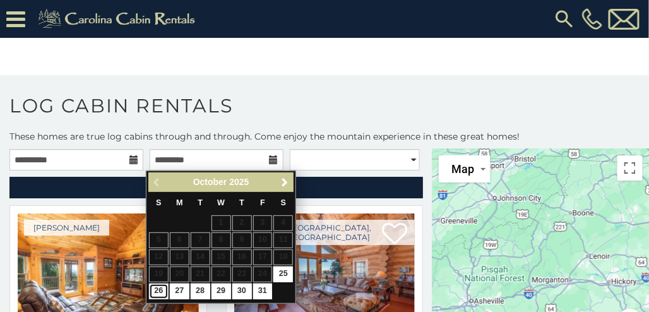
type input "**********"
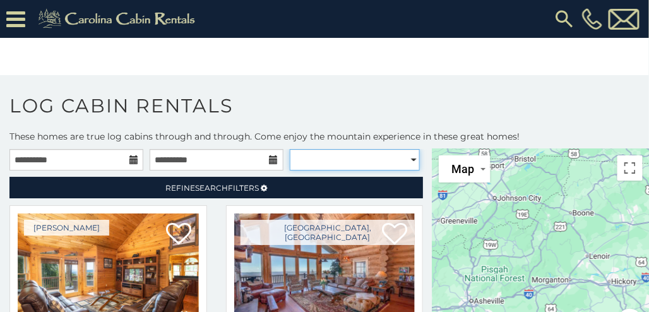
click at [302, 160] on select "**********" at bounding box center [355, 159] width 130 height 21
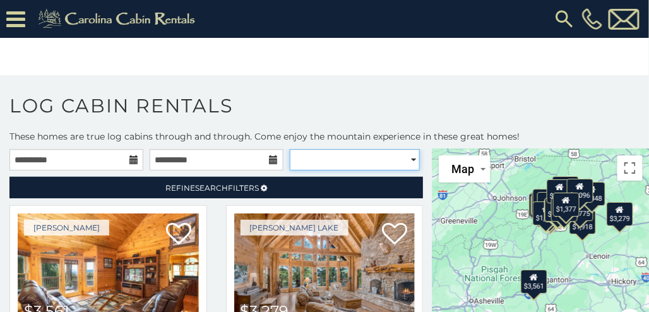
select select "**********"
click at [290, 149] on select "**********" at bounding box center [355, 159] width 130 height 21
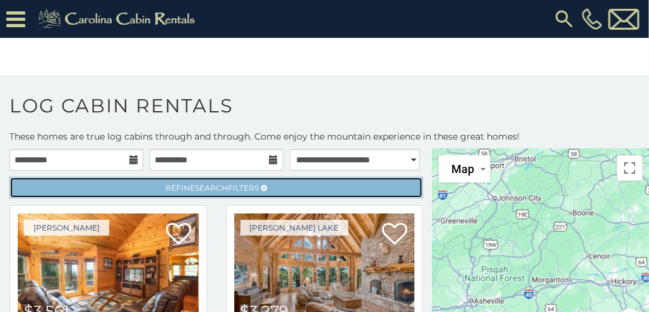
click at [289, 187] on link "Refine Search Filters" at bounding box center [216, 187] width 414 height 21
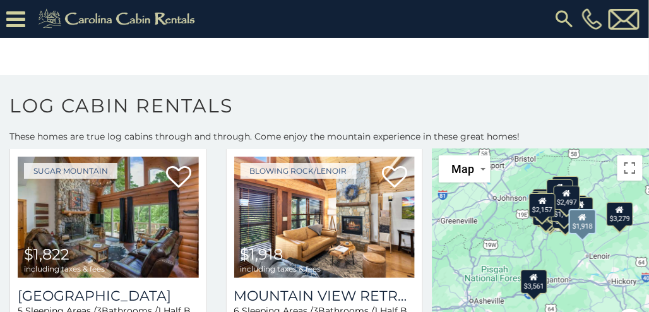
scroll to position [1317, 0]
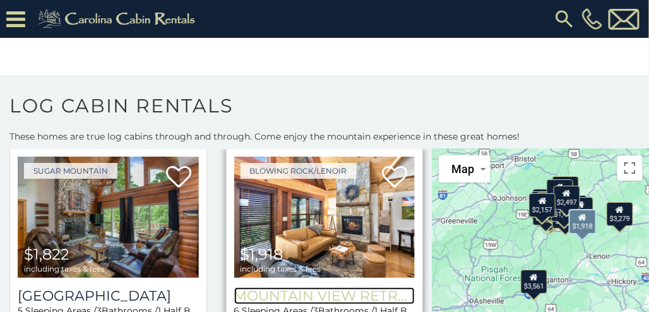
click at [312, 287] on h3 "Mountain View Retreat" at bounding box center [324, 295] width 181 height 17
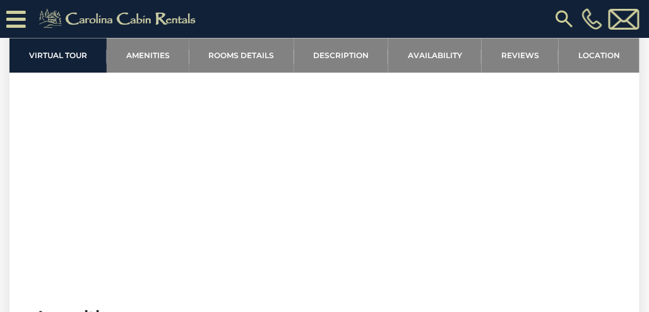
scroll to position [609, 0]
